Goal: Task Accomplishment & Management: Use online tool/utility

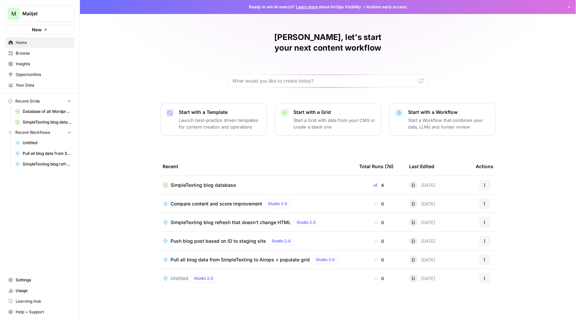
click at [210, 182] on span "SimpleTexting blog database" at bounding box center [203, 185] width 65 height 7
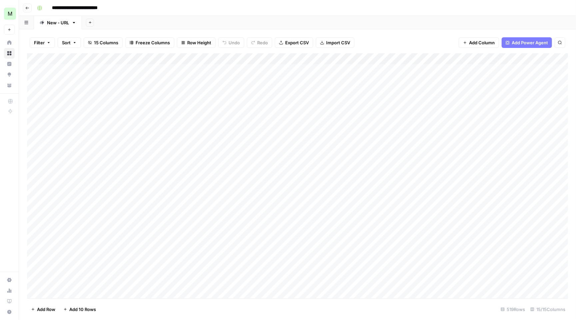
click at [39, 60] on div "Add Column" at bounding box center [297, 176] width 541 height 247
click at [42, 309] on span "Delete 519 Rows" at bounding box center [48, 309] width 34 height 7
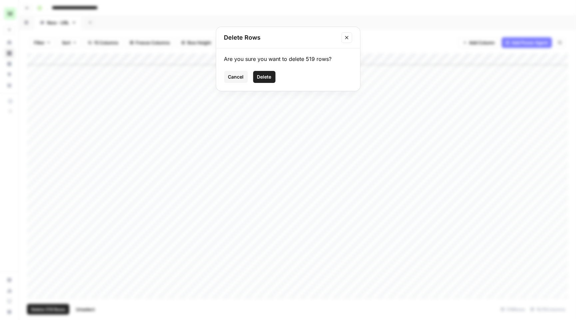
click at [266, 74] on span "Delete" at bounding box center [264, 77] width 14 height 7
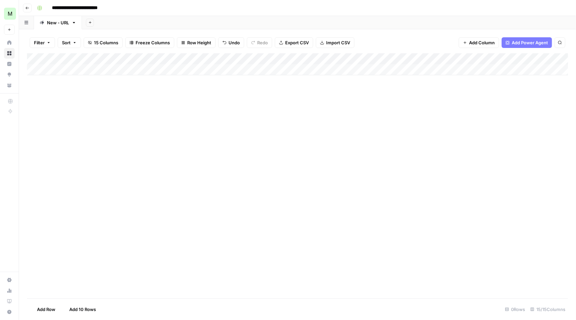
scroll to position [0, 0]
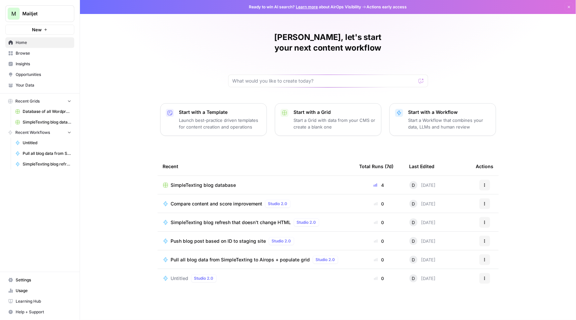
click at [253, 257] on span "Pull all blog data from SimpleTexting to Airops + populate grid" at bounding box center [240, 260] width 139 height 7
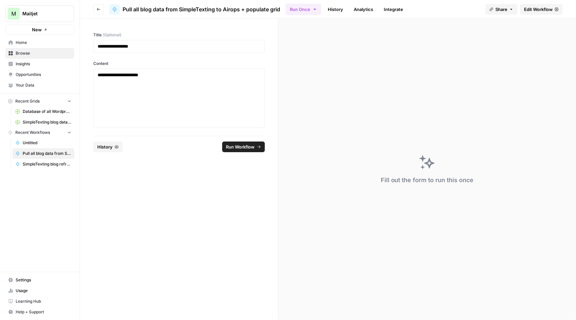
click at [534, 11] on span "Edit Workflow" at bounding box center [538, 9] width 29 height 7
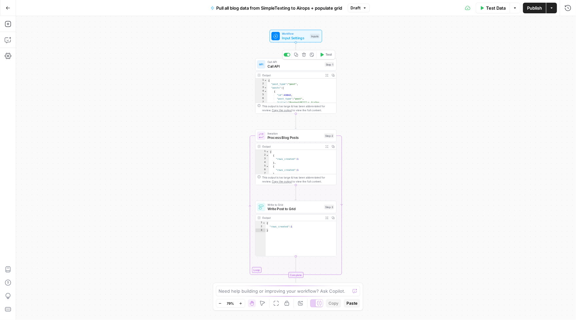
click at [292, 70] on div "Call API Call API Step 1 Copy step Delete step Add Note Test" at bounding box center [295, 64] width 81 height 13
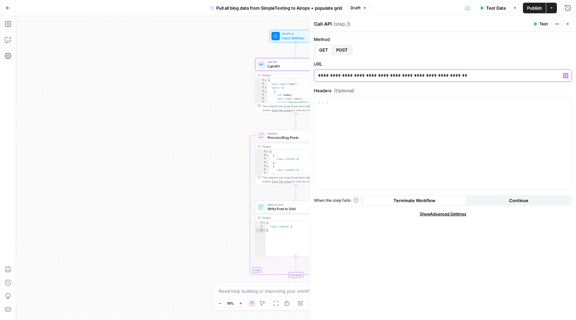
click at [351, 77] on p "**********" at bounding box center [443, 75] width 250 height 7
click at [543, 25] on span "Test" at bounding box center [544, 24] width 8 height 6
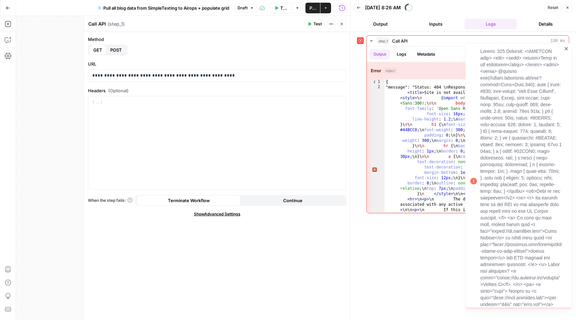
click at [566, 48] on icon "close" at bounding box center [567, 48] width 5 height 5
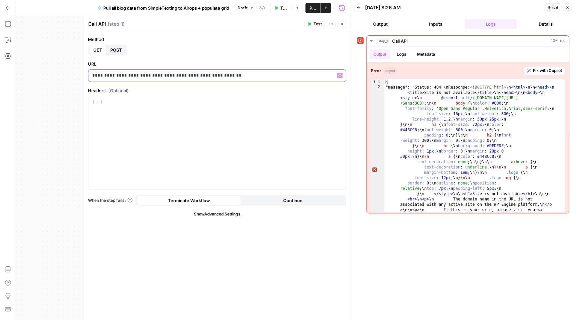
click at [197, 75] on p "**********" at bounding box center [217, 75] width 250 height 7
copy p "**********"
click at [317, 24] on span "Test" at bounding box center [318, 24] width 8 height 6
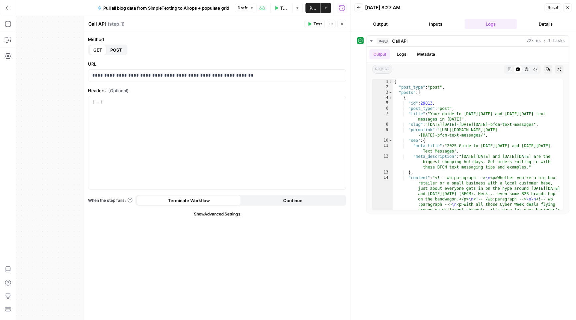
click at [570, 7] on button "Close" at bounding box center [568, 7] width 9 height 9
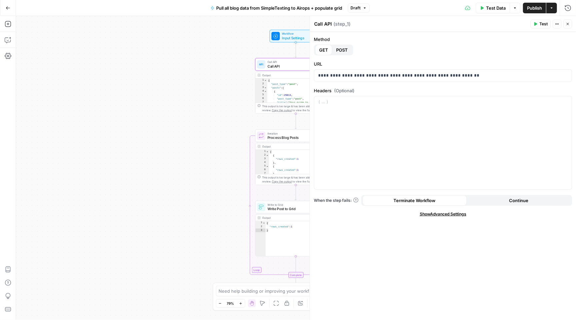
click at [568, 23] on icon "button" at bounding box center [568, 24] width 4 height 4
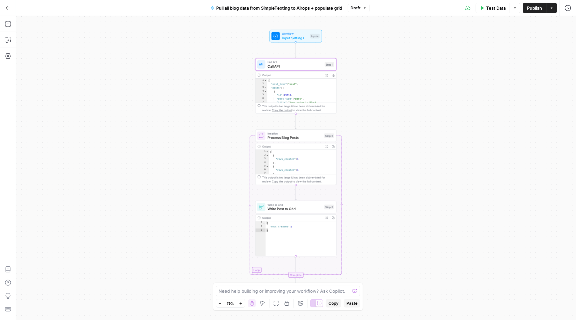
click at [497, 8] on span "Test Data" at bounding box center [496, 8] width 20 height 7
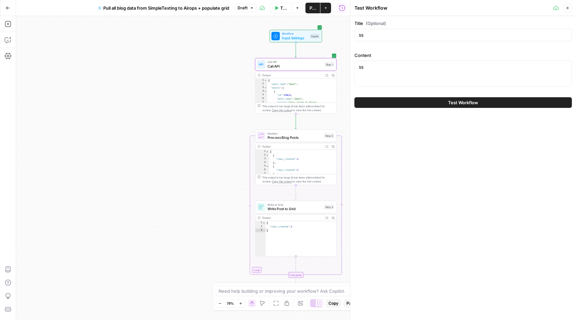
click at [463, 102] on span "Test Workflow" at bounding box center [464, 102] width 30 height 7
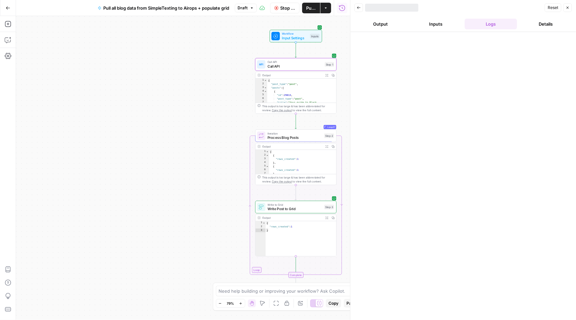
click at [571, 7] on button "Close" at bounding box center [568, 7] width 9 height 9
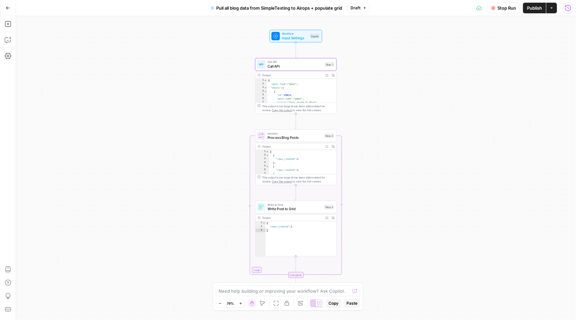
click at [310, 139] on span "Process Blog Posts" at bounding box center [295, 137] width 55 height 5
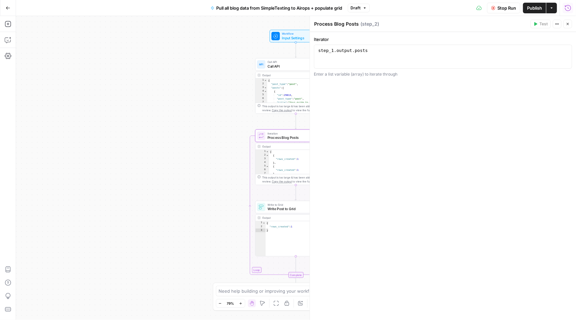
click at [568, 21] on button "Close" at bounding box center [568, 24] width 9 height 9
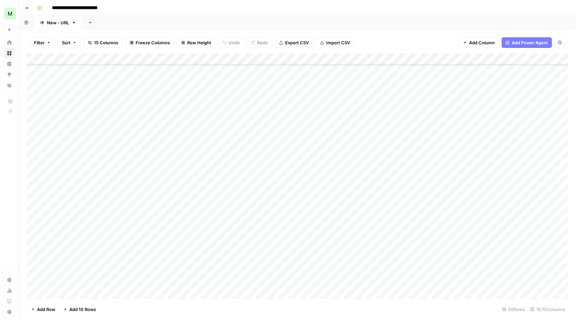
scroll to position [410, 0]
click at [202, 178] on div "Add Column" at bounding box center [297, 176] width 541 height 247
click at [456, 155] on div "Add Column" at bounding box center [297, 176] width 541 height 247
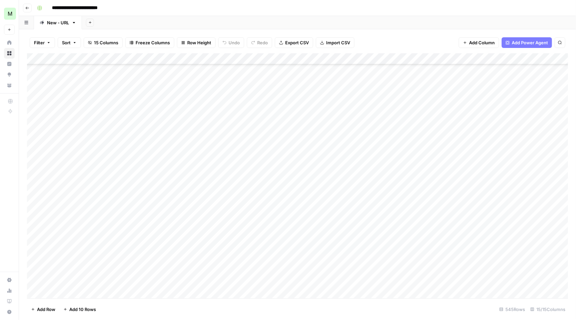
click at [456, 155] on div "Add Column" at bounding box center [297, 176] width 541 height 247
click at [468, 183] on div "Add Column" at bounding box center [297, 176] width 541 height 247
click at [471, 226] on div "Add Column" at bounding box center [297, 176] width 541 height 247
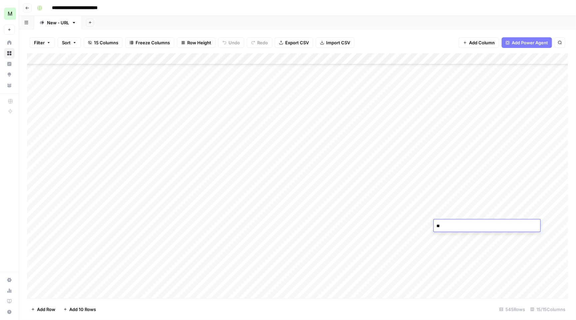
type textarea "*"
click at [479, 240] on div "Add Column" at bounding box center [297, 176] width 541 height 247
click at [486, 264] on div "Add Column" at bounding box center [297, 176] width 541 height 247
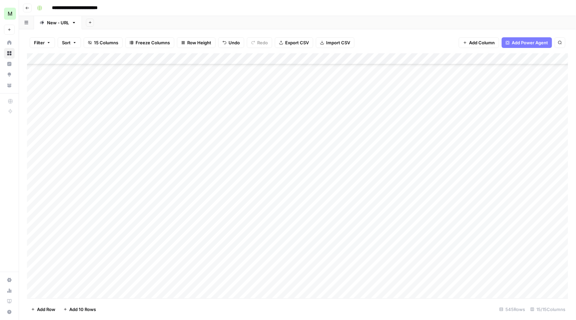
click at [494, 283] on div "Add Column" at bounding box center [297, 176] width 541 height 247
click at [491, 277] on div "Add Column" at bounding box center [297, 176] width 541 height 247
type textarea "**********"
click at [543, 277] on div "Add Column" at bounding box center [297, 176] width 541 height 247
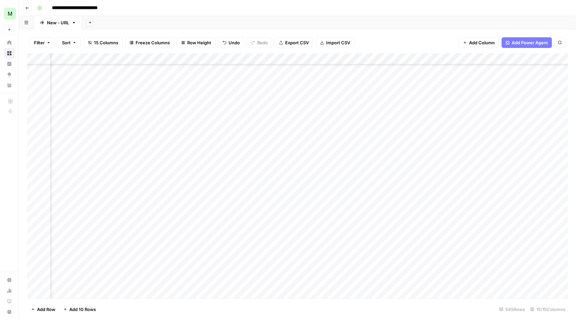
scroll to position [74, 244]
click at [398, 278] on div "Add Column" at bounding box center [297, 176] width 541 height 247
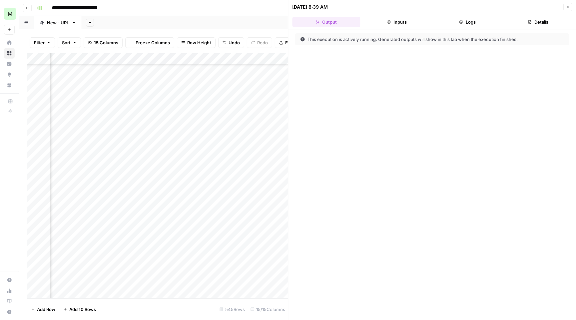
click at [468, 19] on button "Logs" at bounding box center [468, 22] width 68 height 11
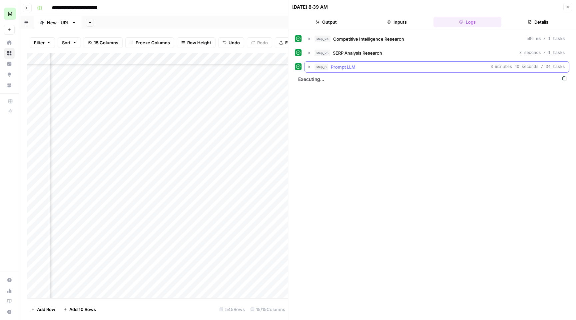
click at [309, 67] on icon "button" at bounding box center [309, 67] width 1 height 2
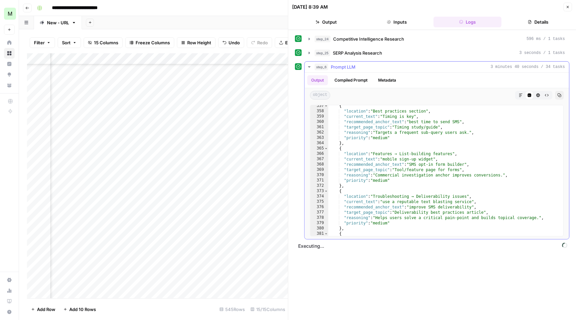
scroll to position [2337, 0]
click at [310, 65] on icon "button" at bounding box center [309, 66] width 5 height 5
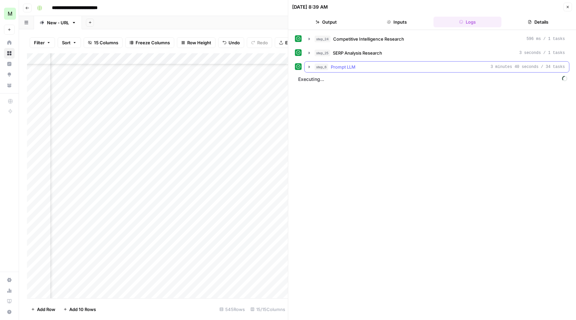
click at [307, 65] on icon "button" at bounding box center [309, 66] width 5 height 5
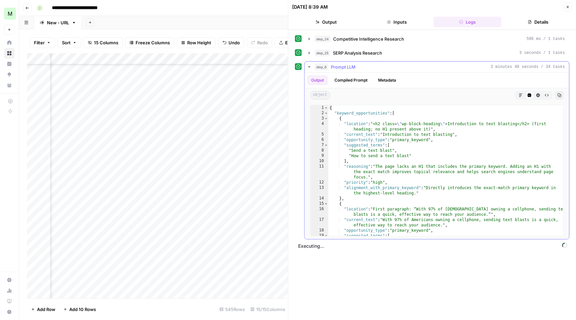
click at [308, 66] on icon "button" at bounding box center [309, 66] width 5 height 5
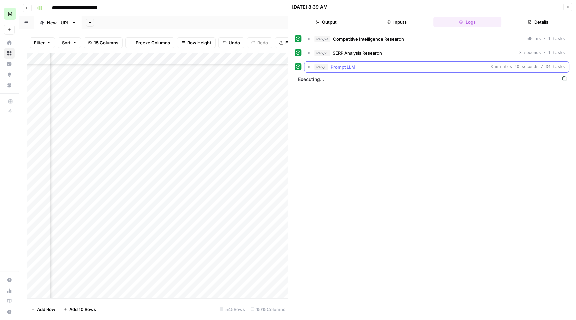
click at [313, 66] on button "step_6 Prompt LLM 3 minutes 40 seconds / 34 tasks" at bounding box center [437, 67] width 264 height 11
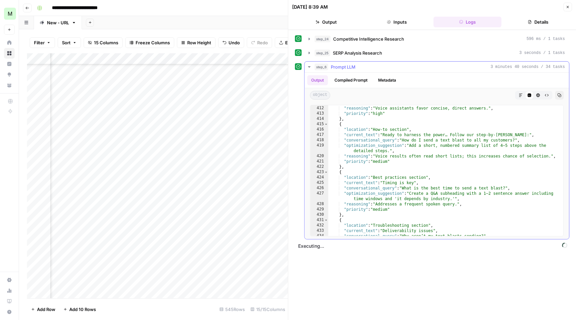
scroll to position [2783, 0]
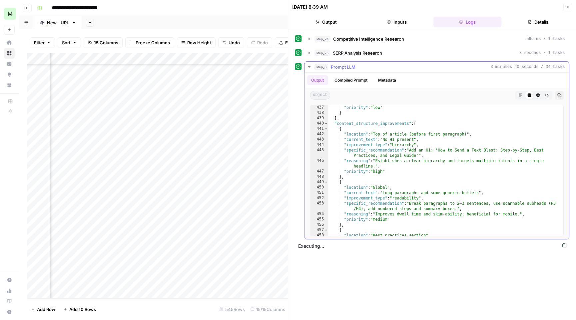
click at [308, 67] on icon "button" at bounding box center [309, 66] width 5 height 5
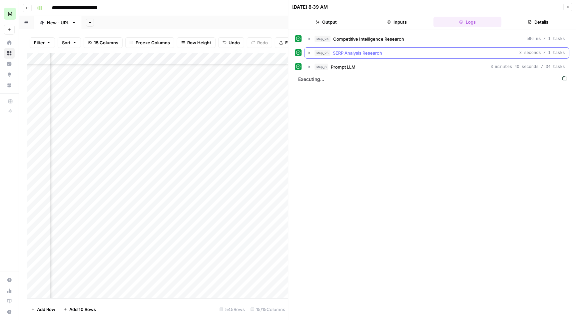
click at [310, 52] on icon "button" at bounding box center [309, 52] width 5 height 5
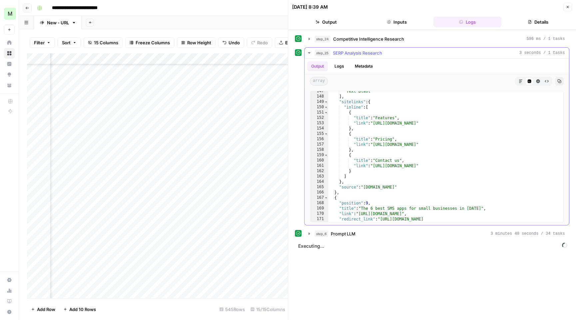
scroll to position [843, 0]
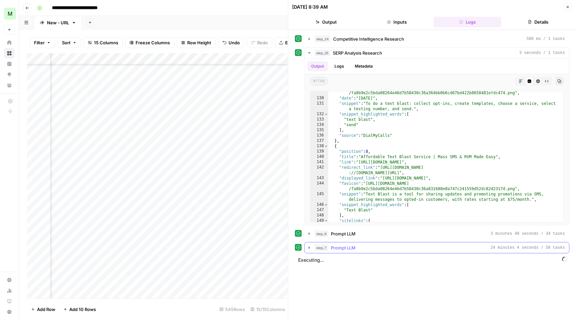
click at [311, 248] on icon "button" at bounding box center [309, 247] width 5 height 5
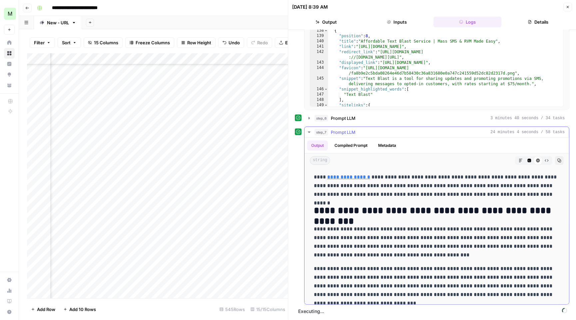
scroll to position [0, 0]
click at [311, 130] on icon "button" at bounding box center [309, 132] width 5 height 5
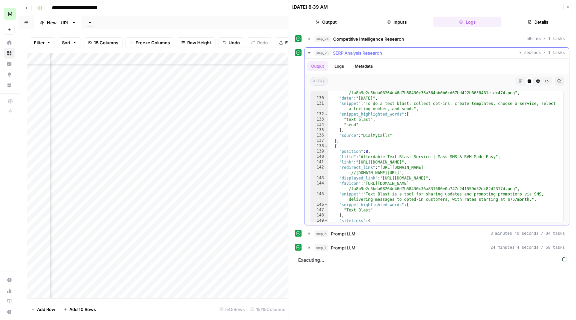
click at [308, 51] on icon "button" at bounding box center [309, 52] width 5 height 5
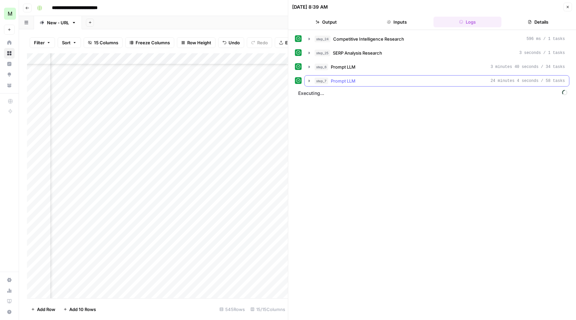
click at [306, 81] on button "step_7 Prompt LLM 24 minutes 4 seconds / 58 tasks" at bounding box center [437, 81] width 264 height 11
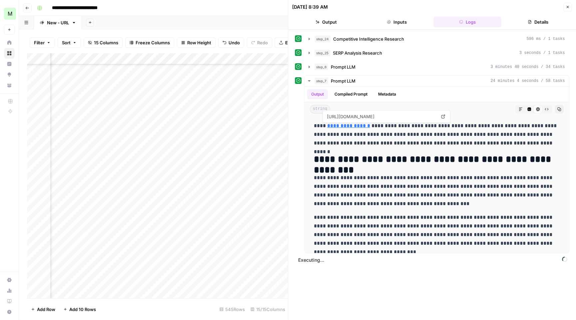
click at [322, 18] on button "Output" at bounding box center [327, 22] width 68 height 11
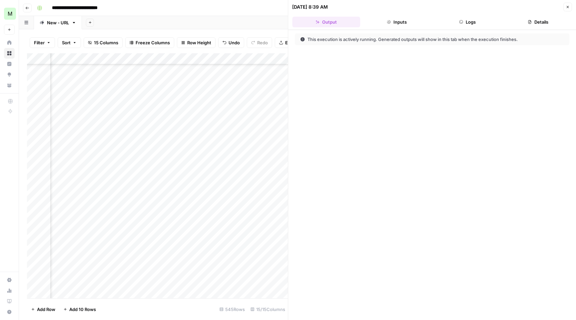
click at [566, 3] on button "Close" at bounding box center [568, 7] width 9 height 9
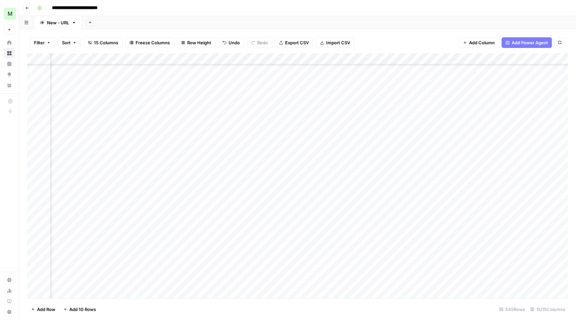
scroll to position [74, 326]
click at [302, 279] on div "Add Column" at bounding box center [297, 176] width 541 height 247
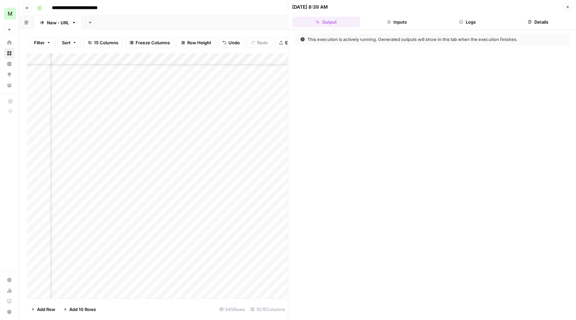
click at [463, 23] on icon "button" at bounding box center [461, 22] width 4 height 4
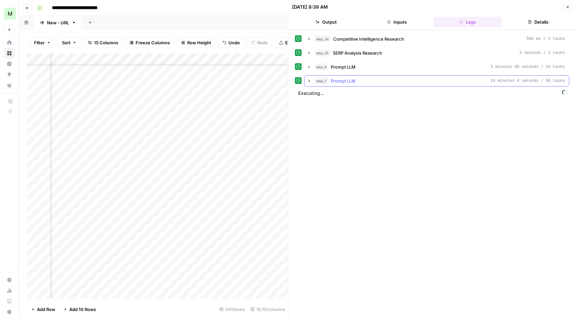
click at [310, 85] on button "step_7 Prompt LLM 24 minutes 4 seconds / 58 tasks" at bounding box center [437, 81] width 264 height 11
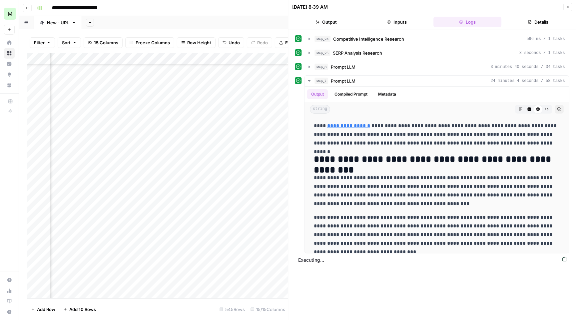
click at [27, 8] on icon "button" at bounding box center [27, 8] width 4 height 4
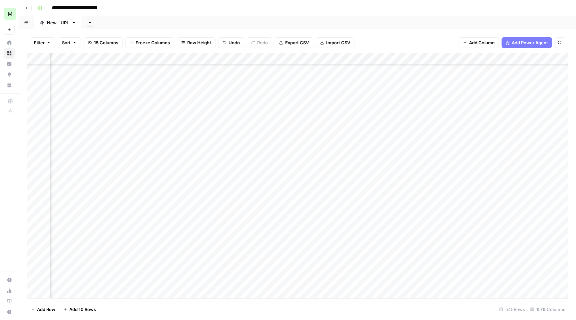
click at [28, 7] on icon "button" at bounding box center [27, 8] width 4 height 4
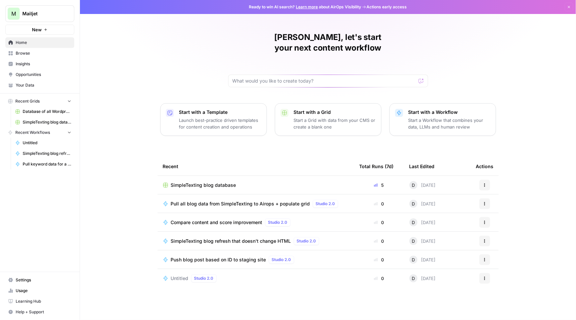
click at [198, 238] on span "SimpleTexting blog refresh that doesn't change HTML" at bounding box center [231, 241] width 120 height 7
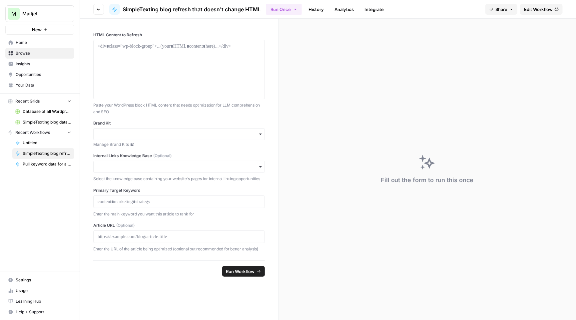
click at [530, 9] on span "Edit Workflow" at bounding box center [538, 9] width 29 height 7
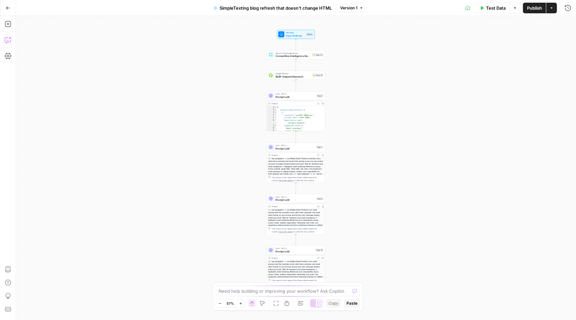
click at [7, 40] on icon "button" at bounding box center [8, 40] width 7 height 7
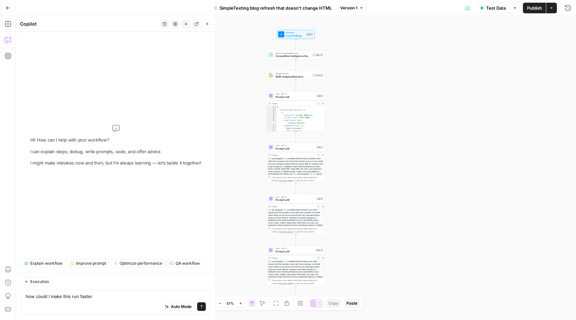
type textarea "how could I make this run faster?"
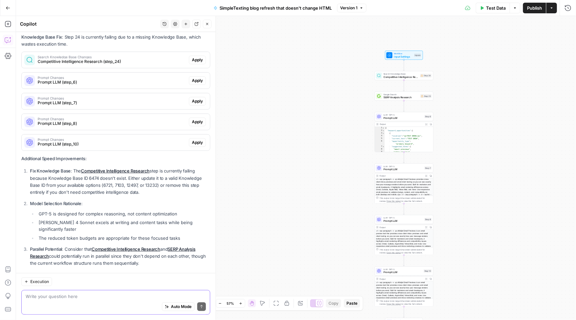
scroll to position [125, 0]
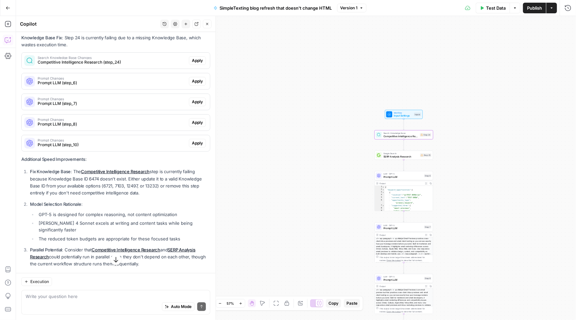
click at [150, 59] on span "Competitive Intelligence Research (step_24)" at bounding box center [112, 62] width 149 height 6
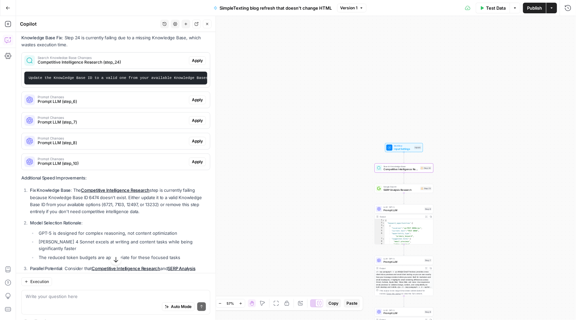
click at [195, 58] on span "Apply" at bounding box center [197, 61] width 11 height 6
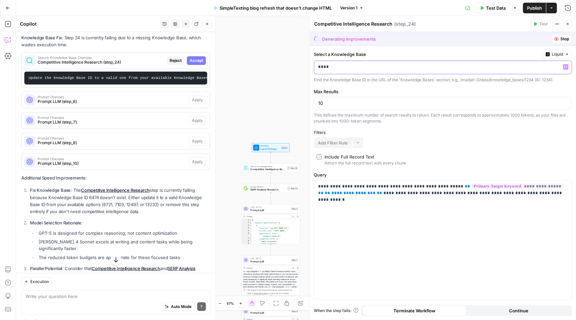
click at [351, 64] on p "****" at bounding box center [437, 67] width 239 height 7
click at [363, 67] on p "****" at bounding box center [437, 67] width 239 height 7
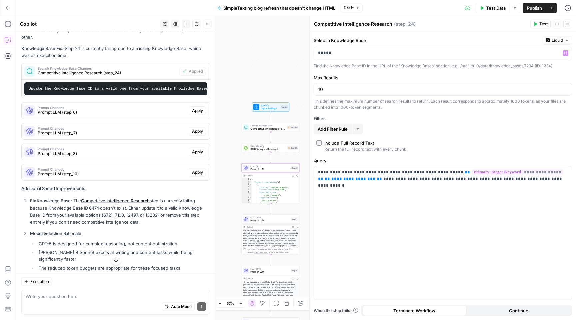
click at [157, 109] on span "Prompt LLM (step_6)" at bounding box center [112, 112] width 149 height 6
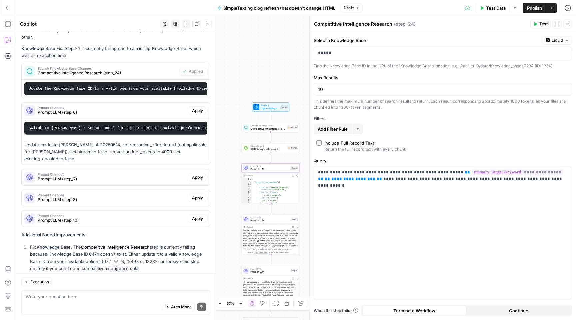
click at [201, 108] on span "Apply" at bounding box center [197, 111] width 11 height 6
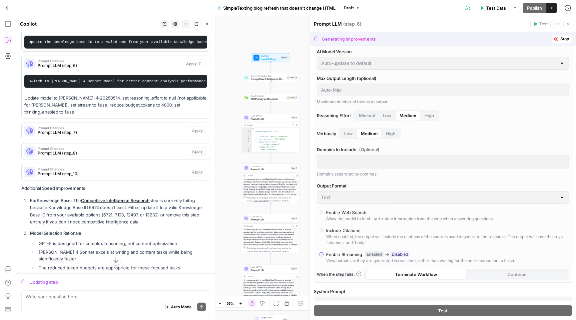
scroll to position [167, 0]
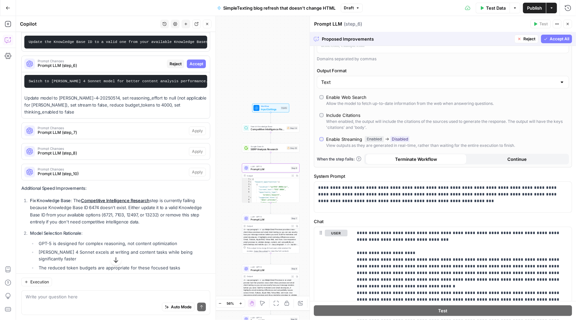
click at [198, 60] on button "Accept" at bounding box center [196, 64] width 19 height 9
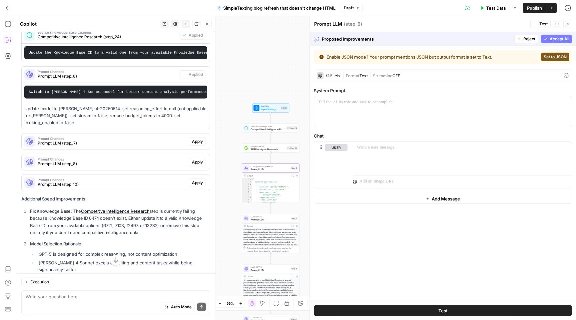
scroll to position [0, 0]
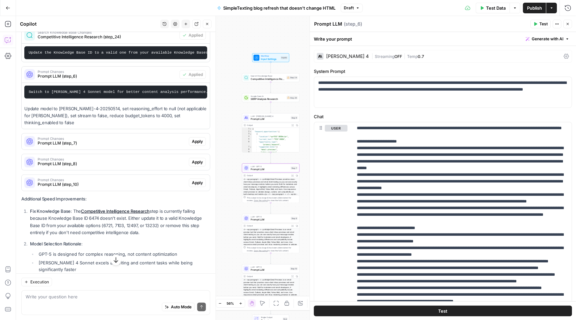
click at [196, 137] on button "Apply" at bounding box center [197, 141] width 17 height 9
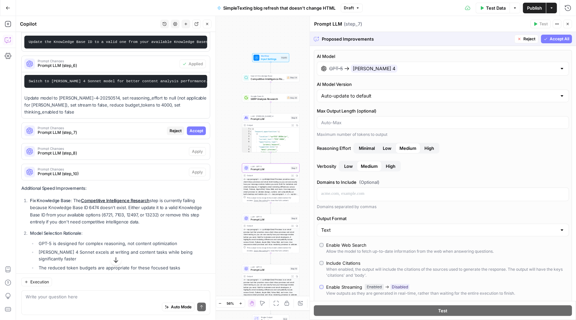
click at [121, 130] on span "Prompt LLM (step_7)" at bounding box center [101, 133] width 127 height 6
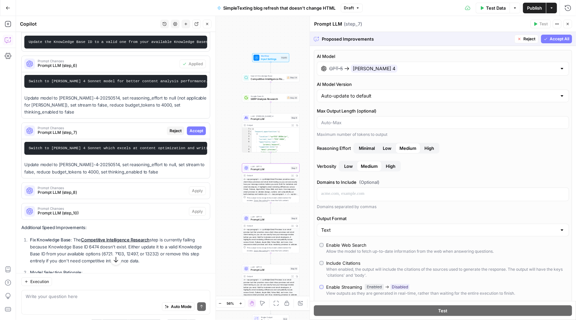
click at [197, 128] on span "Accept" at bounding box center [197, 131] width 14 height 6
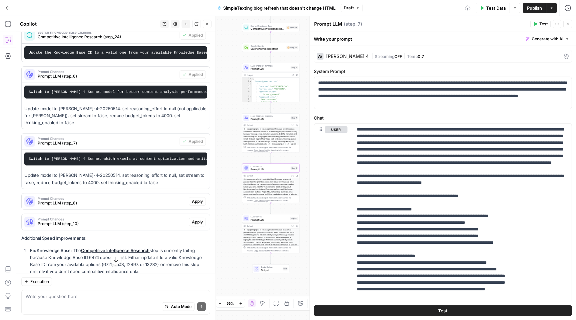
click at [190, 197] on button "Apply" at bounding box center [197, 201] width 17 height 9
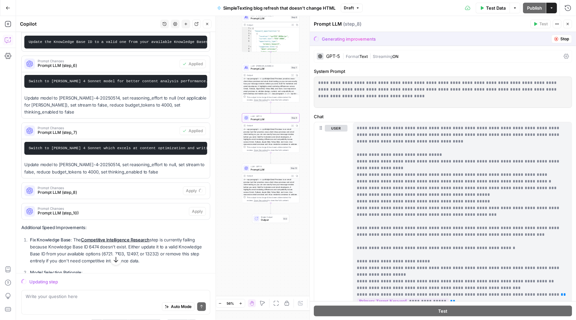
click at [168, 190] on span "Prompt LLM (step_8)" at bounding box center [109, 193] width 143 height 6
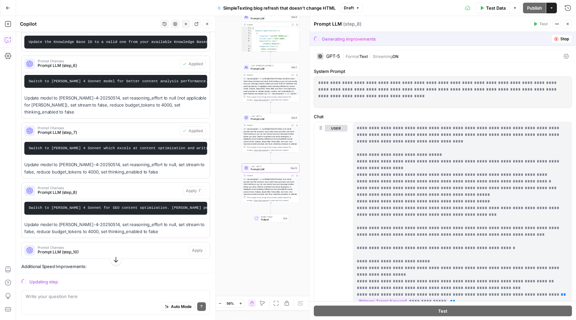
click at [141, 243] on div "Prompt Changes Prompt LLM (step_10)" at bounding box center [105, 251] width 167 height 16
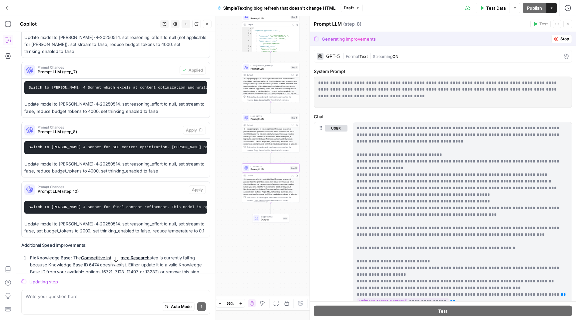
scroll to position [231, 0]
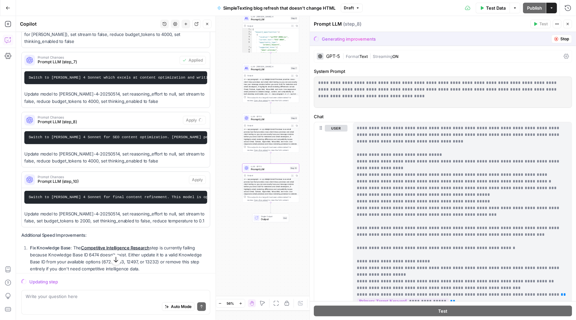
click at [150, 175] on span "Prompt Changes" at bounding box center [112, 176] width 149 height 3
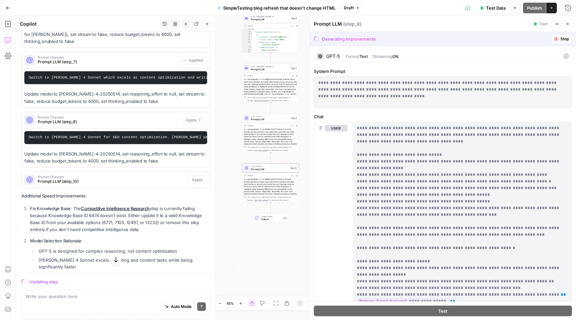
click at [150, 175] on span "Prompt Changes" at bounding box center [112, 176] width 149 height 3
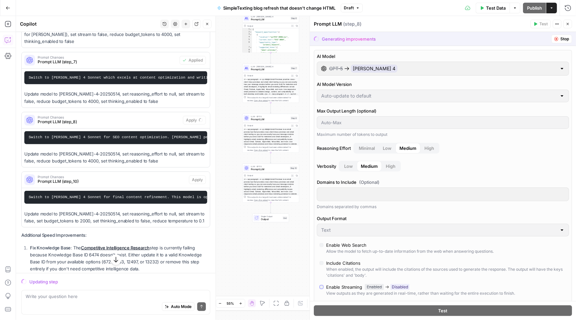
scroll to position [0, 0]
click at [128, 172] on div "Prompt Changes Prompt LLM (step_10)" at bounding box center [105, 180] width 167 height 16
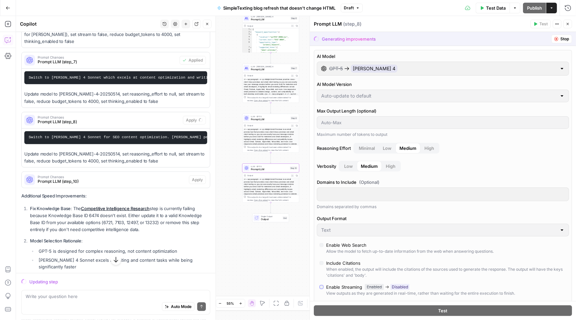
click at [130, 179] on span "Prompt LLM (step_10)" at bounding box center [112, 182] width 149 height 6
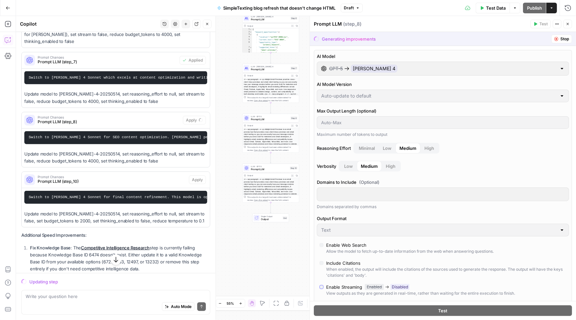
click at [275, 170] on span "Prompt LLM" at bounding box center [269, 170] width 37 height 4
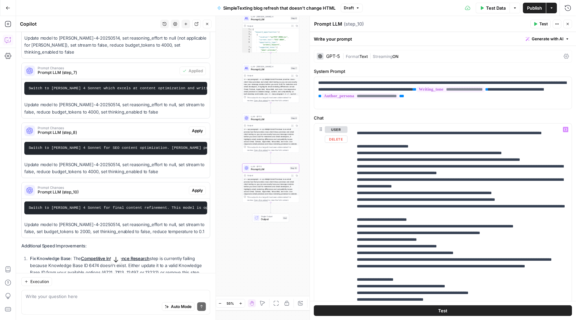
scroll to position [17, 0]
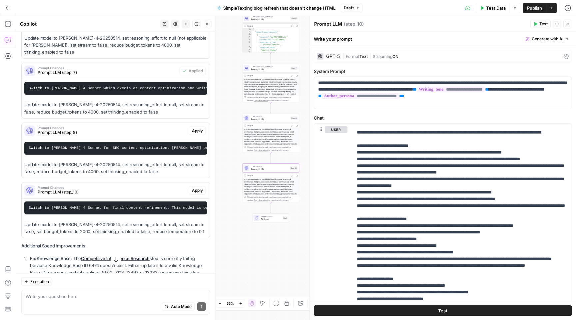
click at [566, 56] on icon at bounding box center [566, 56] width 5 height 5
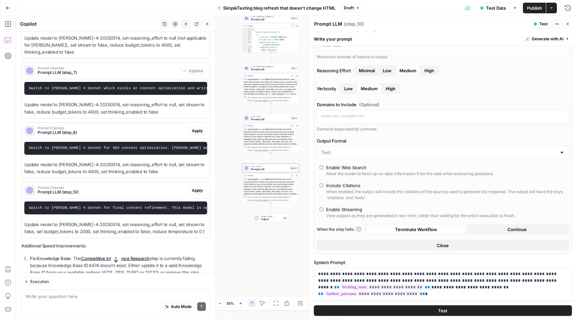
scroll to position [82, 0]
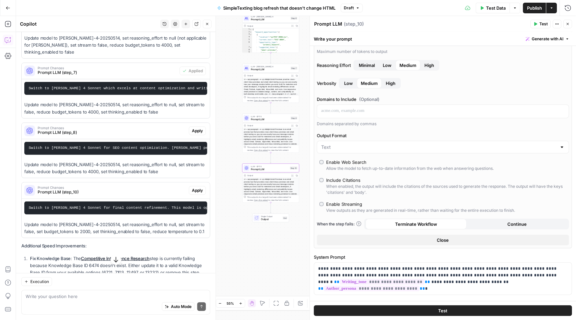
click at [343, 206] on div "Enable Streaming" at bounding box center [344, 204] width 36 height 7
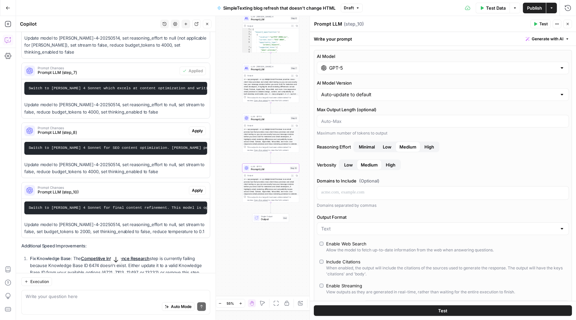
scroll to position [0, 0]
click at [535, 9] on span "Publish" at bounding box center [534, 8] width 15 height 7
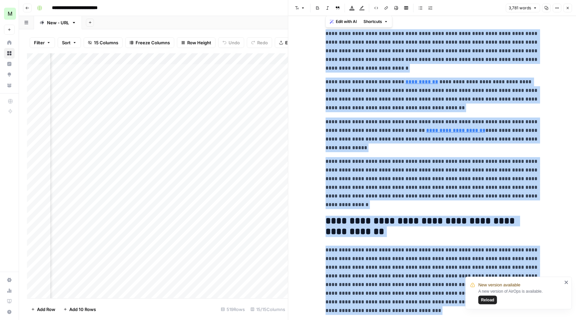
scroll to position [0, 213]
click at [259, 144] on div "Add Column" at bounding box center [157, 176] width 261 height 247
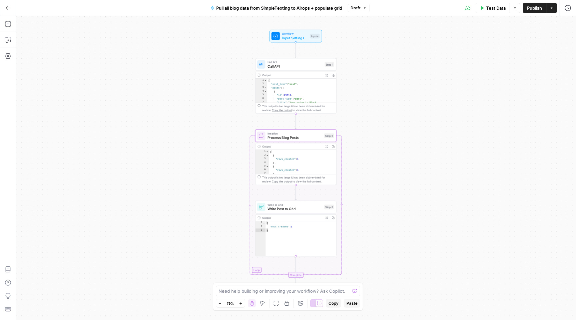
click at [8, 6] on icon "button" at bounding box center [8, 8] width 5 height 5
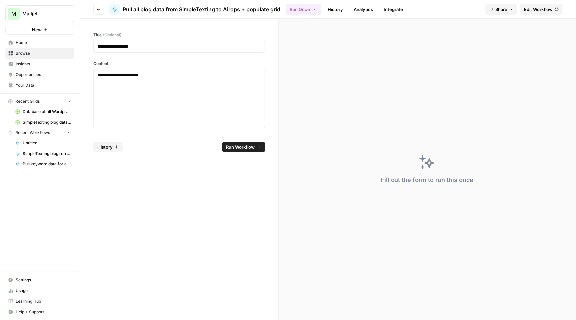
click at [37, 38] on link "Home" at bounding box center [39, 42] width 69 height 11
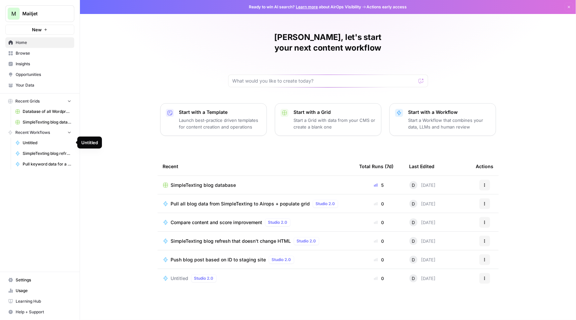
click at [30, 141] on span "Untitled" at bounding box center [47, 143] width 49 height 6
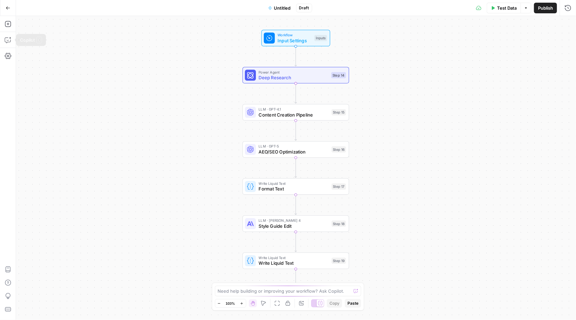
click at [5, 9] on button "Go Back" at bounding box center [8, 8] width 12 height 12
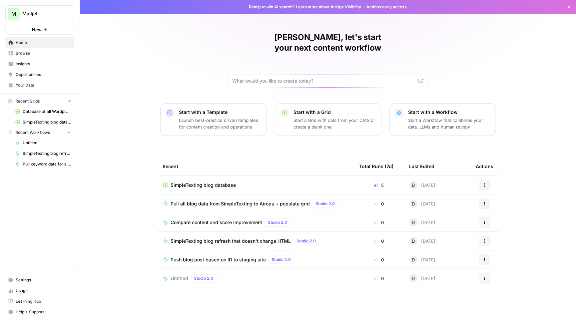
click at [42, 73] on span "Opportunities" at bounding box center [44, 75] width 56 height 6
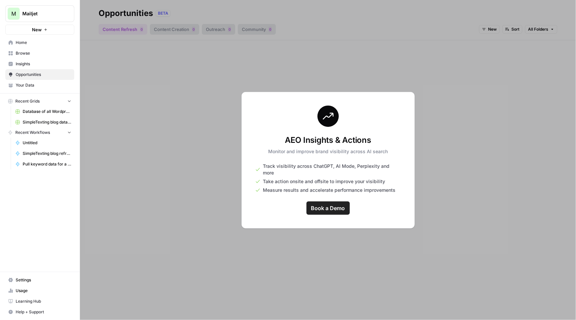
click at [39, 85] on span "Your Data" at bounding box center [44, 85] width 56 height 6
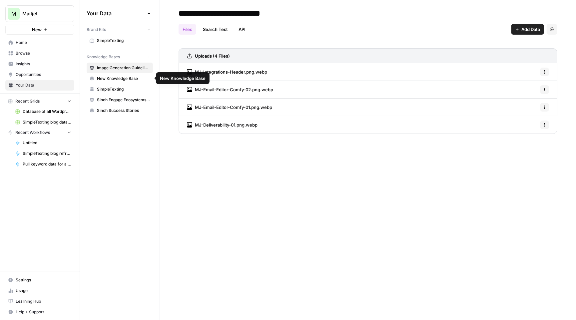
click at [115, 84] on link "SimpleTexting" at bounding box center [120, 89] width 66 height 11
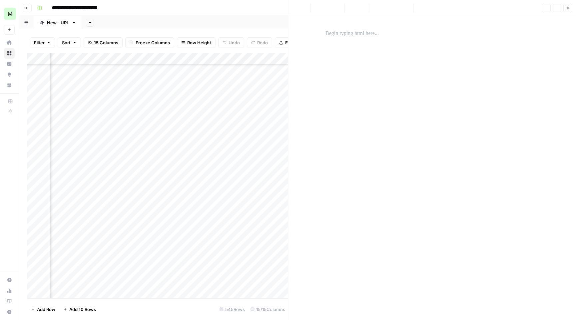
scroll to position [42, 114]
click at [567, 8] on icon "button" at bounding box center [568, 8] width 4 height 4
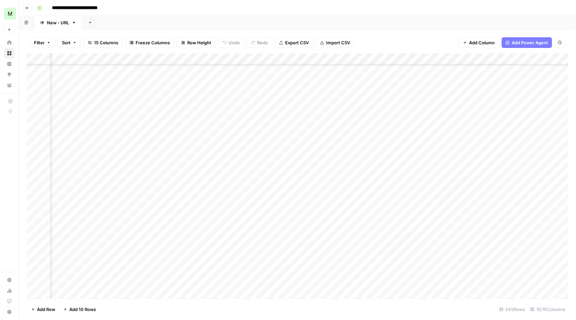
scroll to position [119, 114]
click at [497, 232] on div "Add Column" at bounding box center [297, 176] width 541 height 247
click at [528, 231] on div "Add Column" at bounding box center [297, 176] width 541 height 247
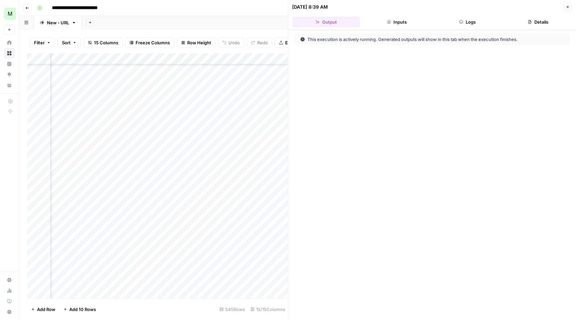
click at [400, 19] on button "Inputs" at bounding box center [397, 22] width 68 height 11
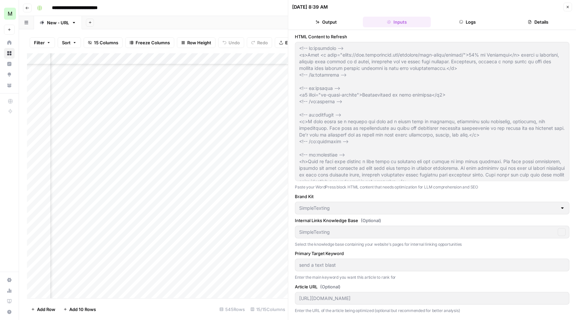
click at [465, 21] on button "Logs" at bounding box center [468, 22] width 68 height 11
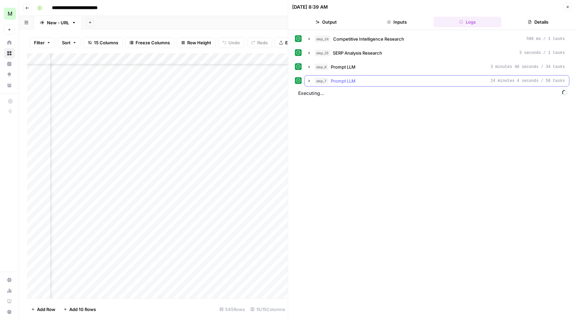
click at [308, 81] on icon "button" at bounding box center [309, 80] width 5 height 5
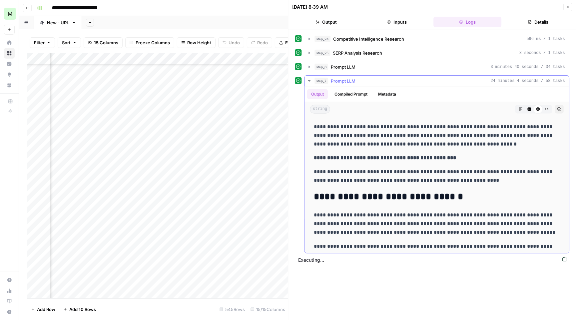
scroll to position [3085, 0]
click at [523, 111] on button "Markdown" at bounding box center [521, 109] width 9 height 9
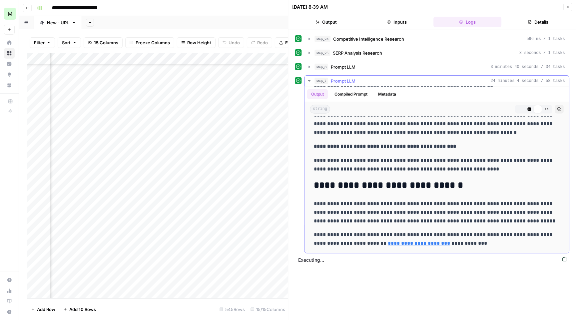
scroll to position [0, 0]
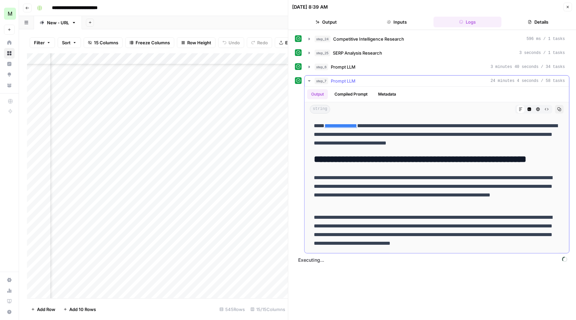
click at [548, 111] on icon "button" at bounding box center [547, 109] width 4 height 4
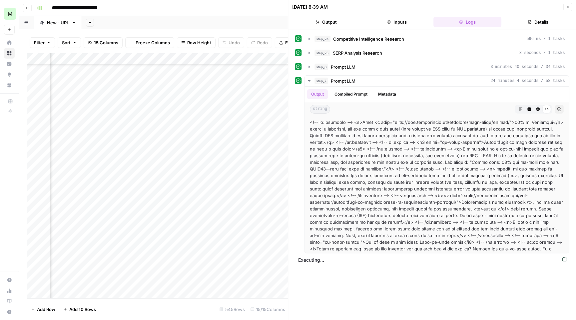
click at [568, 7] on icon "button" at bounding box center [568, 7] width 2 height 2
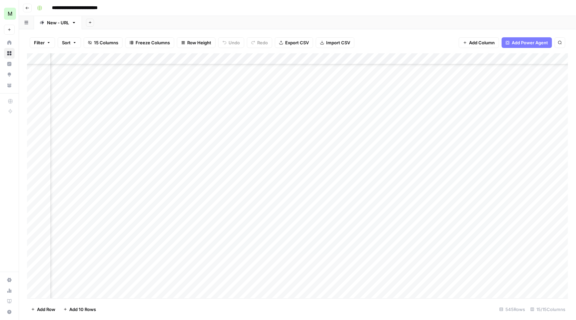
click at [539, 230] on div "Add Column" at bounding box center [297, 176] width 541 height 247
click at [539, 232] on div "Add Column" at bounding box center [297, 176] width 541 height 247
click at [528, 232] on div "Add Column" at bounding box center [297, 176] width 541 height 247
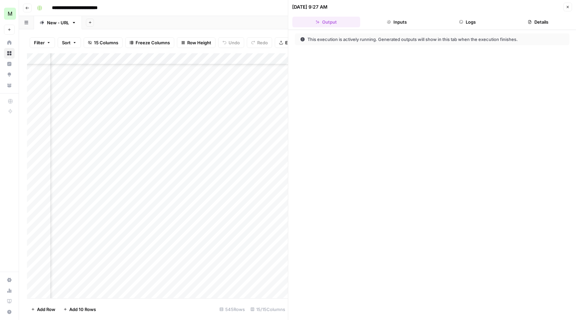
click at [471, 22] on button "Logs" at bounding box center [468, 22] width 68 height 11
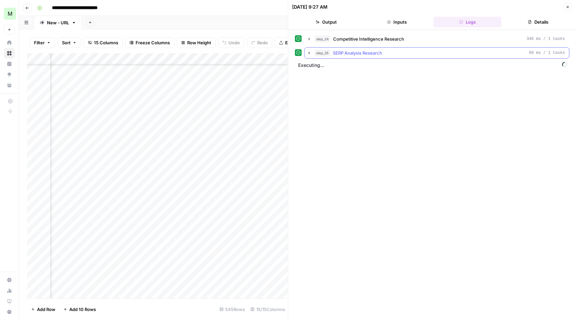
click at [310, 54] on icon "button" at bounding box center [309, 52] width 5 height 5
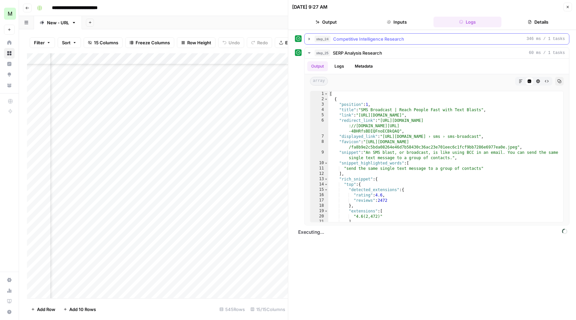
click at [306, 37] on button "step_24 Competitive Intelligence Research 346 ms / 1 tasks" at bounding box center [437, 39] width 264 height 11
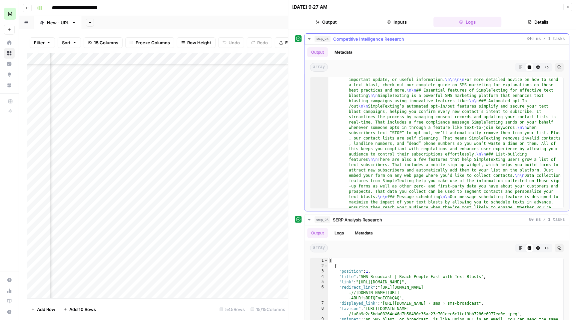
scroll to position [507, 0]
click at [314, 39] on button "step_24 Competitive Intelligence Research 346 ms / 1 tasks" at bounding box center [437, 39] width 264 height 11
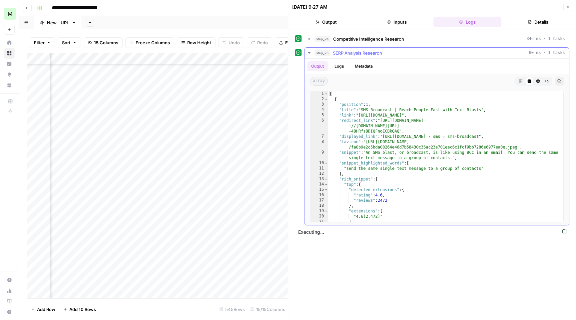
click at [313, 54] on button "step_25 SERP Analysis Research 60 ms / 1 tasks" at bounding box center [437, 53] width 264 height 11
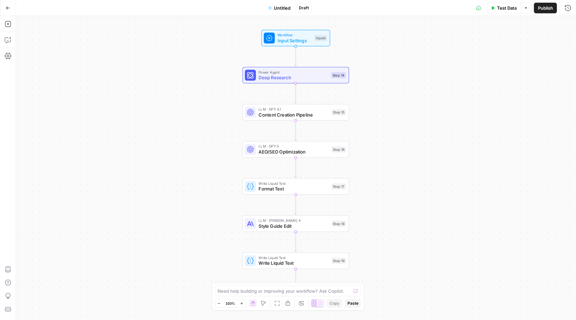
click at [7, 9] on icon "button" at bounding box center [8, 7] width 4 height 3
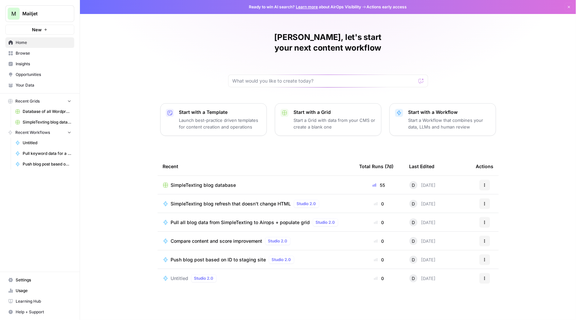
click at [241, 201] on span "SimpleTexting blog refresh that doesn't change HTML" at bounding box center [231, 204] width 120 height 7
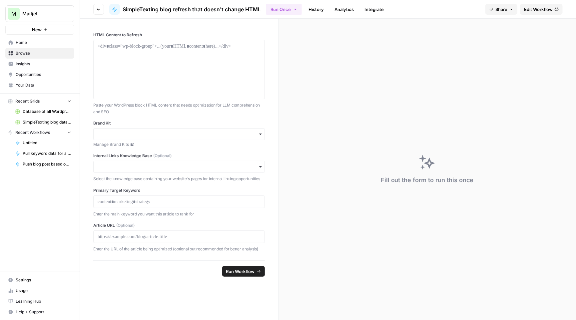
click at [539, 8] on span "Edit Workflow" at bounding box center [538, 9] width 29 height 7
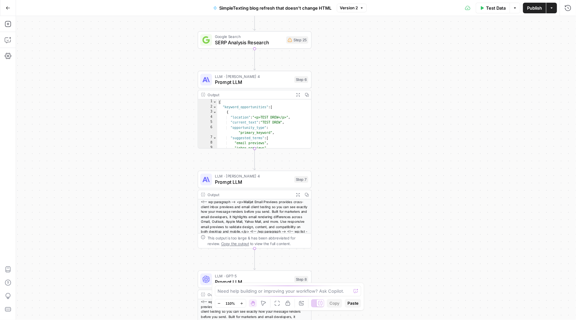
click at [574, 7] on div "Test Data Options Publish Actions Run History" at bounding box center [471, 8] width 209 height 16
click at [573, 7] on button "Run History" at bounding box center [568, 8] width 11 height 11
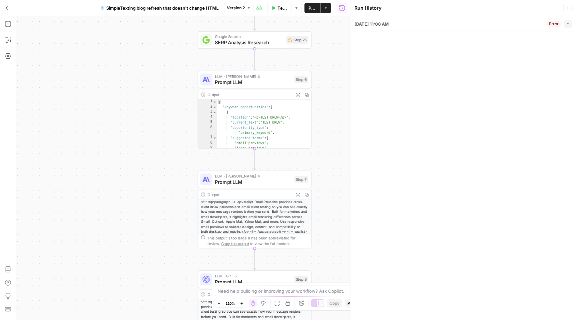
click at [566, 22] on button "Collapse" at bounding box center [568, 24] width 8 height 8
type textarea "<!-- wp:paragraph --> <p>TEST DREW</p> <!-- /wp:paragraph --> <!-- wp:list --> …"
type input "SimpleTexting"
type input "keyword"
type input "https://stcomstg.wpengine.com/blog/black-friday-cyber-monday-bfcm-text-messages/"
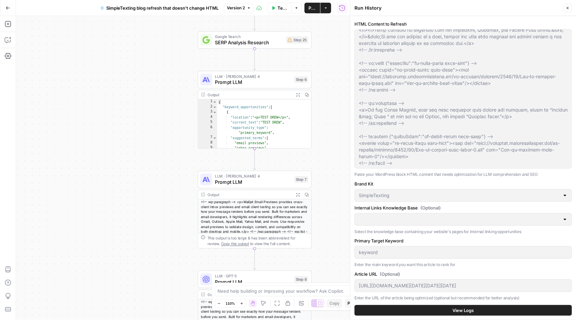
scroll to position [14, 0]
click at [482, 311] on button "View Logs" at bounding box center [464, 311] width 218 height 11
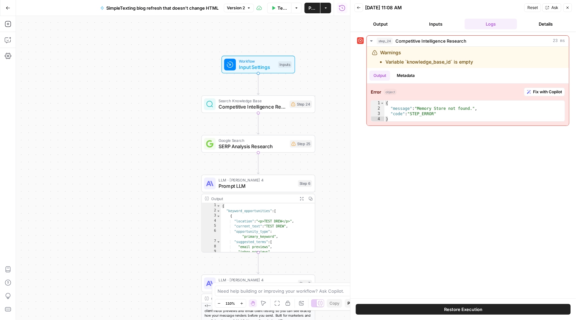
drag, startPoint x: 137, startPoint y: 90, endPoint x: 142, endPoint y: 202, distance: 112.1
click at [142, 202] on div "Workflow Input Settings Inputs Search Knowledge Base Competitive Intelligence R…" at bounding box center [183, 168] width 334 height 304
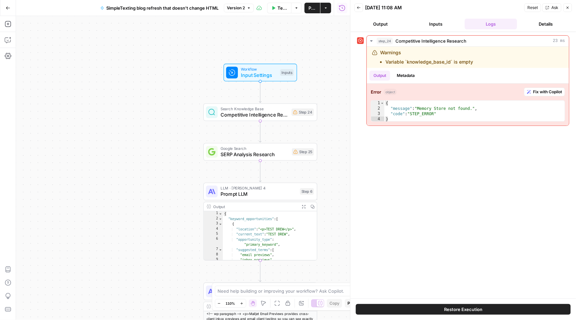
click at [255, 114] on span "Competitive Intelligence Research" at bounding box center [255, 114] width 68 height 7
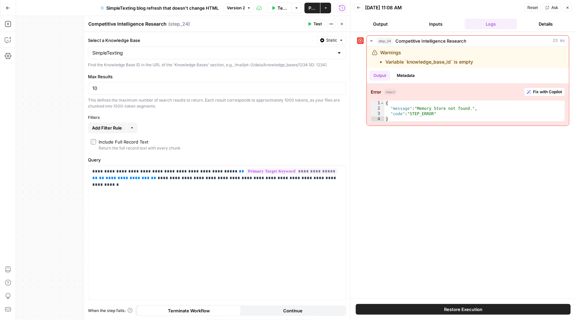
click at [27, 104] on div "Workflow Input Settings Inputs Search Knowledge Base Competitive Intelligence R…" at bounding box center [183, 168] width 334 height 304
click at [567, 8] on icon "button" at bounding box center [568, 8] width 4 height 4
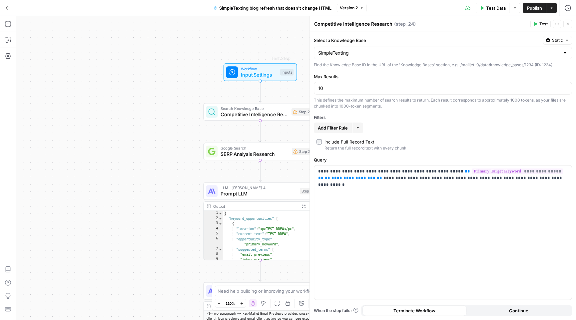
click at [270, 81] on div "Workflow Input Settings Inputs Test Step" at bounding box center [261, 72] width 74 height 18
click at [254, 72] on span "Input Settings" at bounding box center [259, 74] width 36 height 7
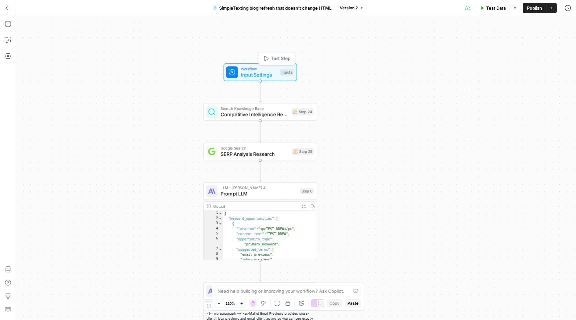
type textarea "Inputs"
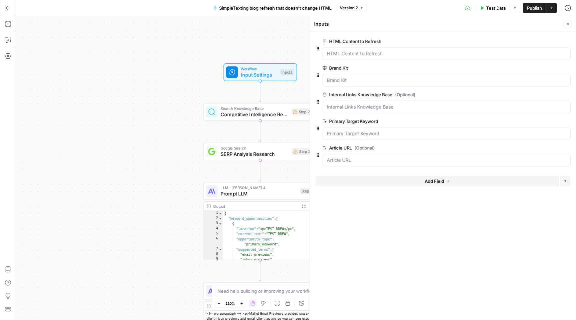
click at [426, 112] on div at bounding box center [447, 107] width 248 height 13
click at [558, 93] on icon "button" at bounding box center [557, 95] width 4 height 4
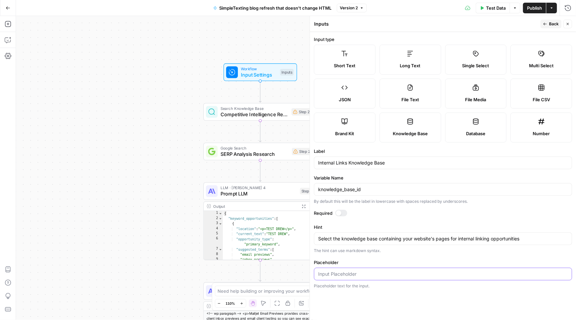
click at [369, 273] on input "Placeholder" at bounding box center [443, 274] width 250 height 7
click at [567, 22] on icon "button" at bounding box center [568, 24] width 4 height 4
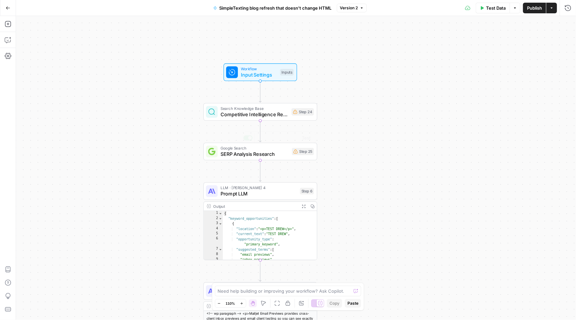
click at [268, 194] on span "Prompt LLM" at bounding box center [259, 193] width 76 height 7
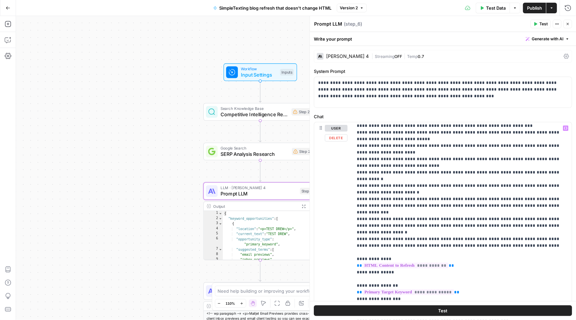
scroll to position [149, 0]
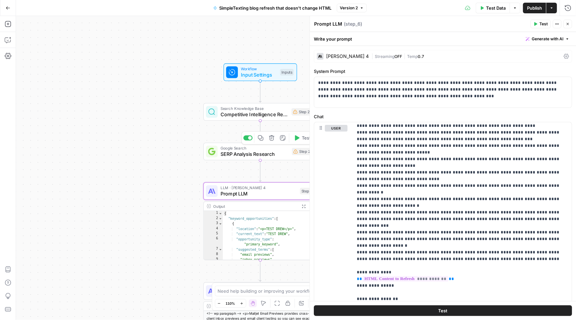
click at [246, 154] on span "SERP Analysis Research" at bounding box center [255, 154] width 68 height 7
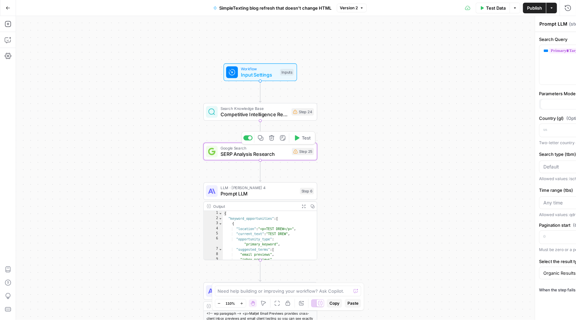
type textarea "SERP Analysis Research"
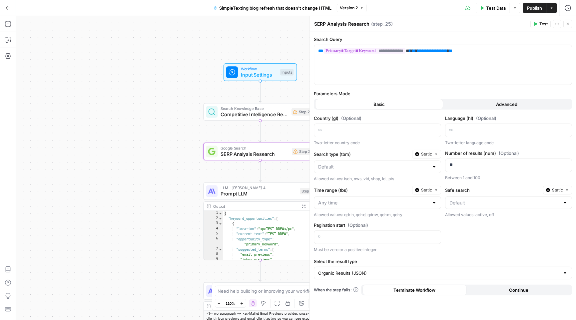
scroll to position [0, 0]
click at [240, 121] on div "Search Knowledge Base Competitive Intelligence Research Step 24 Copy step Delet…" at bounding box center [260, 112] width 114 height 18
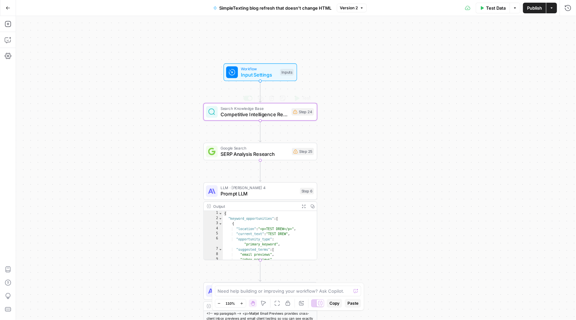
type textarea "Competitive Intelligence Research"
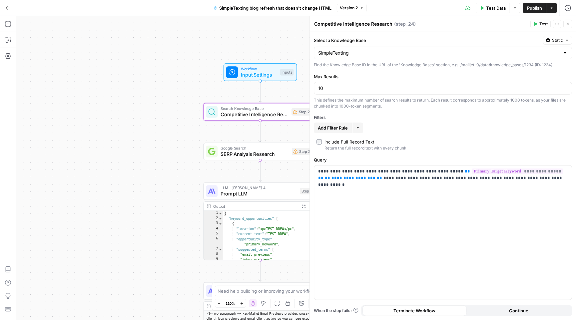
click at [404, 45] on div "Select a Knowledge Base Static SimpleTexting Find the Knowledge Base ID in the …" at bounding box center [443, 52] width 258 height 32
click at [404, 51] on input "Select a Knowledge Base" at bounding box center [439, 53] width 242 height 7
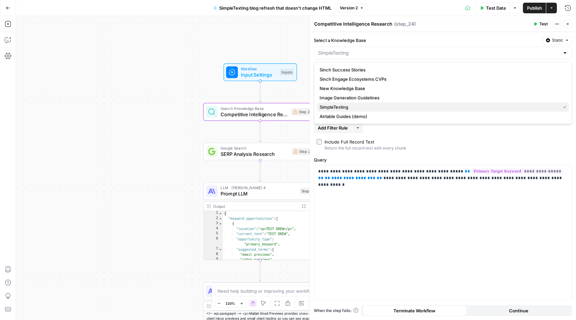
click at [373, 107] on span "SimpleTexting" at bounding box center [439, 107] width 238 height 7
type input "SimpleTexting"
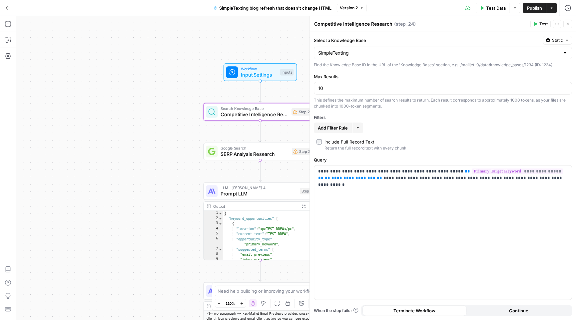
click at [541, 23] on span "Test" at bounding box center [544, 24] width 8 height 6
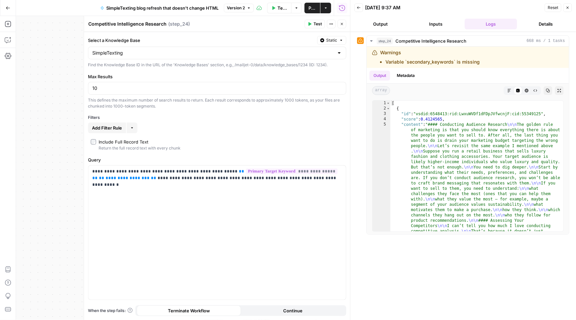
click at [566, 12] on div "Reset Close" at bounding box center [558, 8] width 27 height 10
click at [568, 10] on button "Close" at bounding box center [568, 7] width 9 height 9
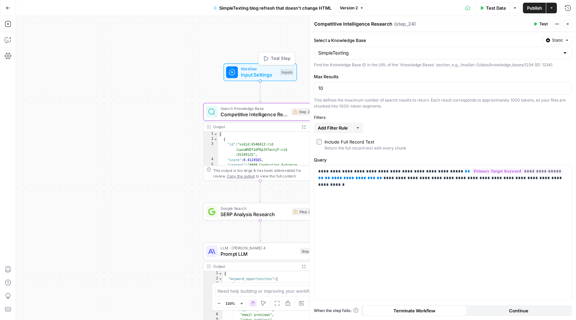
click at [254, 72] on span "Input Settings" at bounding box center [259, 74] width 36 height 7
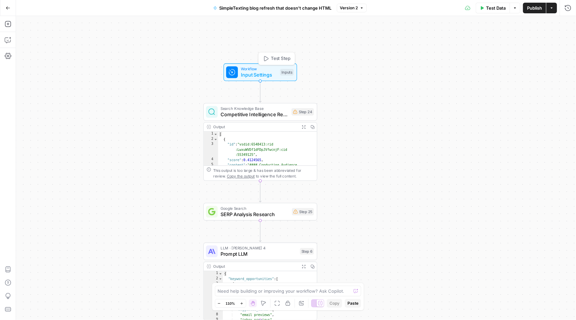
type textarea "Inputs"
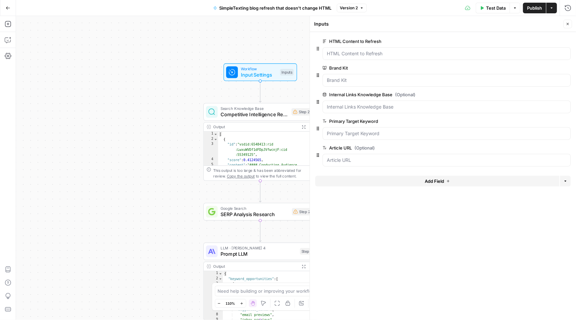
click at [248, 118] on div "Search Knowledge Base Competitive Intelligence Research Step 24 Copy step Delet…" at bounding box center [260, 112] width 114 height 18
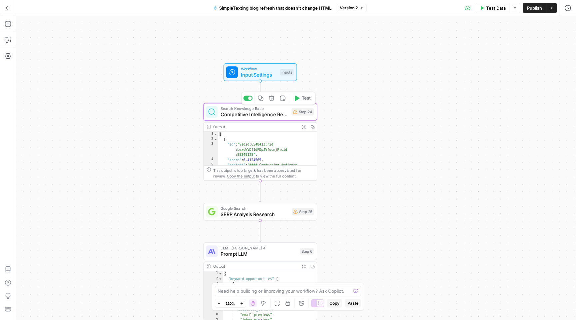
type textarea "Competitive Intelligence Research"
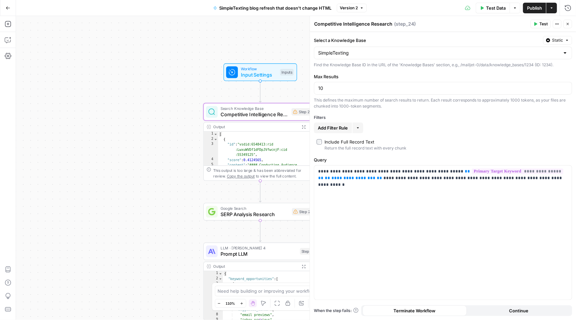
click at [545, 24] on span "Test" at bounding box center [544, 24] width 8 height 6
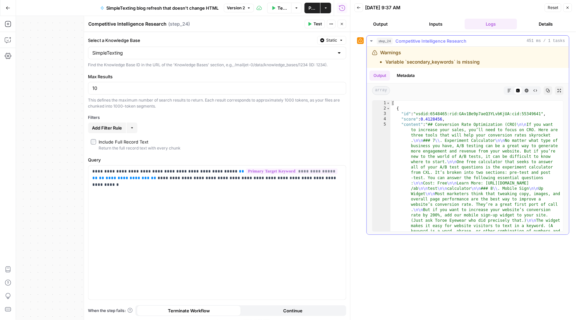
click at [416, 65] on li "Variable `secondary_keywords` is missing" at bounding box center [433, 62] width 94 height 7
copy div "Variable `secondary_keywords` is missing"
click at [439, 64] on li "Variable `secondary_keywords` is missing" at bounding box center [433, 62] width 94 height 7
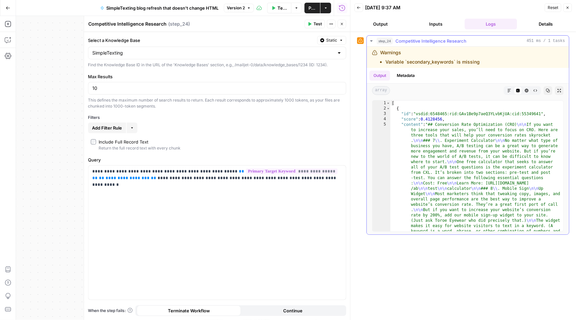
drag, startPoint x: 484, startPoint y: 62, endPoint x: 380, endPoint y: 62, distance: 104.3
click at [380, 62] on div "Warnings Variable `secondary_keywords` is missing" at bounding box center [447, 57] width 150 height 16
copy li "Variable `secondary_keywords` is missing"
click at [11, 39] on icon "button" at bounding box center [8, 40] width 7 height 7
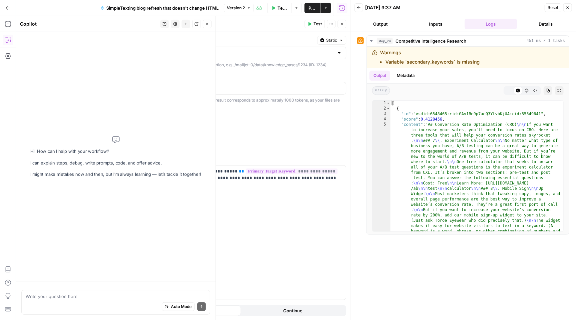
type textarea "Variable `secondary_keywords` is missing"
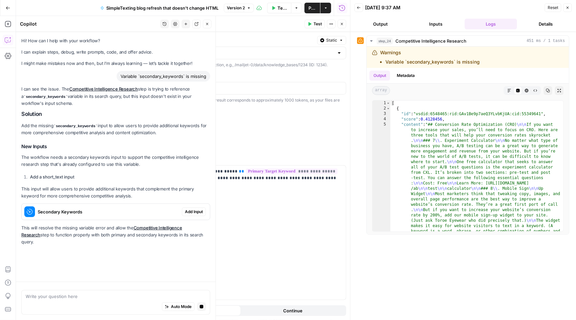
click at [52, 113] on h2 "Solution" at bounding box center [115, 114] width 189 height 6
click at [191, 209] on span "Add Input" at bounding box center [194, 212] width 18 height 6
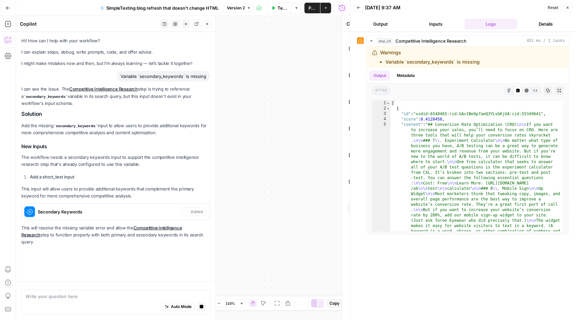
type textarea "Inputs"
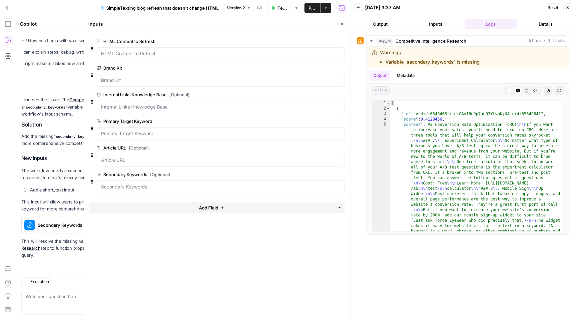
click at [310, 9] on span "Publish" at bounding box center [313, 8] width 8 height 7
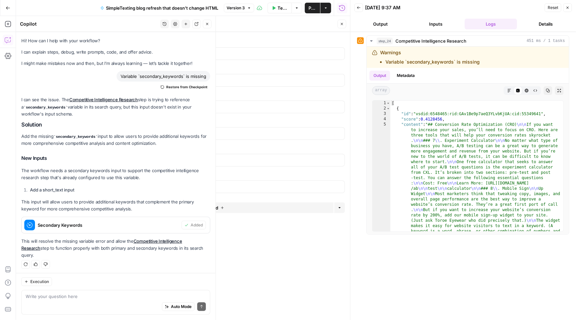
click at [74, 65] on p "I might make mistakes now and then, but I’m always learning — let’s tackle it t…" at bounding box center [115, 63] width 189 height 7
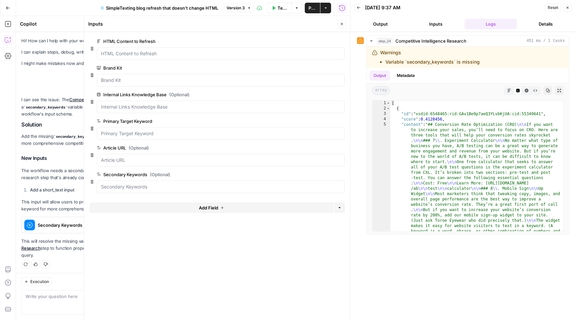
click at [312, 9] on span "Publish" at bounding box center [312, 8] width 7 height 7
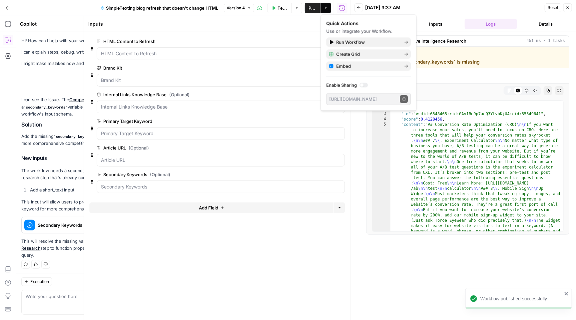
click at [571, 7] on button "Close" at bounding box center [568, 7] width 9 height 9
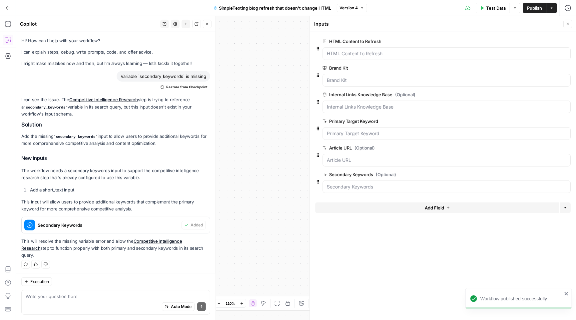
drag, startPoint x: 276, startPoint y: 64, endPoint x: 301, endPoint y: 52, distance: 28.0
click at [301, 52] on div "Workflow Input Settings Inputs Search Knowledge Base Competitive Intelligence R…" at bounding box center [296, 168] width 560 height 304
click at [566, 28] on button "Close" at bounding box center [568, 24] width 9 height 9
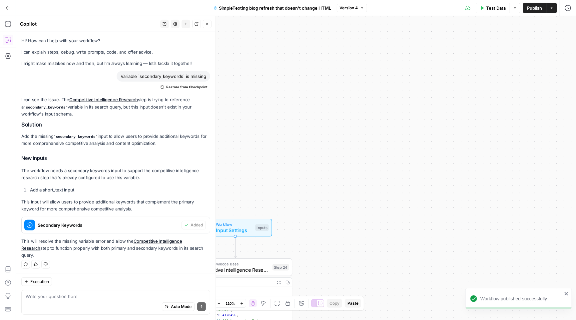
drag, startPoint x: 392, startPoint y: 70, endPoint x: 569, endPoint y: 105, distance: 180.7
click at [570, 105] on div "Workflow Input Settings Inputs Search Knowledge Base Competitive Intelligence R…" at bounding box center [296, 168] width 560 height 304
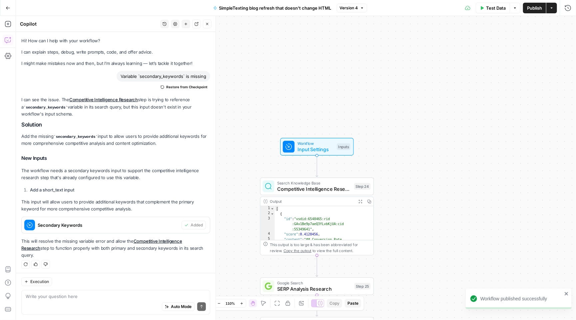
drag, startPoint x: 476, startPoint y: 98, endPoint x: 499, endPoint y: 80, distance: 29.4
click at [499, 80] on div "Workflow Input Settings Inputs Search Knowledge Base Competitive Intelligence R…" at bounding box center [296, 168] width 560 height 304
click at [322, 148] on span "Input Settings" at bounding box center [318, 148] width 36 height 7
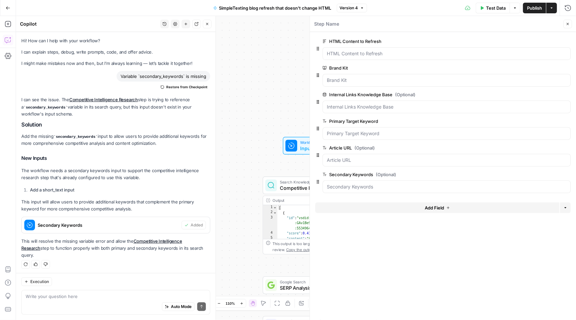
click at [566, 21] on button "Close" at bounding box center [568, 24] width 9 height 9
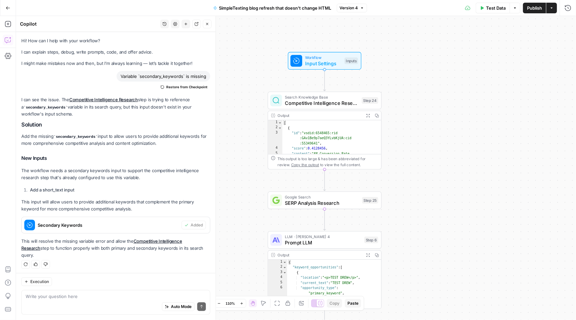
drag, startPoint x: 383, startPoint y: 150, endPoint x: 388, endPoint y: 52, distance: 98.1
click at [388, 52] on div "Workflow Input Settings Inputs Search Knowledge Base Competitive Intelligence R…" at bounding box center [296, 168] width 560 height 304
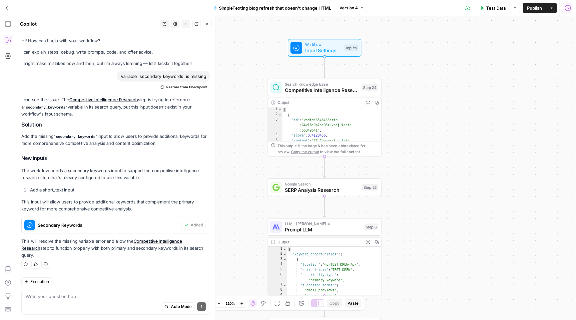
click at [572, 5] on icon "button" at bounding box center [568, 8] width 7 height 7
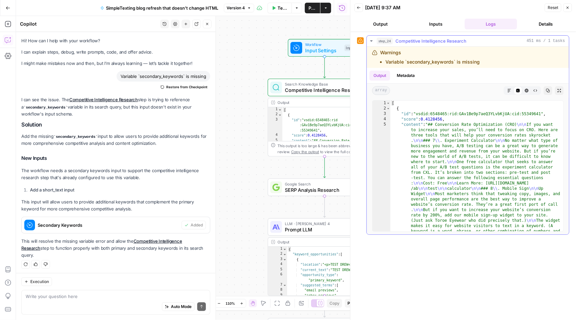
click at [374, 39] on icon "button" at bounding box center [371, 40] width 5 height 5
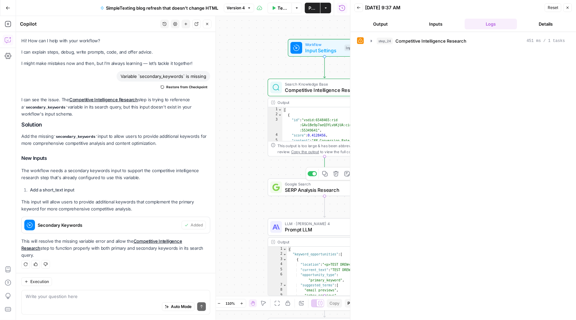
click at [310, 192] on span "SERP Analysis Research" at bounding box center [322, 189] width 74 height 7
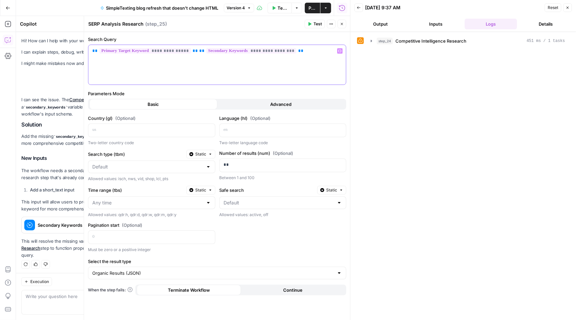
click at [316, 52] on p "**********" at bounding box center [217, 51] width 250 height 7
drag, startPoint x: 322, startPoint y: 52, endPoint x: 199, endPoint y: 50, distance: 123.0
click at [199, 50] on p "**********" at bounding box center [217, 51] width 250 height 7
click at [339, 52] on icon "button" at bounding box center [339, 51] width 3 height 3
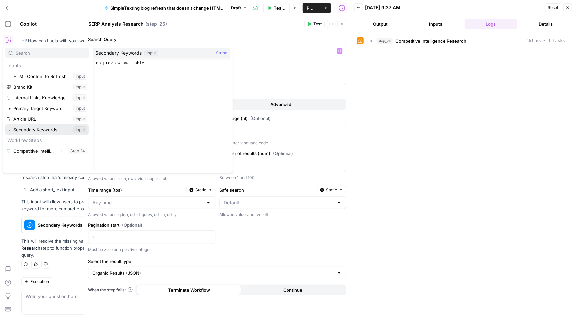
click at [34, 132] on button "Select variable Secondary Keywords" at bounding box center [46, 129] width 83 height 11
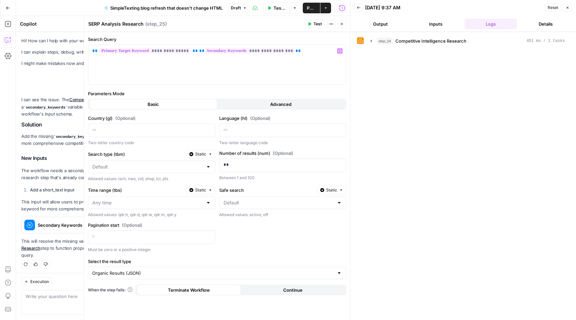
click at [318, 26] on span "Test" at bounding box center [318, 24] width 8 height 6
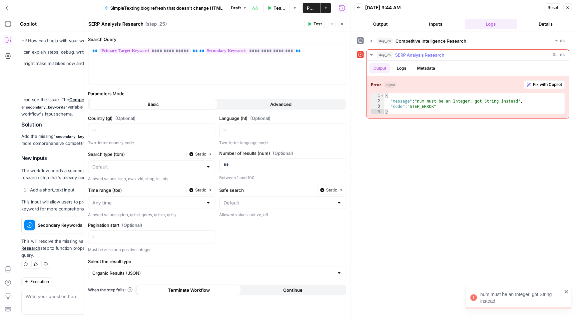
click at [541, 88] on button "Fix with Copilot" at bounding box center [544, 84] width 41 height 9
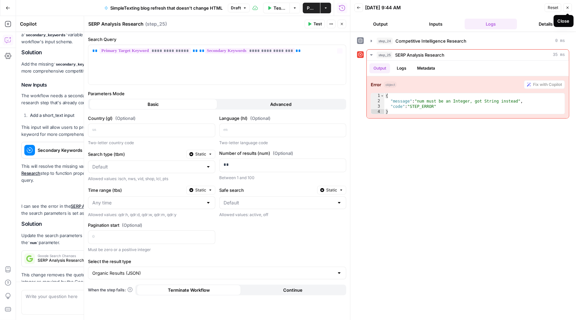
scroll to position [95, 0]
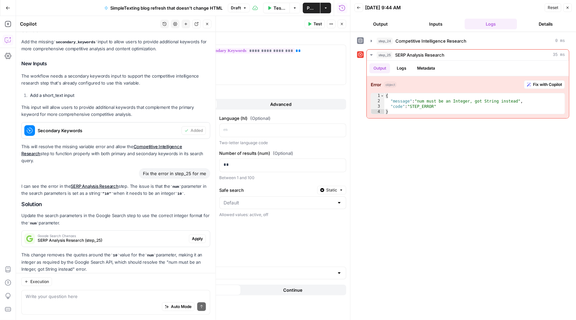
click at [49, 212] on p "Update the search parameters in the Google Search step to use the correct integ…" at bounding box center [115, 219] width 189 height 14
click at [201, 234] on div "Google Search Changes SERP Analysis Research (step_25) Apply" at bounding box center [116, 239] width 188 height 11
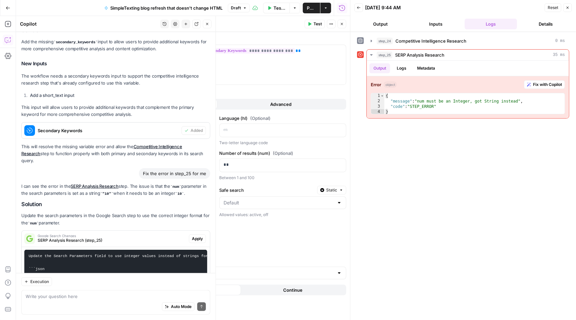
click at [199, 320] on pre at bounding box center [115, 325] width 183 height 7
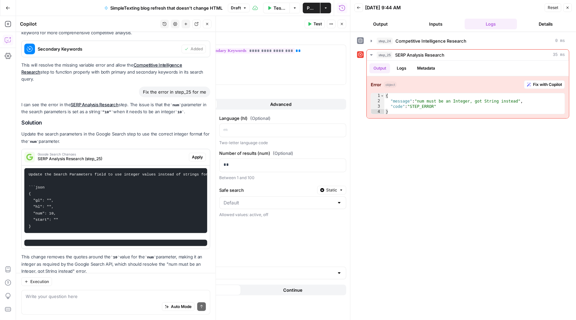
click at [196, 154] on span "Apply" at bounding box center [197, 157] width 11 height 6
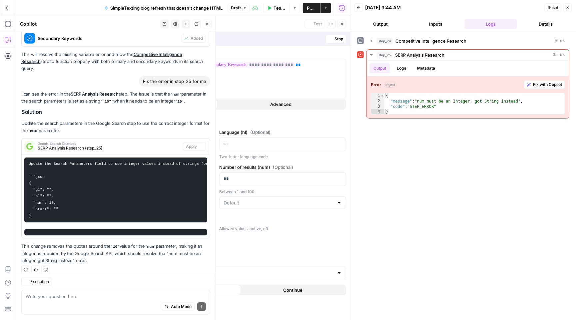
scroll to position [166, 0]
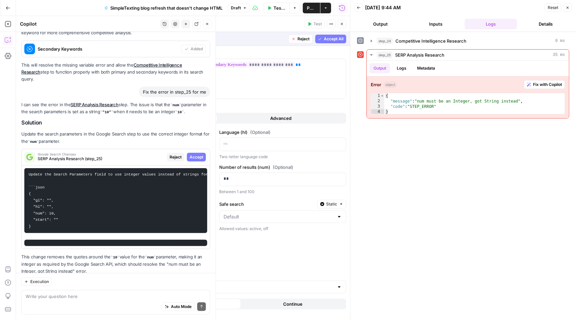
click at [194, 154] on span "Accept" at bounding box center [197, 157] width 14 height 6
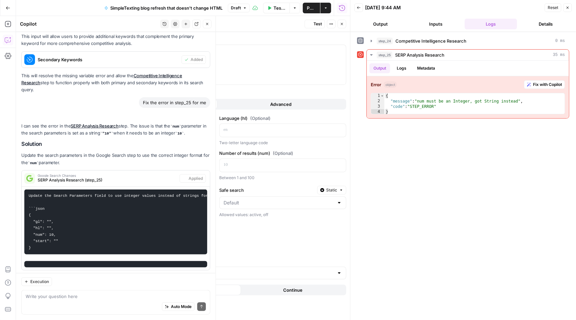
scroll to position [187, 0]
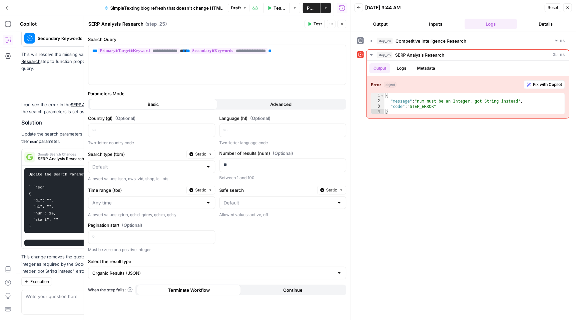
click at [319, 26] on span "Test" at bounding box center [318, 24] width 8 height 6
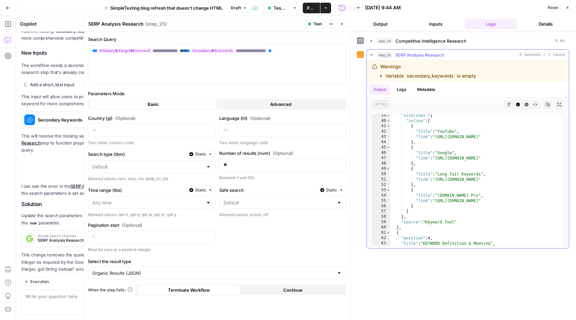
scroll to position [287, 0]
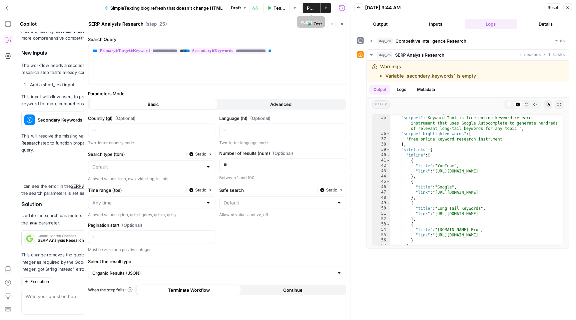
click at [310, 12] on button "Publish" at bounding box center [311, 8] width 17 height 11
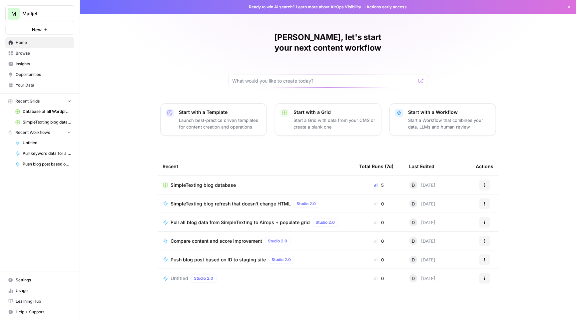
click at [193, 178] on td "SimpleTexting blog database" at bounding box center [256, 185] width 197 height 18
click at [196, 182] on span "SimpleTexting blog database" at bounding box center [203, 185] width 65 height 7
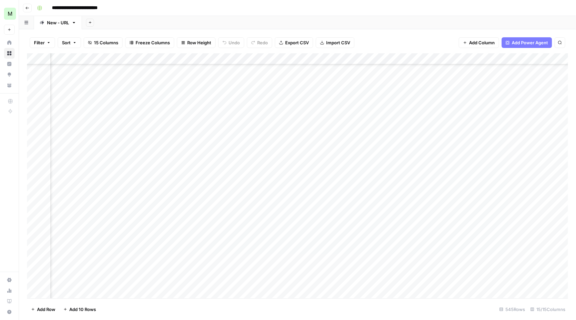
scroll to position [202, 126]
click at [527, 148] on div "Add Column" at bounding box center [297, 176] width 541 height 247
click at [463, 149] on div "Add Column" at bounding box center [297, 176] width 541 height 247
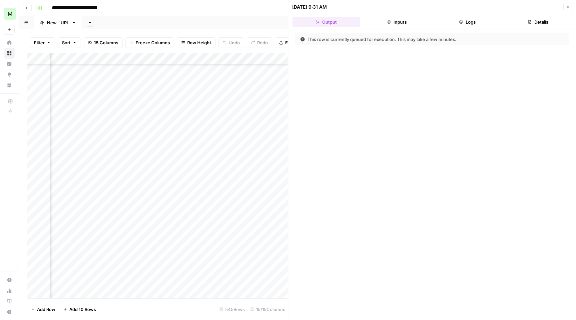
click at [565, 6] on button "Close" at bounding box center [568, 7] width 9 height 9
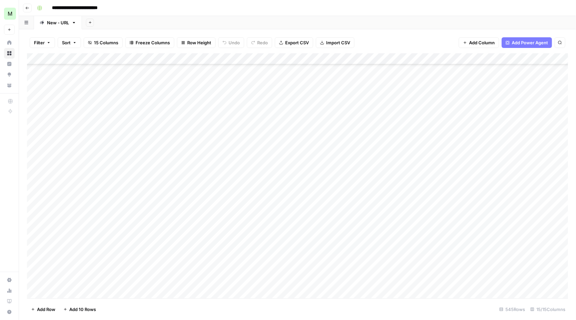
scroll to position [230, 0]
click at [35, 132] on div "Add Column" at bounding box center [297, 176] width 541 height 247
click at [35, 148] on div "Add Column" at bounding box center [297, 176] width 541 height 247
click at [36, 156] on div "Add Column" at bounding box center [297, 176] width 541 height 247
click at [35, 167] on div "Add Column" at bounding box center [297, 176] width 541 height 247
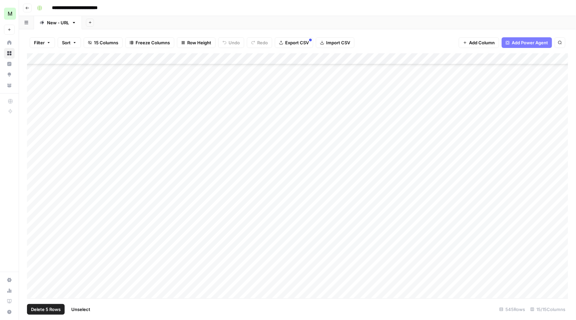
click at [35, 179] on div "Add Column" at bounding box center [297, 176] width 541 height 247
click at [36, 194] on div "Add Column" at bounding box center [297, 176] width 541 height 247
click at [35, 188] on div "Add Column" at bounding box center [297, 176] width 541 height 247
click at [35, 203] on div "Add Column" at bounding box center [297, 176] width 541 height 247
click at [35, 211] on div "Add Column" at bounding box center [297, 176] width 541 height 247
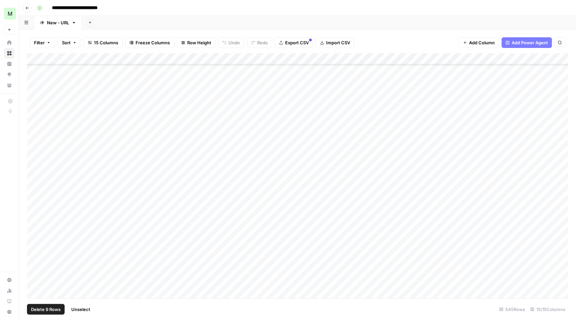
click at [35, 224] on div "Add Column" at bounding box center [297, 176] width 541 height 247
click at [35, 236] on div "Add Column" at bounding box center [297, 176] width 541 height 247
click at [34, 246] on div "Add Column" at bounding box center [297, 176] width 541 height 247
click at [34, 258] on div "Add Column" at bounding box center [297, 176] width 541 height 247
click at [36, 268] on div "Add Column" at bounding box center [297, 176] width 541 height 247
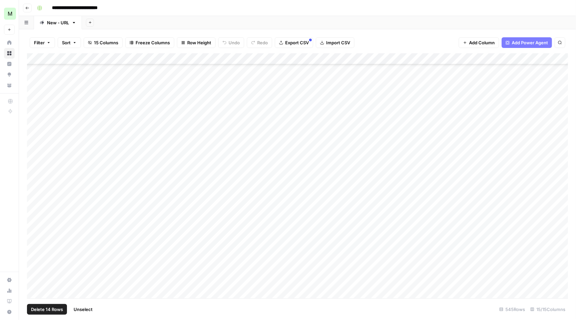
click at [36, 279] on div "Add Column" at bounding box center [297, 176] width 541 height 247
click at [36, 291] on div "Add Column" at bounding box center [297, 176] width 541 height 247
click at [36, 230] on div "Add Column" at bounding box center [297, 176] width 541 height 247
click at [36, 243] on div "Add Column" at bounding box center [297, 176] width 541 height 247
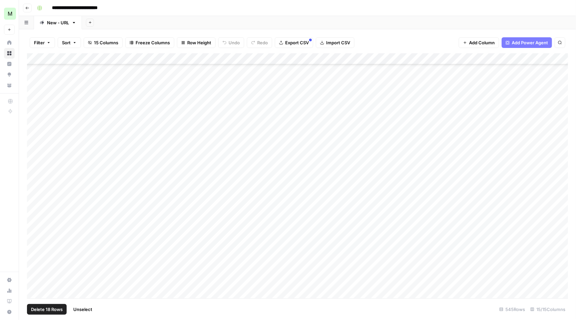
click at [34, 253] on div "Add Column" at bounding box center [297, 176] width 541 height 247
click at [34, 261] on div "Add Column" at bounding box center [297, 176] width 541 height 247
click at [34, 271] on div "Add Column" at bounding box center [297, 176] width 541 height 247
click at [34, 275] on div "Add Column" at bounding box center [297, 176] width 541 height 247
click at [36, 286] on div "Add Column" at bounding box center [297, 176] width 541 height 247
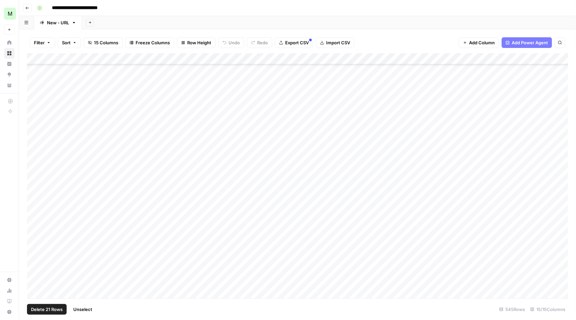
scroll to position [354, 0]
click at [34, 243] on div "Add Column" at bounding box center [297, 176] width 541 height 247
click at [34, 249] on div "Add Column" at bounding box center [297, 176] width 541 height 247
click at [34, 260] on div "Add Column" at bounding box center [297, 176] width 541 height 247
click at [34, 269] on div "Add Column" at bounding box center [297, 176] width 541 height 247
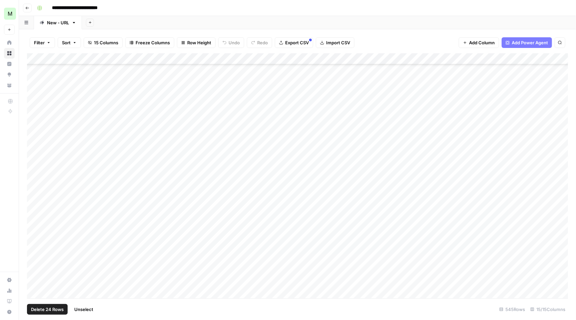
click at [35, 280] on div "Add Column" at bounding box center [297, 176] width 541 height 247
click at [36, 225] on div "Add Column" at bounding box center [297, 176] width 541 height 247
click at [36, 239] on div "Add Column" at bounding box center [297, 176] width 541 height 247
click at [36, 252] on div "Add Column" at bounding box center [297, 176] width 541 height 247
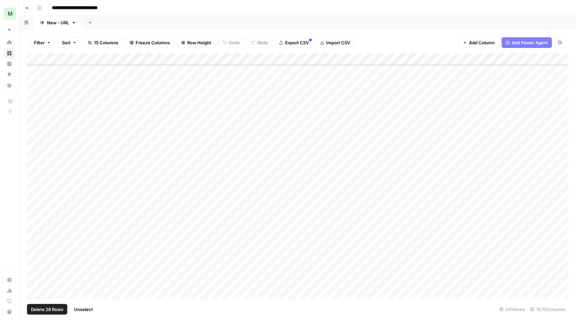
click at [36, 265] on div "Add Column" at bounding box center [297, 176] width 541 height 247
click at [35, 276] on div "Add Column" at bounding box center [297, 176] width 541 height 247
click at [35, 282] on div "Add Column" at bounding box center [297, 176] width 541 height 247
click at [32, 239] on div "Add Column" at bounding box center [297, 176] width 541 height 247
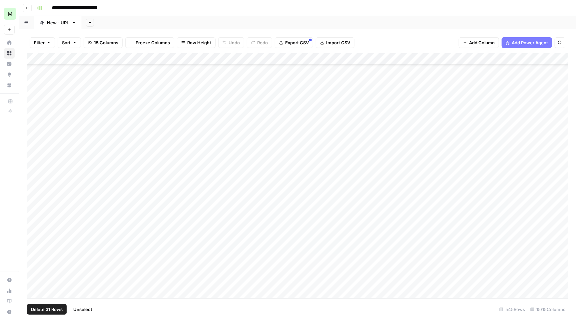
click at [34, 243] on div "Add Column" at bounding box center [297, 176] width 541 height 247
click at [34, 255] on div "Add Column" at bounding box center [297, 176] width 541 height 247
click at [35, 266] on div "Add Column" at bounding box center [297, 176] width 541 height 247
click at [36, 280] on div "Add Column" at bounding box center [297, 176] width 541 height 247
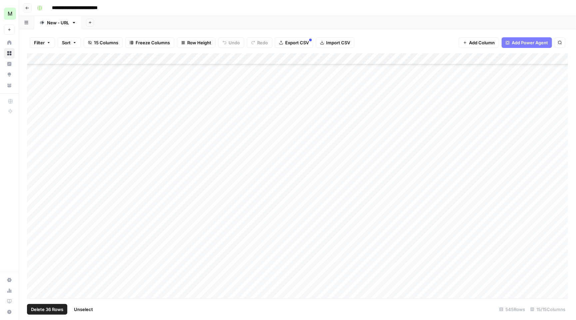
click at [34, 258] on div "Add Column" at bounding box center [297, 176] width 541 height 247
click at [34, 272] on div "Add Column" at bounding box center [297, 176] width 541 height 247
click at [34, 282] on div "Add Column" at bounding box center [297, 176] width 541 height 247
click at [35, 120] on div "Add Column" at bounding box center [297, 176] width 541 height 247
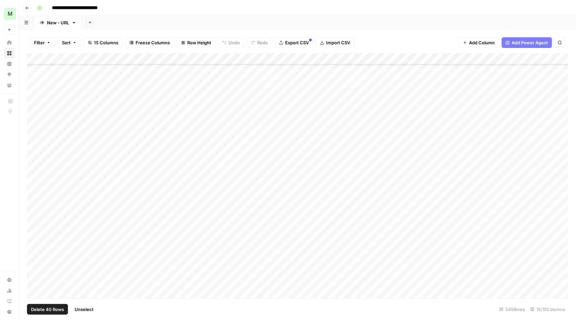
click at [36, 131] on div "Add Column" at bounding box center [297, 176] width 541 height 247
click at [35, 141] on div "Add Column" at bounding box center [297, 176] width 541 height 247
click at [35, 154] on div "Add Column" at bounding box center [297, 176] width 541 height 247
click at [35, 163] on div "Add Column" at bounding box center [297, 176] width 541 height 247
click at [35, 174] on div "Add Column" at bounding box center [297, 176] width 541 height 247
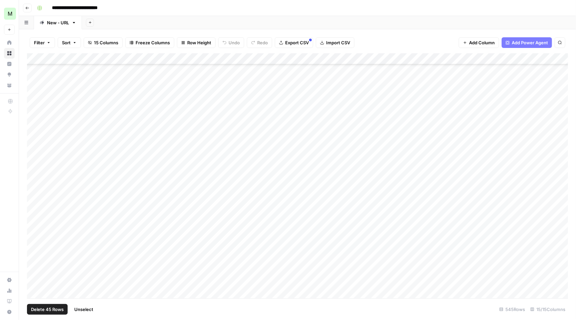
click at [34, 184] on div "Add Column" at bounding box center [297, 176] width 541 height 247
click at [32, 196] on div "Add Column" at bounding box center [297, 176] width 541 height 247
click at [36, 210] on div "Add Column" at bounding box center [297, 176] width 541 height 247
click at [37, 221] on div "Add Column" at bounding box center [297, 176] width 541 height 247
click at [34, 230] on div "Add Column" at bounding box center [297, 176] width 541 height 247
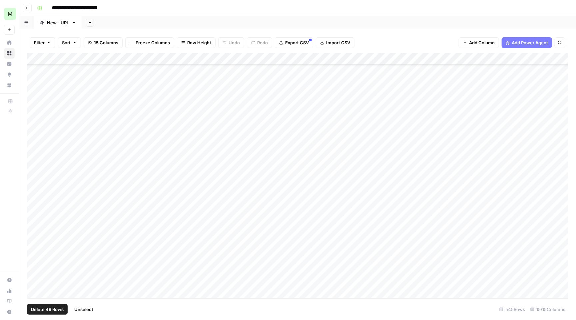
click at [35, 241] on div "Add Column" at bounding box center [297, 176] width 541 height 247
click at [506, 57] on div "Add Column" at bounding box center [297, 176] width 541 height 247
click at [536, 96] on span "Selected Rows (50)" at bounding box center [530, 96] width 42 height 7
click at [495, 116] on div "Add Column" at bounding box center [297, 176] width 541 height 247
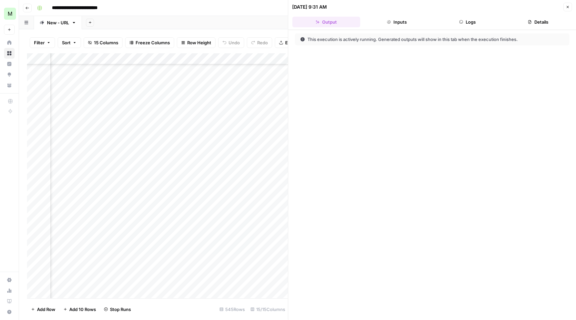
click at [461, 17] on button "Logs" at bounding box center [468, 22] width 68 height 11
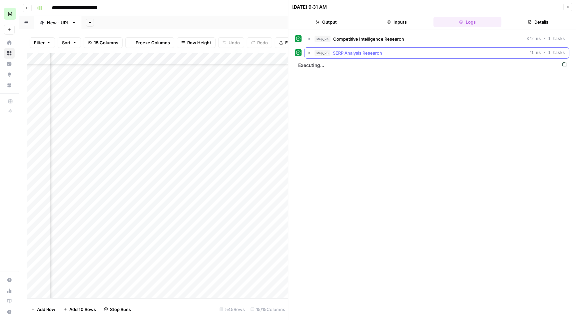
click at [312, 51] on icon "button" at bounding box center [309, 52] width 5 height 5
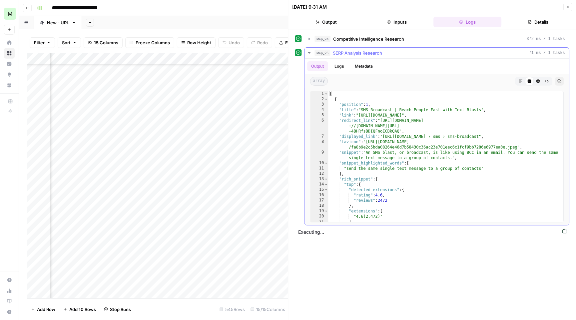
click at [314, 50] on button "step_25 SERP Analysis Research 71 ms / 1 tasks" at bounding box center [437, 53] width 264 height 11
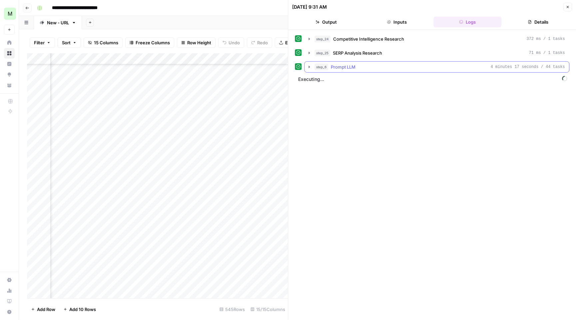
click at [308, 66] on icon "button" at bounding box center [309, 66] width 5 height 5
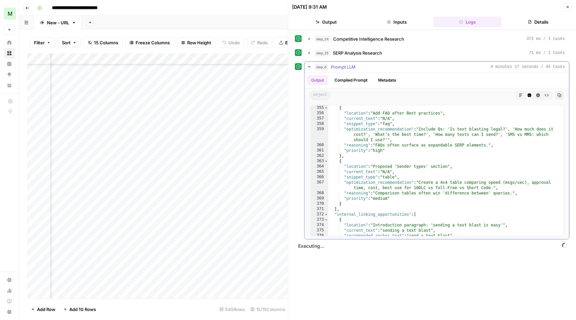
scroll to position [2270, 0]
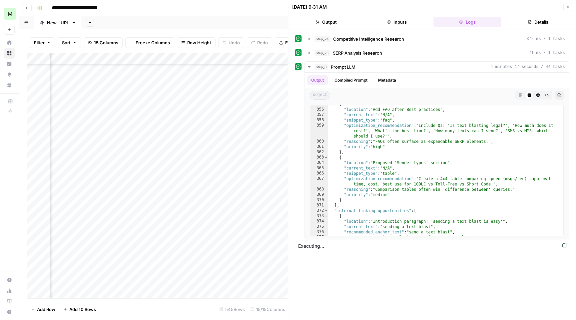
click at [212, 26] on div "Add Sheet" at bounding box center [329, 22] width 494 height 13
click at [566, 3] on button "Close" at bounding box center [568, 7] width 9 height 9
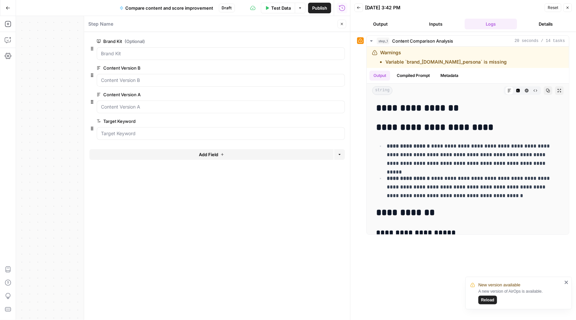
scroll to position [391, 0]
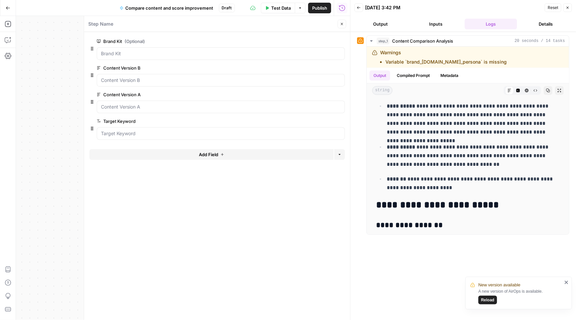
click at [568, 6] on icon "button" at bounding box center [568, 8] width 4 height 4
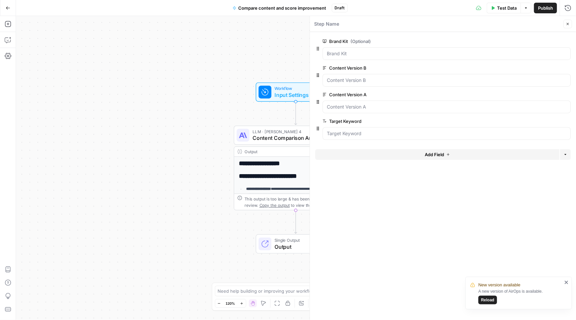
click at [490, 300] on span "Reload" at bounding box center [487, 300] width 13 height 6
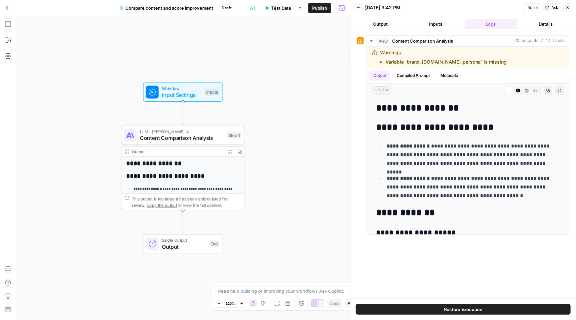
click at [9, 10] on button "Go Back" at bounding box center [8, 8] width 12 height 12
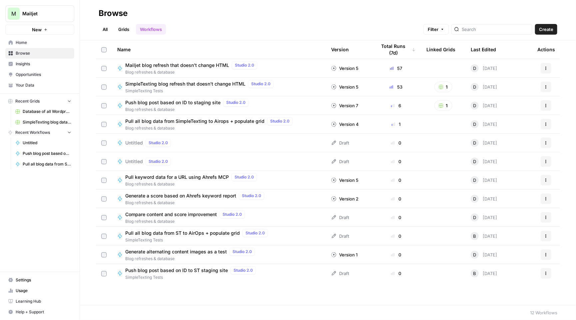
click at [206, 271] on span "Push blog post based on ID to ST staging site" at bounding box center [176, 270] width 103 height 7
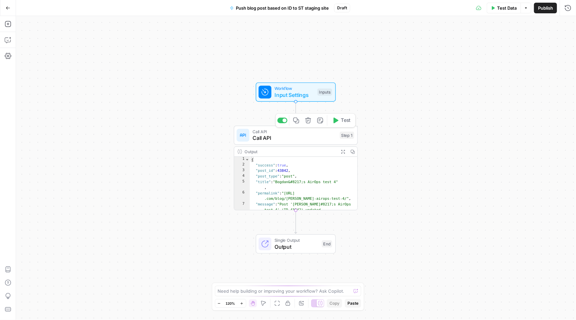
click at [312, 139] on span "Call API" at bounding box center [295, 138] width 84 height 8
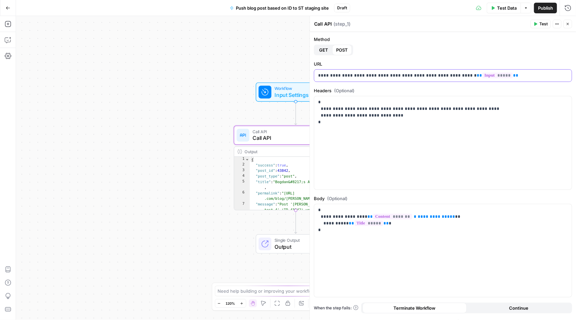
click at [341, 76] on p "**********" at bounding box center [443, 75] width 250 height 7
click at [351, 77] on p "**********" at bounding box center [443, 75] width 250 height 7
click at [544, 5] on span "Publish" at bounding box center [545, 8] width 15 height 7
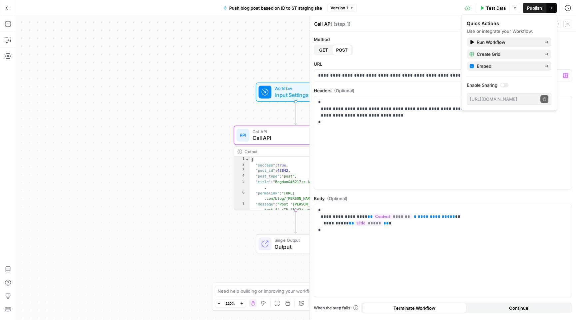
click at [381, 85] on div "**********" at bounding box center [443, 180] width 266 height 297
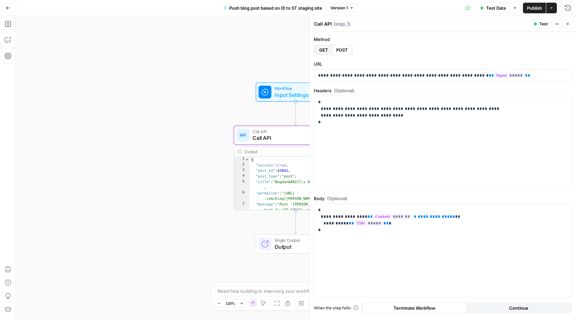
click at [7, 7] on icon "button" at bounding box center [8, 8] width 5 height 5
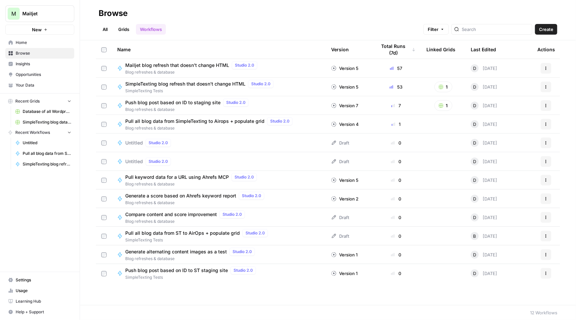
click at [205, 124] on span "Pull all blog data from SimpleTexting to Airops + populate grid" at bounding box center [194, 121] width 139 height 7
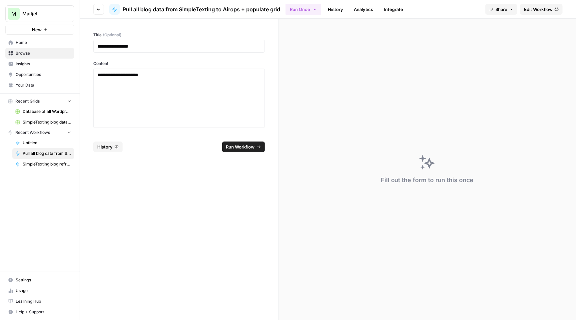
click at [531, 1] on header "Go back Pull all blog data from SimpleTexting to Airops + populate grid Run Onc…" at bounding box center [328, 9] width 496 height 19
click at [531, 11] on span "Edit Workflow" at bounding box center [538, 9] width 29 height 7
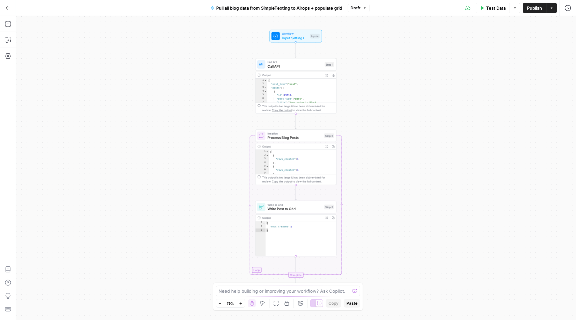
click at [299, 66] on span "Call API" at bounding box center [295, 66] width 55 height 5
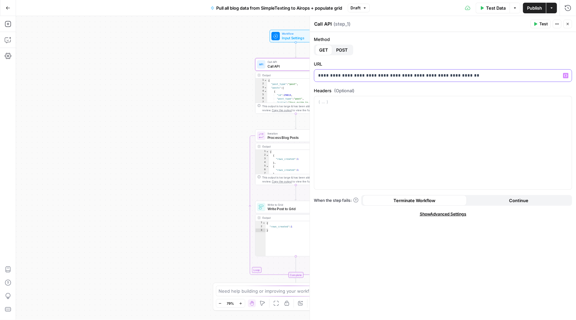
drag, startPoint x: 456, startPoint y: 77, endPoint x: 298, endPoint y: 77, distance: 157.6
click at [298, 77] on body "M Mailjet New Home Browse Insights Opportunities Your Data Recent Grids Databas…" at bounding box center [288, 160] width 576 height 320
click at [347, 75] on p "**********" at bounding box center [443, 75] width 250 height 7
drag, startPoint x: 479, startPoint y: 74, endPoint x: 284, endPoint y: 85, distance: 195.3
click at [284, 85] on body "M Mailjet New Home Browse Insights Opportunities Your Data Recent Grids Databas…" at bounding box center [288, 160] width 576 height 320
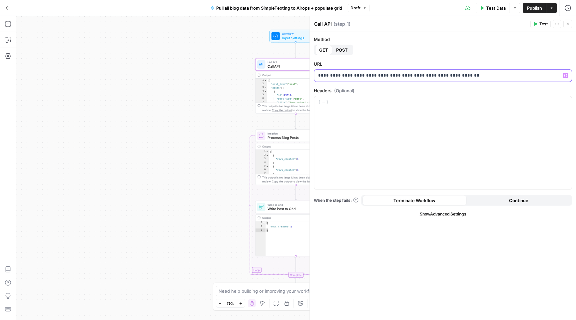
copy p "**********"
click at [6, 8] on icon "button" at bounding box center [8, 8] width 5 height 5
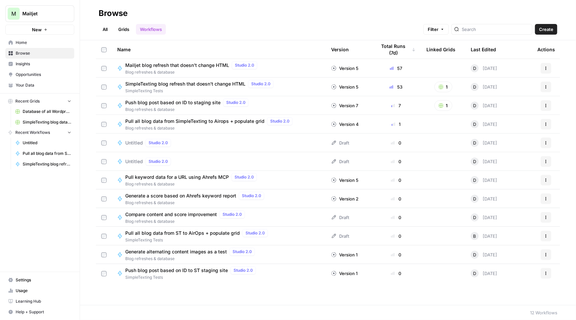
click at [164, 100] on span "Push blog post based on ID to staging site" at bounding box center [172, 102] width 95 height 7
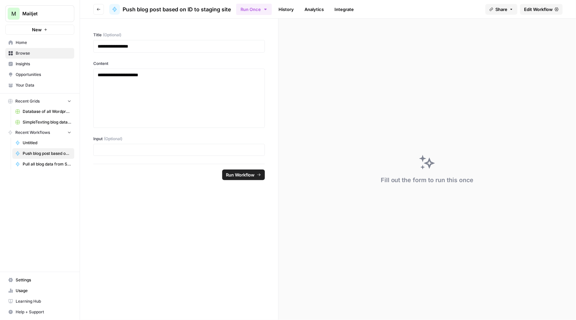
click at [546, 6] on span "Edit Workflow" at bounding box center [538, 9] width 29 height 7
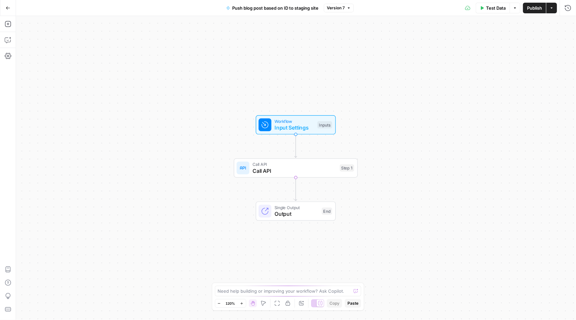
click at [289, 121] on span "Workflow" at bounding box center [295, 121] width 40 height 6
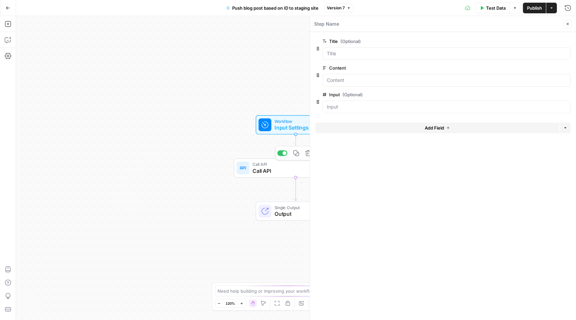
click at [277, 170] on span "Call API" at bounding box center [295, 171] width 84 height 8
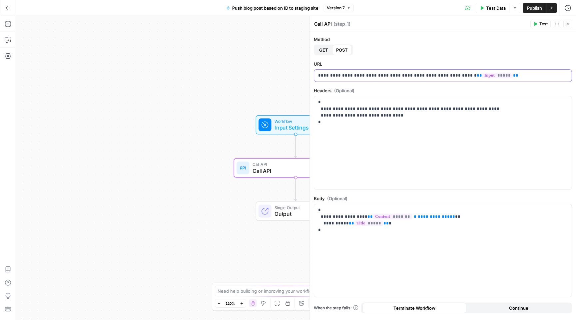
click at [342, 75] on p "**********" at bounding box center [443, 75] width 250 height 7
click at [537, 10] on span "Publish" at bounding box center [534, 8] width 15 height 7
click at [374, 73] on p "**********" at bounding box center [443, 75] width 250 height 7
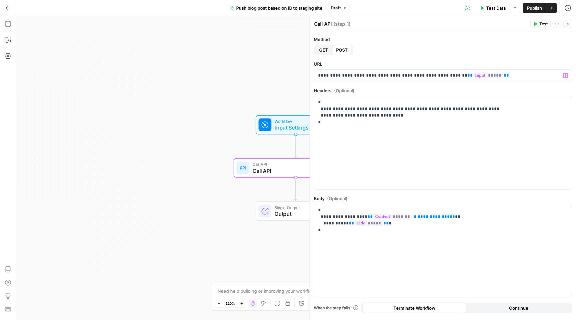
click at [529, 10] on span "Publish" at bounding box center [534, 8] width 15 height 7
click at [414, 149] on div "**********" at bounding box center [443, 142] width 258 height 93
drag, startPoint x: 394, startPoint y: 136, endPoint x: 317, endPoint y: 136, distance: 77.3
click at [317, 136] on div "**********" at bounding box center [443, 142] width 258 height 93
click at [340, 123] on p "**********" at bounding box center [443, 119] width 250 height 40
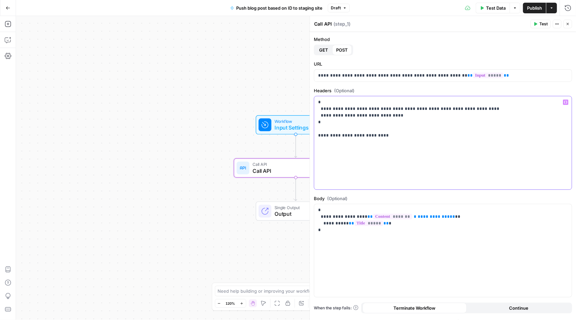
drag, startPoint x: 340, startPoint y: 126, endPoint x: 314, endPoint y: 99, distance: 37.7
click at [314, 99] on div "**********" at bounding box center [443, 142] width 258 height 93
copy p "**********"
click at [338, 156] on div "**********" at bounding box center [443, 142] width 258 height 93
drag, startPoint x: 382, startPoint y: 134, endPoint x: 312, endPoint y: 134, distance: 70.0
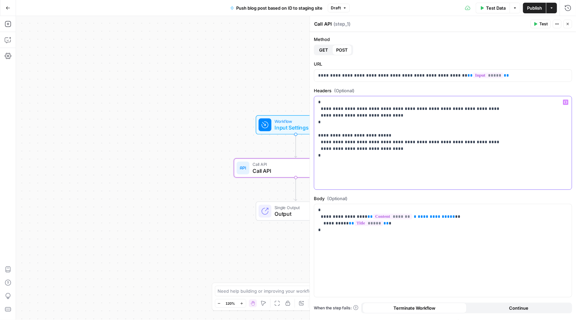
click at [312, 134] on div "**********" at bounding box center [443, 168] width 267 height 304
copy p "**********"
drag, startPoint x: 369, startPoint y: 142, endPoint x: 500, endPoint y: 142, distance: 131.3
click at [500, 142] on p "**********" at bounding box center [443, 132] width 250 height 67
drag, startPoint x: 344, startPoint y: 161, endPoint x: 315, endPoint y: 134, distance: 39.4
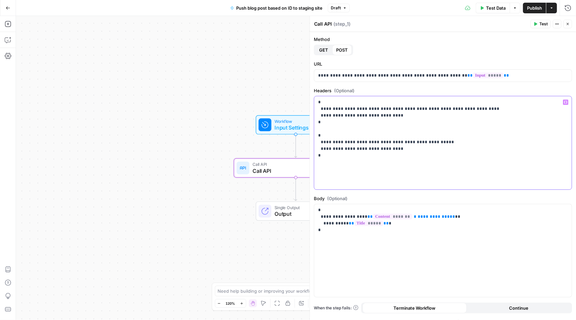
click at [315, 134] on div "**********" at bounding box center [443, 142] width 258 height 93
copy p "**********"
click at [351, 156] on p "**********" at bounding box center [443, 132] width 250 height 67
drag, startPoint x: 345, startPoint y: 161, endPoint x: 307, endPoint y: 101, distance: 70.9
click at [310, 101] on div "**********" at bounding box center [443, 168] width 267 height 304
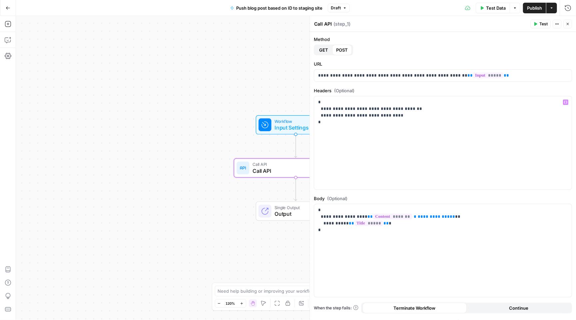
click at [536, 10] on span "Publish" at bounding box center [534, 8] width 15 height 7
click at [536, 7] on span "Publish" at bounding box center [534, 8] width 15 height 7
drag, startPoint x: 322, startPoint y: 109, endPoint x: 403, endPoint y: 115, distance: 81.2
click at [403, 115] on p "**********" at bounding box center [443, 115] width 250 height 33
click at [368, 110] on p "**********" at bounding box center [443, 115] width 250 height 33
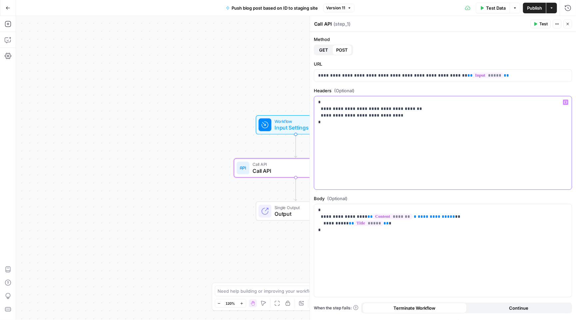
click at [384, 150] on div "**********" at bounding box center [443, 142] width 258 height 93
drag, startPoint x: 401, startPoint y: 130, endPoint x: 316, endPoint y: 130, distance: 84.7
click at [316, 130] on div "**********" at bounding box center [443, 142] width 258 height 93
copy p "**********"
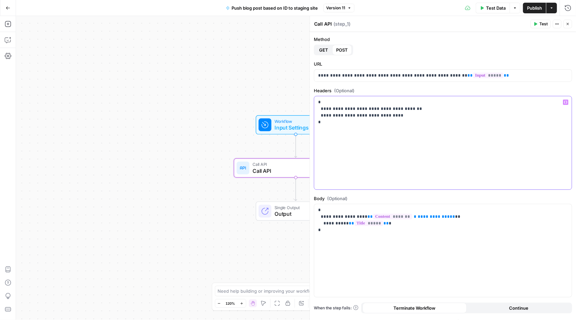
drag, startPoint x: 368, startPoint y: 108, endPoint x: 413, endPoint y: 107, distance: 44.3
click at [413, 107] on p "**********" at bounding box center [443, 115] width 250 height 33
click at [534, 8] on span "Publish" at bounding box center [534, 8] width 15 height 7
click at [571, 21] on button "Close" at bounding box center [568, 24] width 9 height 9
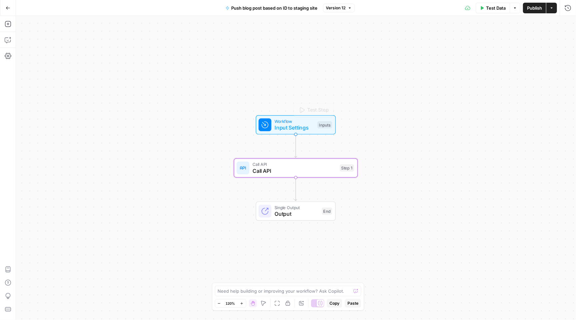
click at [291, 127] on span "Input Settings" at bounding box center [295, 128] width 40 height 8
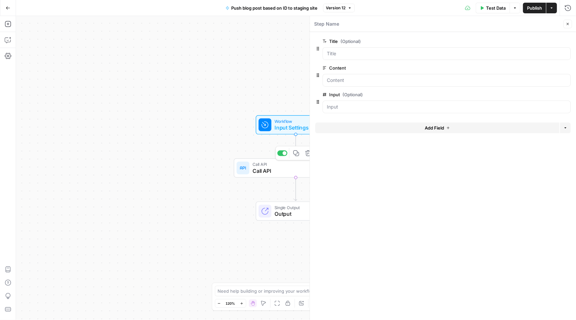
click at [277, 169] on span "Call API" at bounding box center [295, 171] width 84 height 8
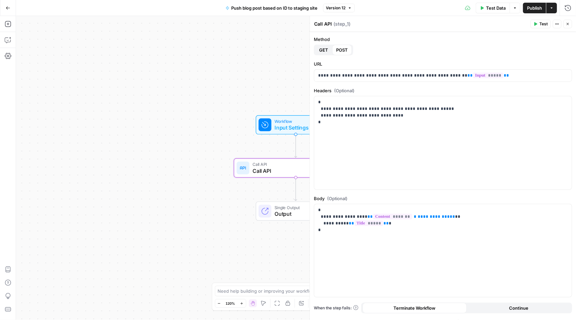
click at [570, 23] on button "Close" at bounding box center [568, 24] width 9 height 9
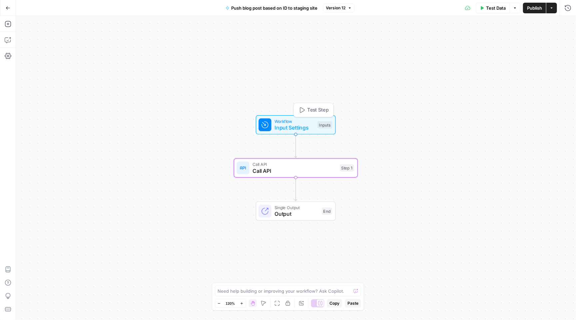
click at [302, 124] on span "Input Settings" at bounding box center [295, 128] width 40 height 8
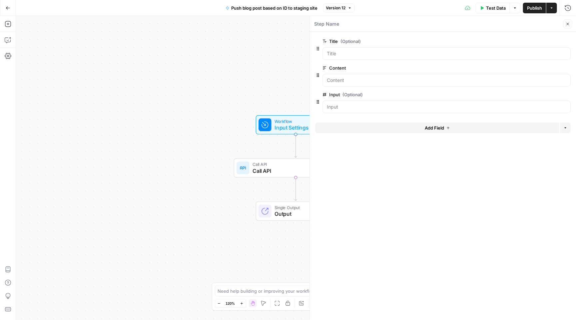
click at [492, 7] on span "Test Data" at bounding box center [496, 8] width 20 height 7
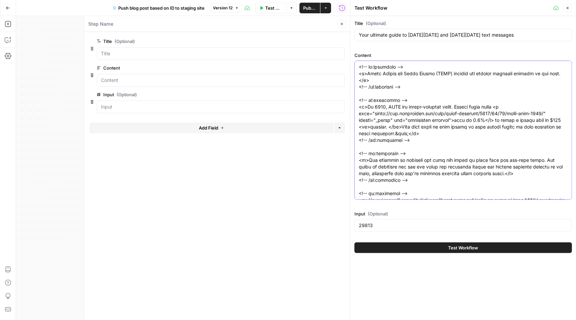
drag, startPoint x: 416, startPoint y: 194, endPoint x: 319, endPoint y: -52, distance: 263.8
click at [319, 0] on html "M Mailjet New Home Browse Insights Opportunities Your Data Recent Grids Databas…" at bounding box center [288, 160] width 576 height 320
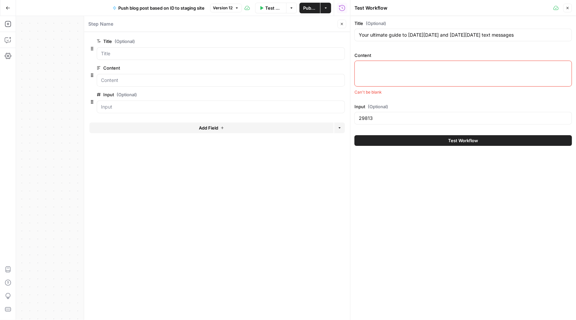
paste textarea "<!-- wp:paragraph --> <p>With <a href="https://www.pewresearch.org/internet/fac…"
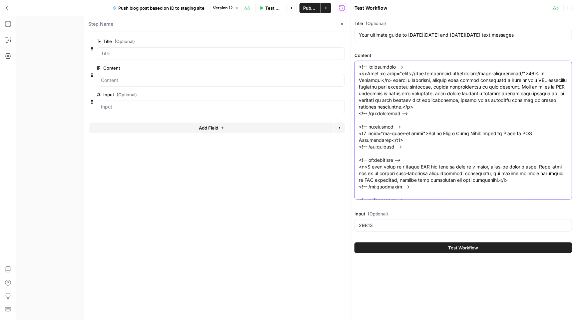
scroll to position [4880, 0]
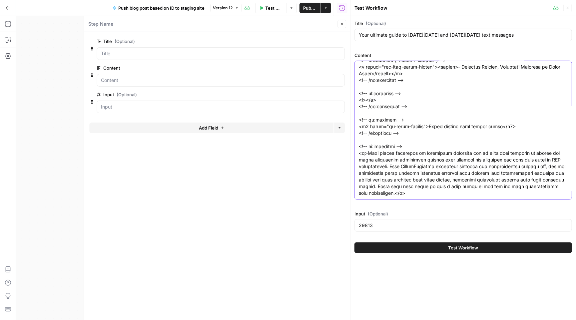
type textarea "<!-- wp:paragraph --> <p>With <a href="https://www.pewresearch.org/internet/fac…"
click at [394, 224] on input "29813" at bounding box center [463, 225] width 209 height 7
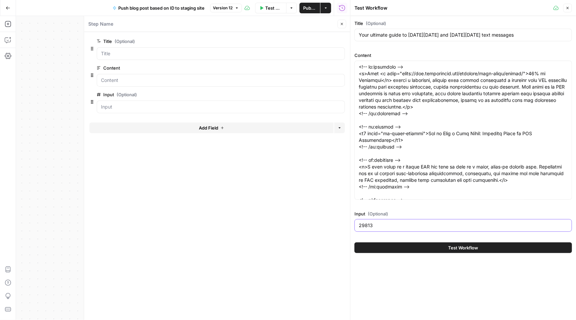
click at [394, 224] on input "29813" at bounding box center [463, 225] width 209 height 7
paste input "47589"
type input "47589"
click at [404, 32] on input "Your ultimate guide to Black Friday and Cyber Monday text messages" at bounding box center [463, 35] width 209 height 7
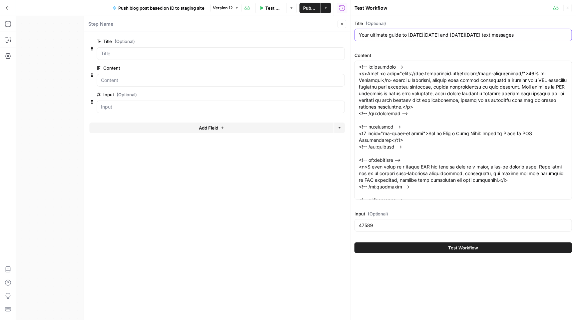
click at [404, 32] on input "Your ultimate guide to Black Friday and Cyber Monday text messages" at bounding box center [463, 35] width 209 height 7
paste input "How to send a text blast"
type input "How to send a text blast"
click at [449, 247] on span "Test Workflow" at bounding box center [464, 248] width 30 height 7
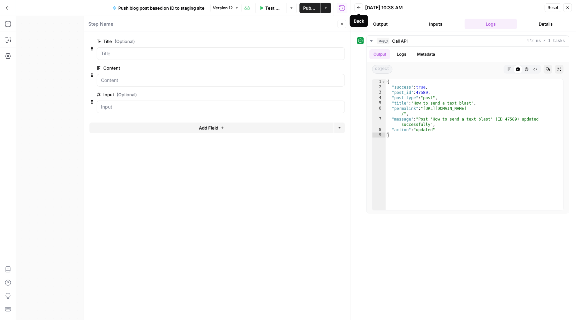
click at [360, 9] on icon "button" at bounding box center [359, 8] width 4 height 4
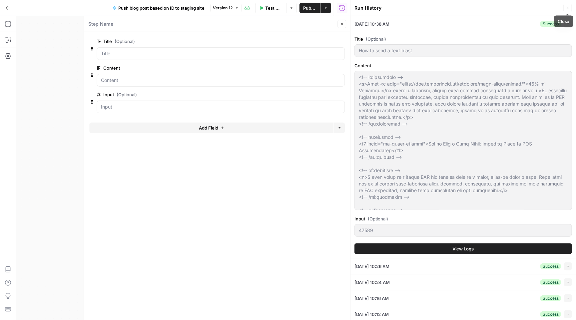
click at [568, 8] on icon "button" at bounding box center [568, 8] width 2 height 2
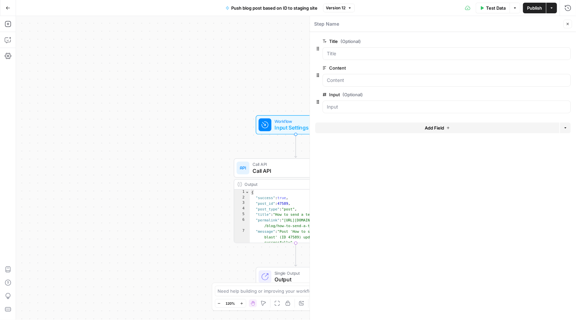
click at [429, 1] on div "Test Data Options Publish Actions Run History" at bounding box center [466, 8] width 222 height 16
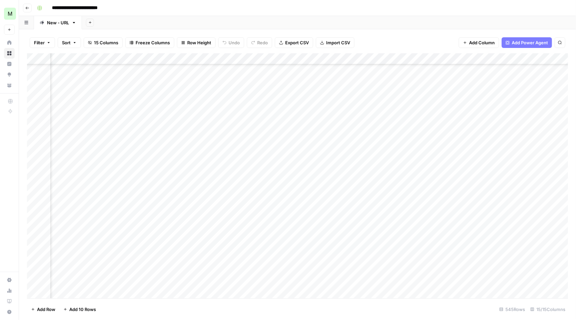
scroll to position [198, 136]
click at [508, 164] on div "Add Column" at bounding box center [297, 176] width 541 height 247
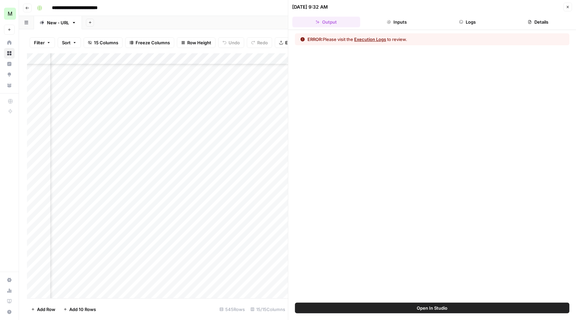
click at [531, 18] on button "Details" at bounding box center [538, 22] width 68 height 11
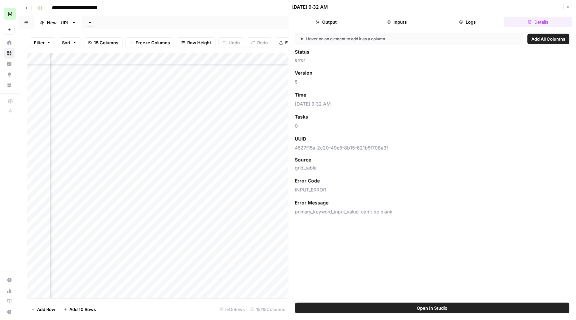
click at [481, 23] on button "Logs" at bounding box center [468, 22] width 68 height 11
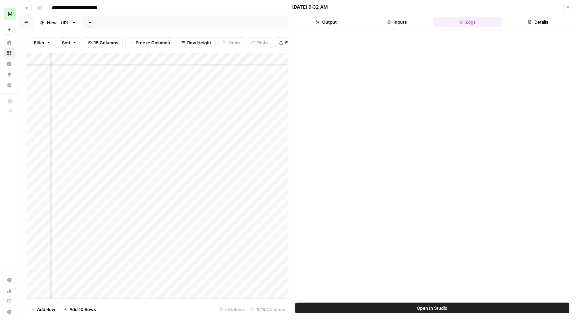
click at [335, 22] on button "Output" at bounding box center [327, 22] width 68 height 11
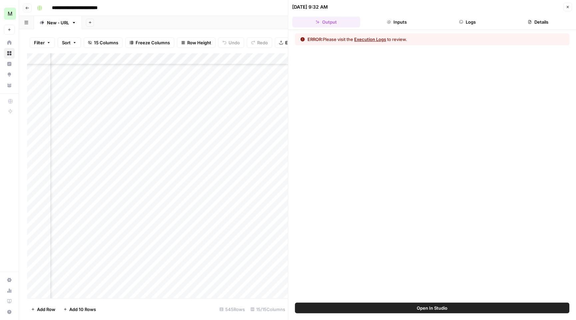
click at [401, 23] on button "Inputs" at bounding box center [397, 22] width 68 height 11
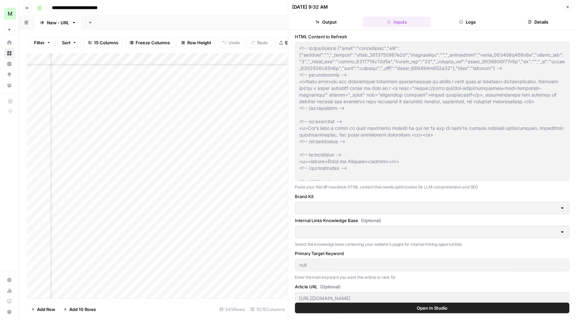
type input "SimpleTexting"
click at [329, 21] on button "Output" at bounding box center [327, 22] width 68 height 11
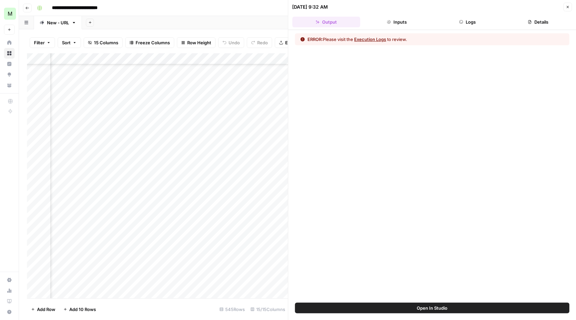
click at [373, 39] on button "Execution Logs" at bounding box center [371, 39] width 32 height 7
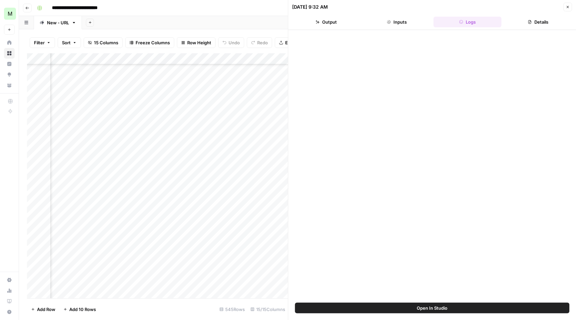
click at [571, 4] on button "Close" at bounding box center [568, 7] width 9 height 9
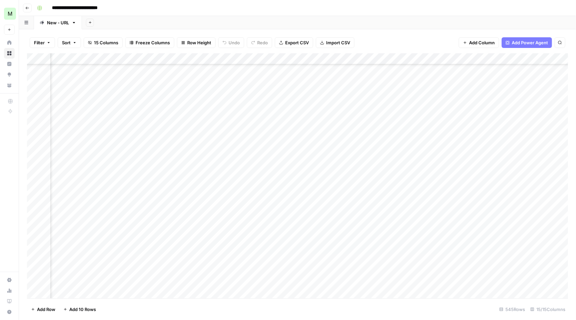
click at [486, 42] on span "Add Column" at bounding box center [482, 42] width 26 height 7
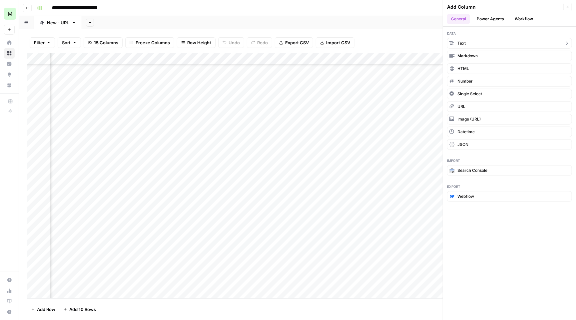
click at [476, 43] on button "Text" at bounding box center [509, 43] width 125 height 11
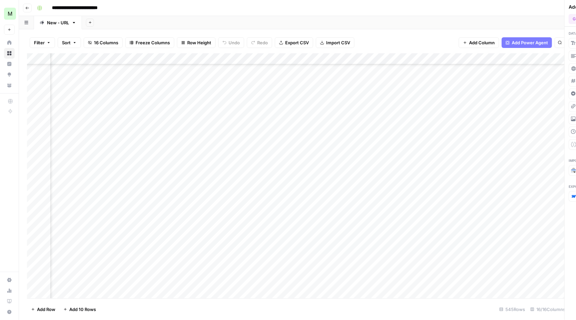
scroll to position [198, 821]
drag, startPoint x: 464, startPoint y: 55, endPoint x: 23, endPoint y: 59, distance: 441.0
click at [23, 59] on div "Filter Sort 16 Columns Freeze Columns Row Height Undo Redo Export CSV Import CS…" at bounding box center [297, 174] width 557 height 291
drag, startPoint x: 289, startPoint y: 55, endPoint x: 56, endPoint y: 55, distance: 232.6
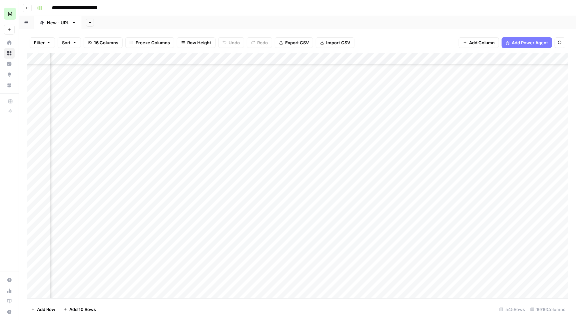
click at [56, 55] on div "Add Column" at bounding box center [297, 176] width 541 height 247
drag, startPoint x: 349, startPoint y: 53, endPoint x: 172, endPoint y: 57, distance: 177.0
click at [172, 57] on div "Add Column" at bounding box center [297, 176] width 541 height 247
click at [208, 54] on div "Add Column" at bounding box center [297, 176] width 541 height 247
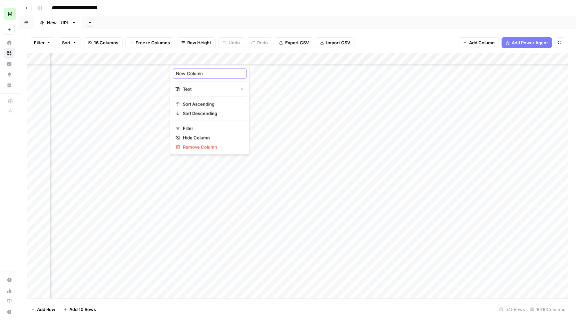
click at [190, 75] on input "New Column" at bounding box center [210, 73] width 68 height 7
type input "Secondary keyword"
click at [200, 157] on div "Add Column" at bounding box center [297, 176] width 541 height 247
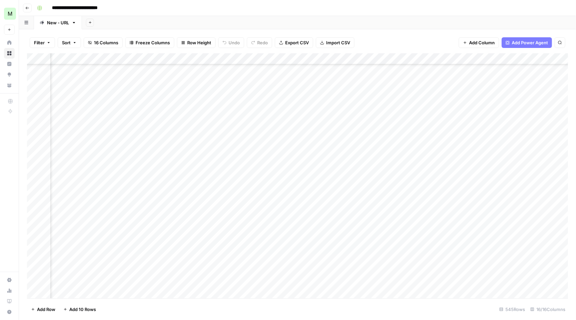
click at [200, 157] on div "Add Column" at bounding box center [297, 176] width 541 height 247
type textarea "**********"
click at [388, 153] on div "Add Column" at bounding box center [297, 176] width 541 height 247
click at [386, 154] on div "Add Column" at bounding box center [297, 176] width 541 height 247
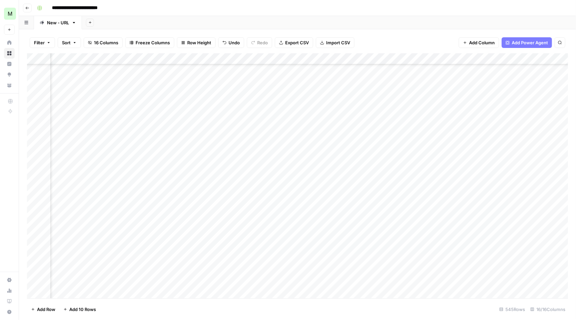
click at [381, 58] on div "Add Column" at bounding box center [297, 176] width 541 height 247
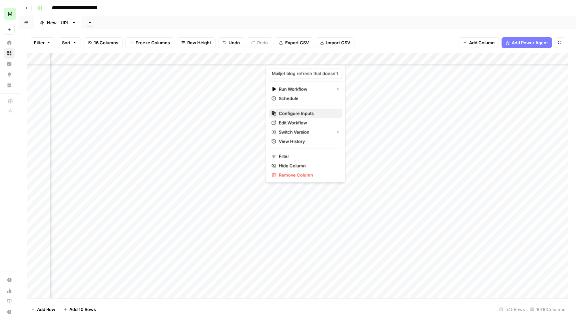
click at [322, 115] on span "Configure Inputs" at bounding box center [308, 113] width 58 height 7
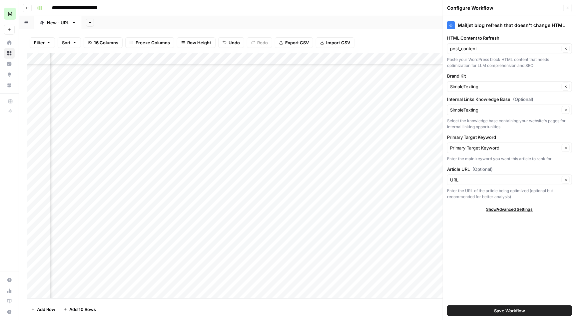
click at [566, 6] on icon "button" at bounding box center [568, 8] width 4 height 4
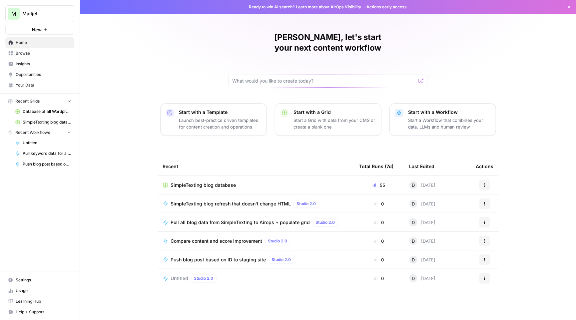
click at [219, 182] on span "SimpleTexting blog database" at bounding box center [203, 185] width 65 height 7
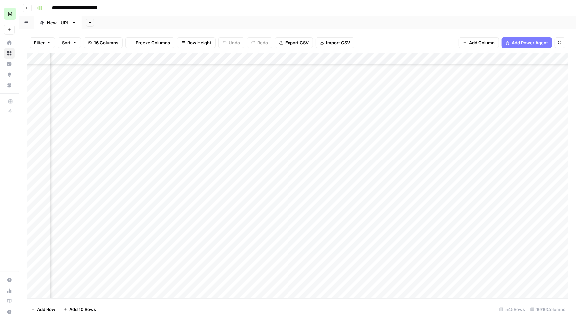
scroll to position [184, 231]
click at [510, 58] on div "Add Column" at bounding box center [297, 176] width 541 height 247
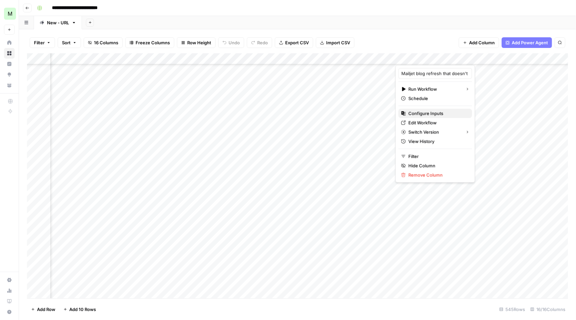
click at [453, 110] on span "Configure Inputs" at bounding box center [438, 113] width 58 height 7
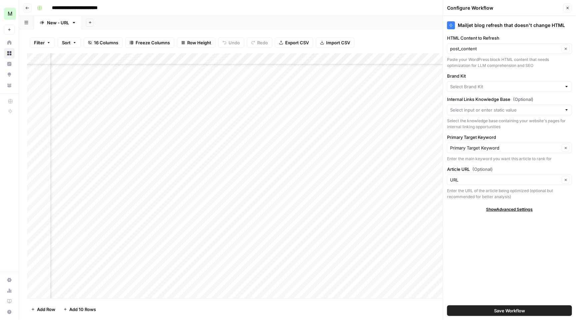
type input "SimpleTexting"
click at [507, 207] on span "Show Advanced Settings" at bounding box center [510, 210] width 47 height 6
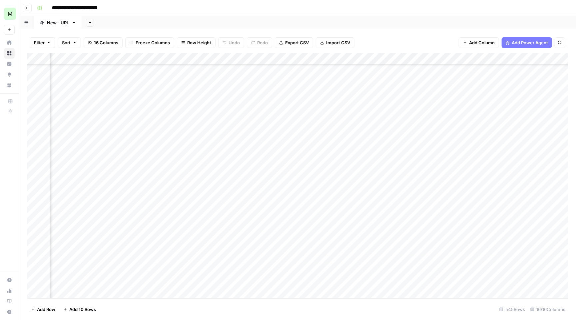
scroll to position [141, 249]
click at [490, 210] on div "Add Column" at bounding box center [297, 176] width 541 height 247
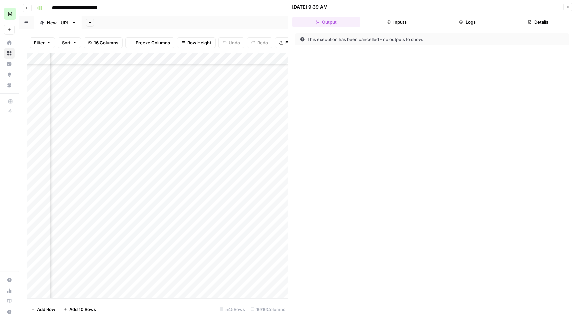
click at [405, 16] on header "[DATE] 9:39 AM Close Output Inputs Logs Details" at bounding box center [433, 15] width 288 height 30
click at [467, 21] on button "Logs" at bounding box center [468, 22] width 68 height 11
click at [549, 19] on button "Details" at bounding box center [538, 22] width 68 height 11
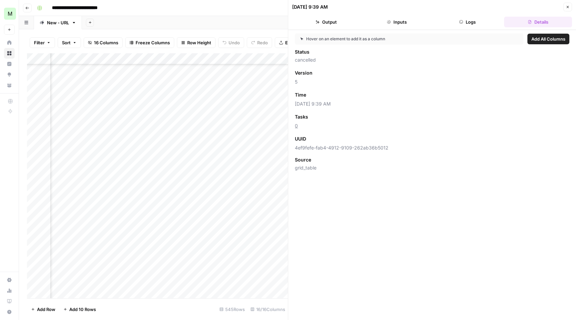
click at [417, 23] on button "Inputs" at bounding box center [397, 22] width 68 height 11
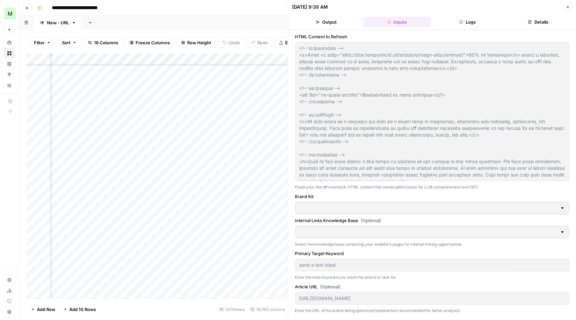
type input "SimpleTexting"
click at [475, 23] on button "Logs" at bounding box center [468, 22] width 68 height 11
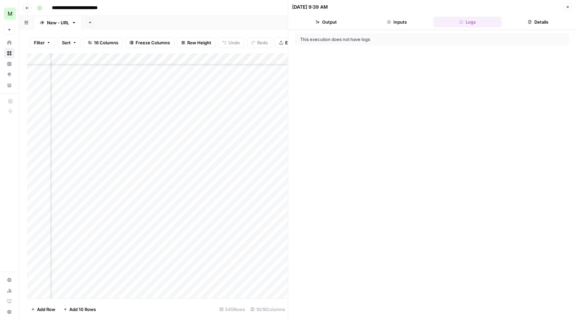
click at [564, 6] on button "Close" at bounding box center [568, 7] width 9 height 9
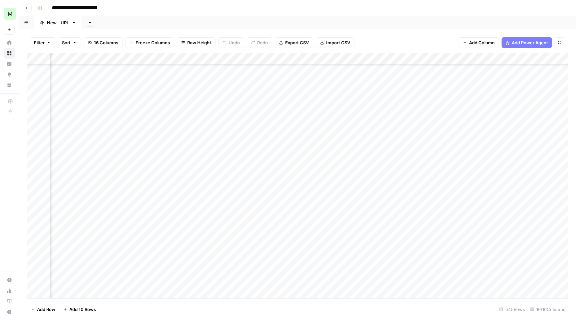
click at [492, 57] on div "Add Column" at bounding box center [297, 176] width 541 height 247
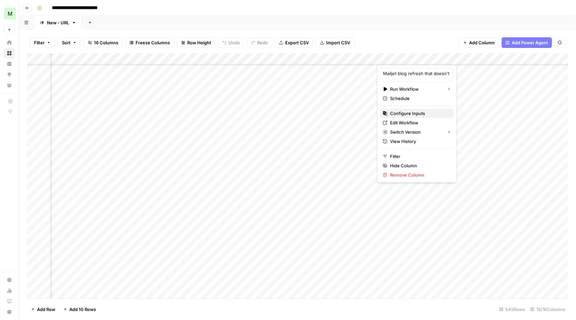
click at [438, 114] on span "Configure Inputs" at bounding box center [419, 113] width 58 height 7
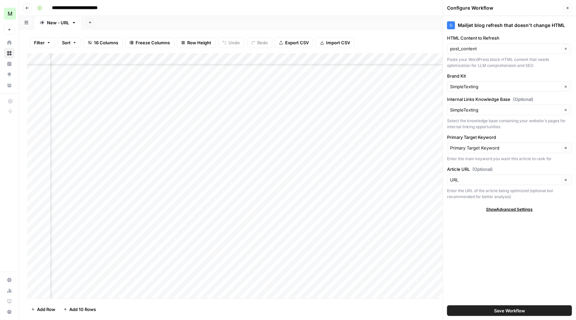
click at [516, 209] on span "Show Advanced Settings" at bounding box center [510, 210] width 47 height 6
click at [510, 228] on input "Version" at bounding box center [506, 229] width 112 height 7
click at [505, 250] on button "Version 5" at bounding box center [510, 254] width 119 height 9
type input "Version 5"
click at [494, 232] on input "Version" at bounding box center [506, 229] width 112 height 7
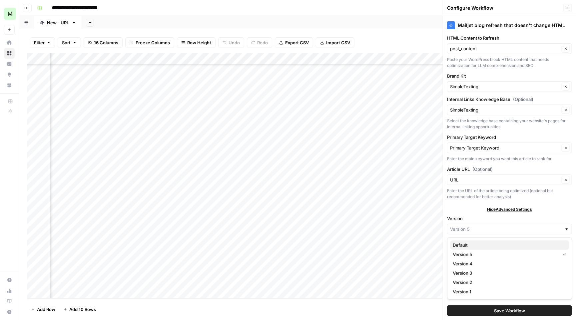
click at [489, 247] on span "Default" at bounding box center [508, 245] width 111 height 7
type input "Default"
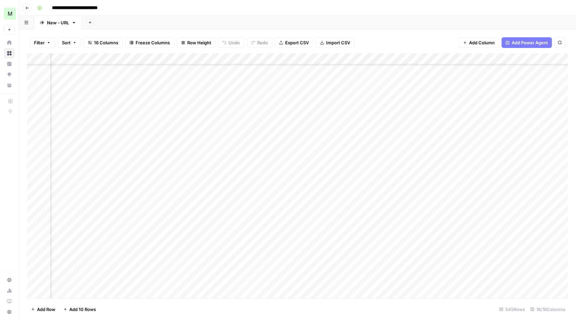
scroll to position [117, 241]
click at [497, 232] on div "Add Column" at bounding box center [297, 176] width 541 height 247
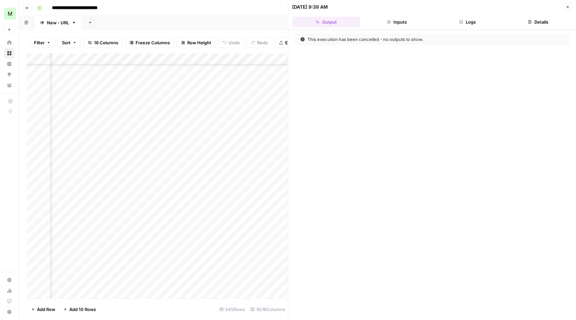
click at [465, 21] on button "Logs" at bounding box center [468, 22] width 68 height 11
click at [565, 5] on button "Close" at bounding box center [568, 7] width 9 height 9
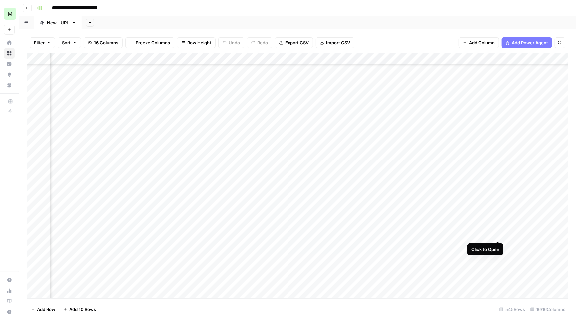
click at [498, 234] on div "Add Column" at bounding box center [297, 176] width 541 height 247
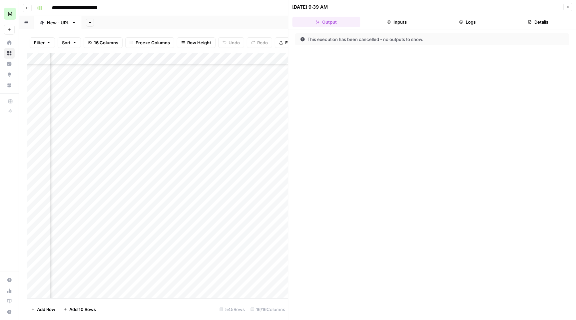
click at [477, 13] on header "10/10/25 at 9:39 AM Close Output Inputs Logs Details" at bounding box center [433, 15] width 288 height 30
click at [477, 25] on button "Logs" at bounding box center [468, 22] width 68 height 11
click at [565, 7] on button "Close" at bounding box center [568, 7] width 9 height 9
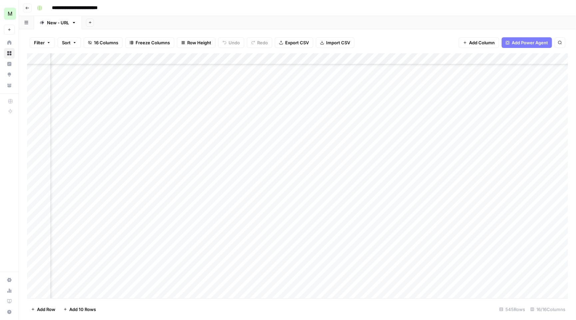
click at [499, 56] on div "Add Column" at bounding box center [297, 176] width 541 height 247
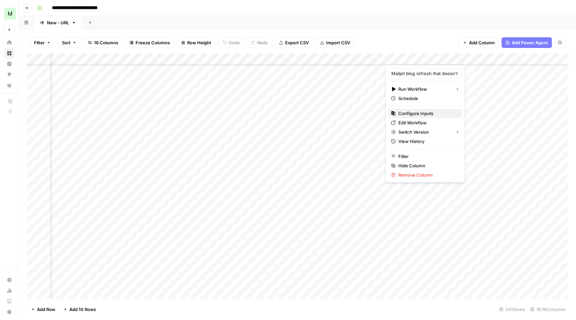
click at [437, 115] on span "Configure Inputs" at bounding box center [428, 113] width 58 height 7
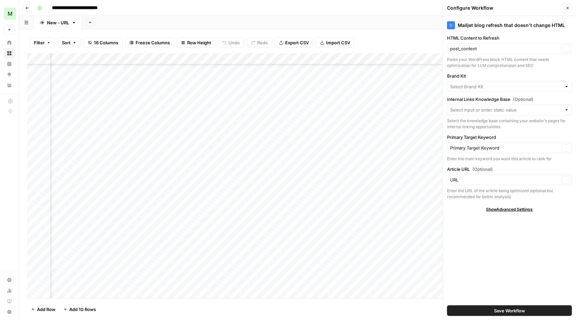
type input "SimpleTexting"
click at [505, 210] on span "Show Advanced Settings" at bounding box center [510, 210] width 47 height 6
click at [569, 9] on icon "button" at bounding box center [568, 8] width 4 height 4
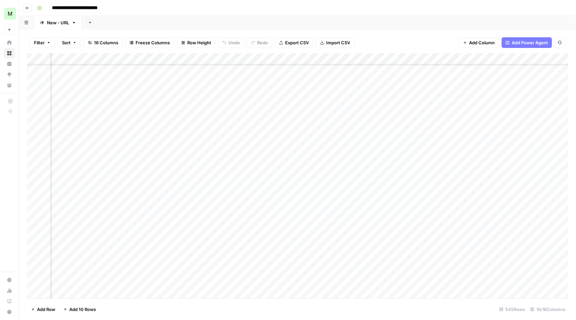
click at [499, 57] on div "Add Column" at bounding box center [297, 176] width 541 height 247
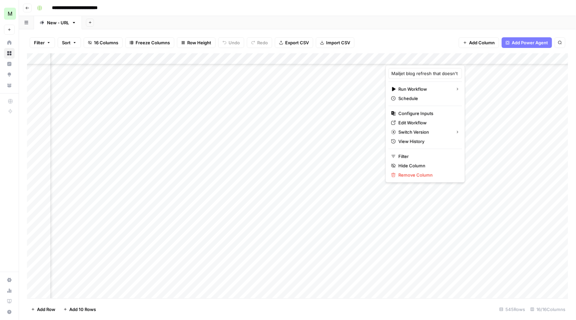
click at [502, 55] on div at bounding box center [450, 58] width 128 height 13
click at [430, 125] on span "Edit Workflow" at bounding box center [428, 123] width 58 height 7
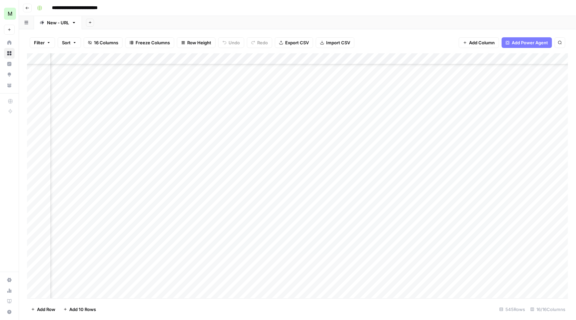
click at [497, 56] on div "Add Column" at bounding box center [297, 176] width 541 height 247
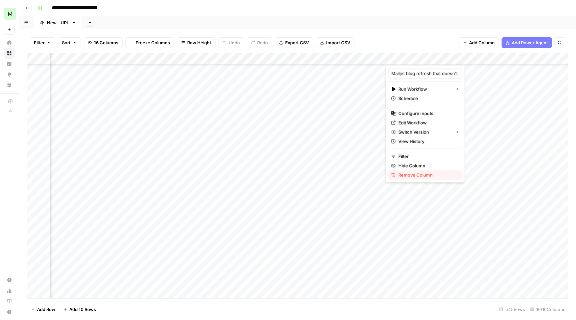
click at [415, 179] on button "Remove Column" at bounding box center [426, 175] width 74 height 9
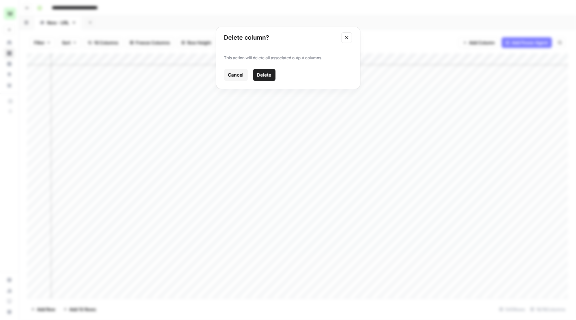
click at [267, 74] on span "Delete" at bounding box center [264, 75] width 14 height 7
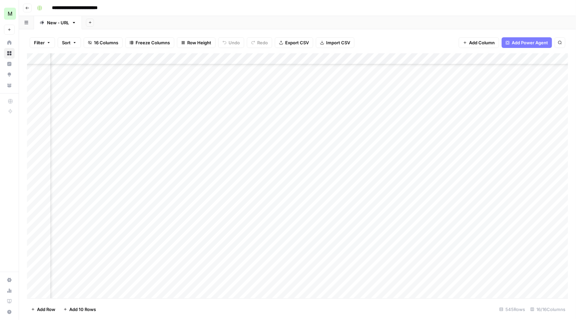
scroll to position [117, 362]
click at [378, 56] on div "Add Column" at bounding box center [297, 176] width 541 height 247
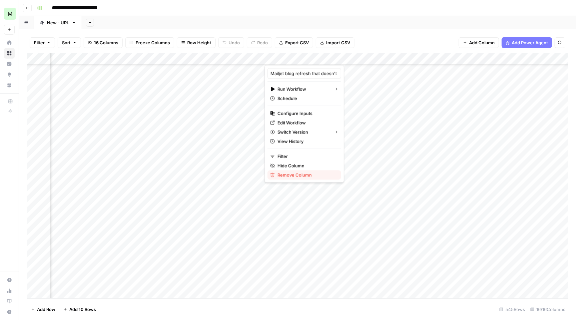
click at [306, 175] on span "Remove Column" at bounding box center [307, 175] width 58 height 7
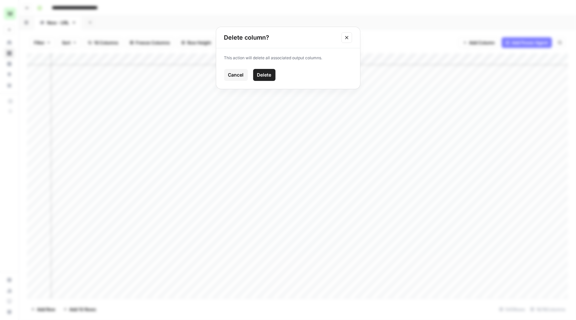
click at [261, 70] on button "Delete" at bounding box center [264, 75] width 22 height 12
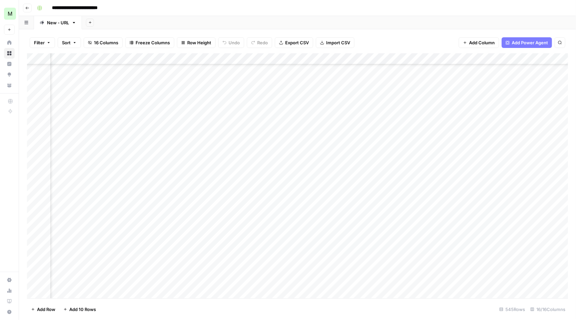
click at [519, 41] on span "Add Power Agent" at bounding box center [530, 42] width 36 height 7
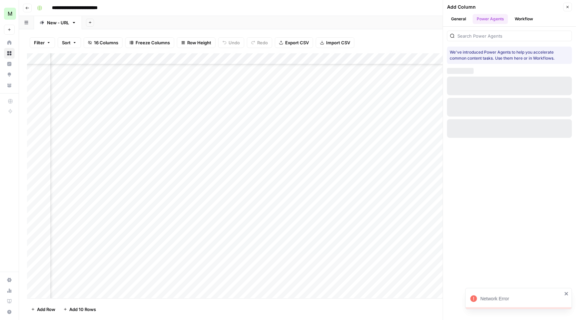
click at [530, 19] on button "Workflow" at bounding box center [524, 19] width 26 height 10
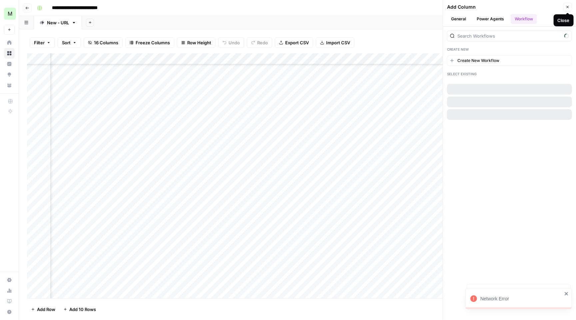
click at [566, 9] on icon "button" at bounding box center [568, 7] width 4 height 4
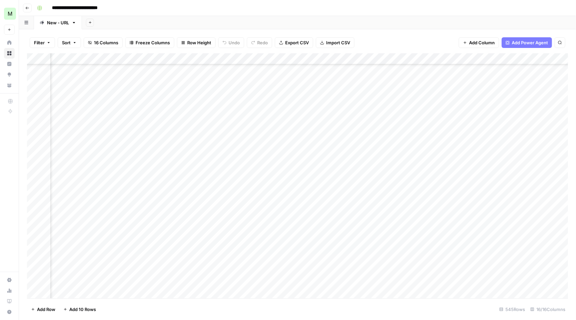
click at [541, 35] on div "Filter Sort 16 Columns Freeze Columns Row Height Undo Redo Export CSV Import CS…" at bounding box center [297, 42] width 541 height 21
click at [536, 39] on span "Add Power Agent" at bounding box center [530, 42] width 36 height 7
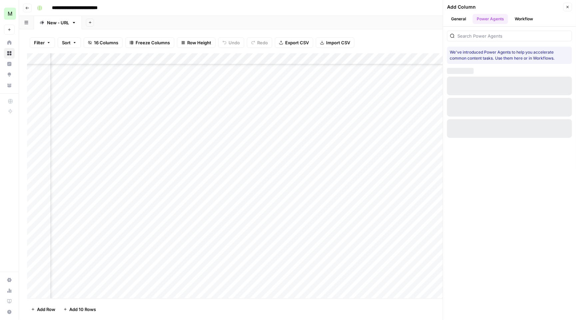
click at [528, 21] on button "Workflow" at bounding box center [524, 19] width 26 height 10
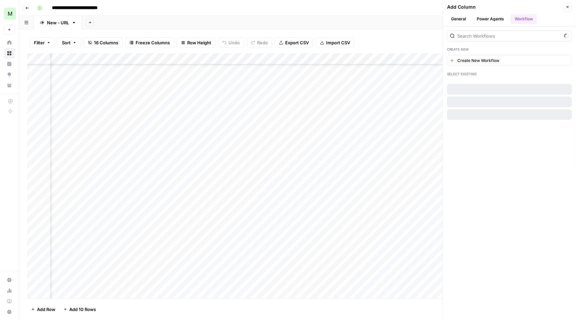
click at [568, 8] on icon "button" at bounding box center [568, 7] width 4 height 4
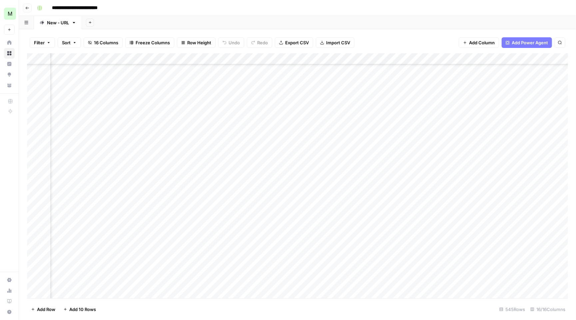
click at [379, 57] on div "Add Column" at bounding box center [297, 176] width 541 height 247
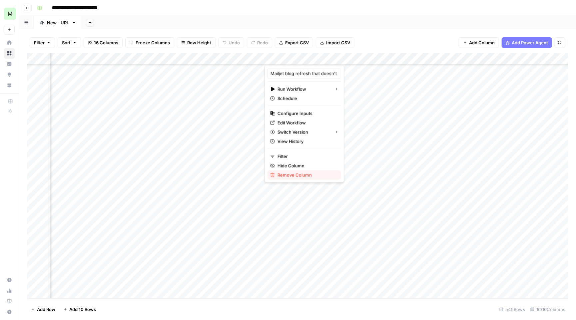
click at [305, 172] on span "Remove Column" at bounding box center [307, 175] width 58 height 7
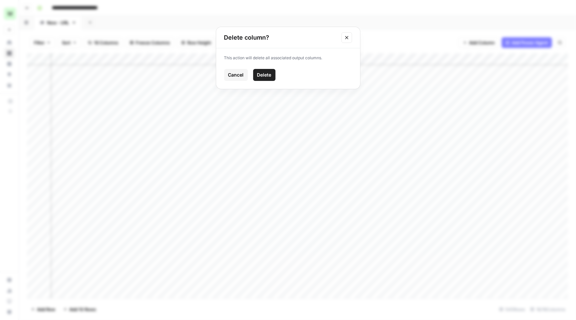
click at [266, 76] on span "Delete" at bounding box center [264, 75] width 14 height 7
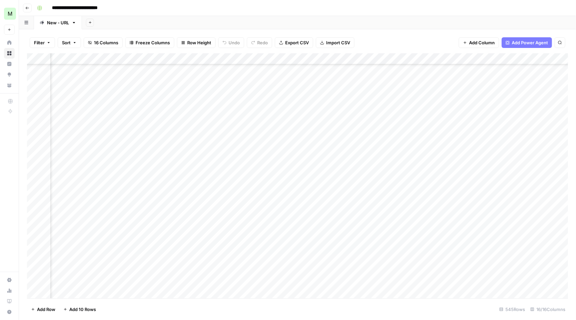
click at [377, 54] on div "Add Column" at bounding box center [297, 176] width 541 height 247
click at [519, 43] on span "Add Power Agent" at bounding box center [530, 42] width 36 height 7
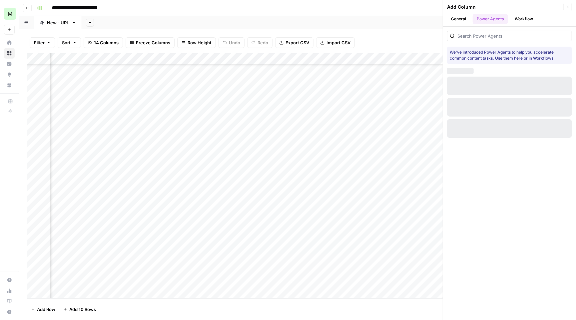
click at [528, 17] on button "Workflow" at bounding box center [524, 19] width 26 height 10
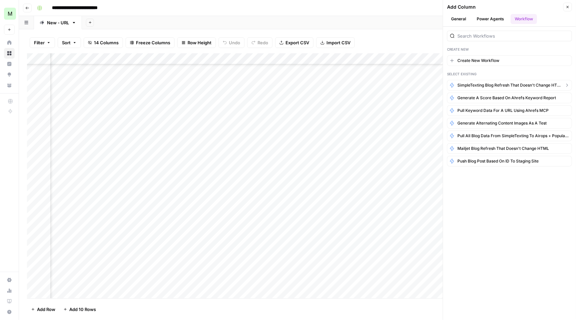
click at [521, 84] on span "SimpleTexting blog refresh that doesn't change HTML" at bounding box center [510, 85] width 104 height 6
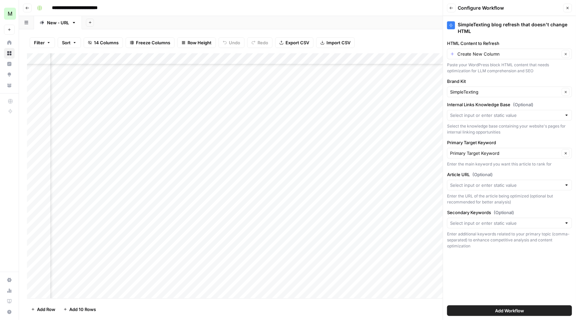
click at [509, 59] on div "HTML Content to Refresh Create New Column Clear Paste your WordPress block HTML…" at bounding box center [509, 57] width 125 height 34
click at [503, 55] on input "HTML Content to Refresh" at bounding box center [509, 54] width 102 height 7
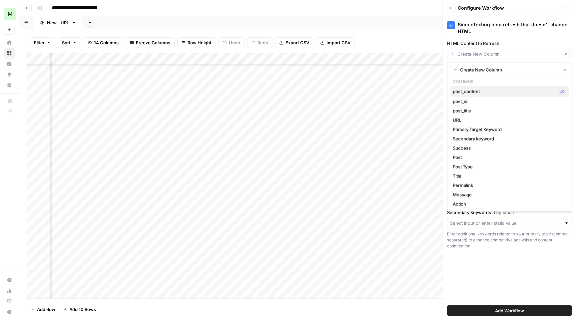
click at [474, 92] on span "post_content" at bounding box center [504, 91] width 103 height 7
type input "post_content"
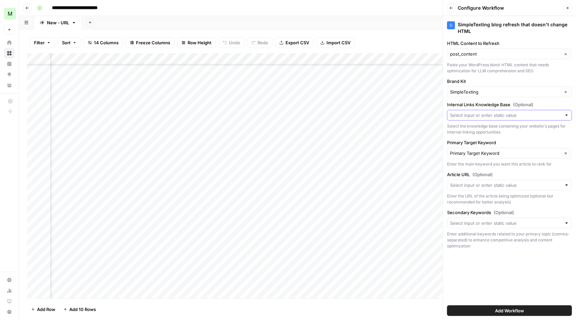
click at [476, 113] on input "Internal Links Knowledge Base (Optional)" at bounding box center [506, 115] width 112 height 7
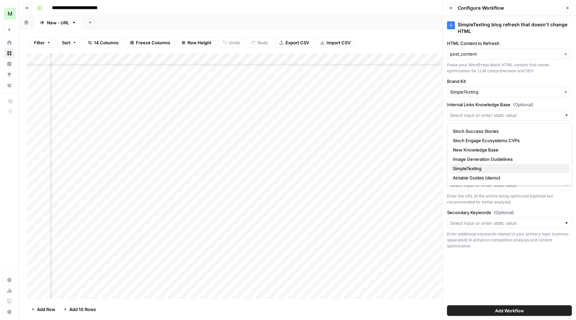
click at [490, 169] on span "SimpleTexting" at bounding box center [508, 168] width 111 height 7
type input "SimpleTexting"
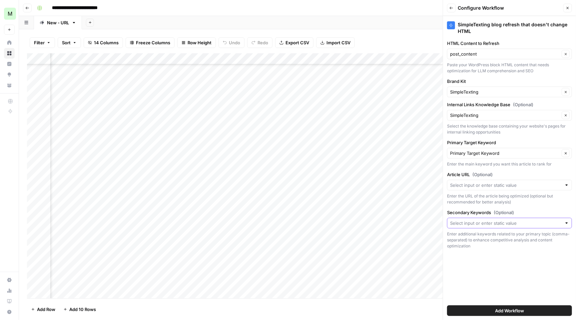
click at [489, 220] on input "Secondary Keywords (Optional)" at bounding box center [506, 223] width 112 height 7
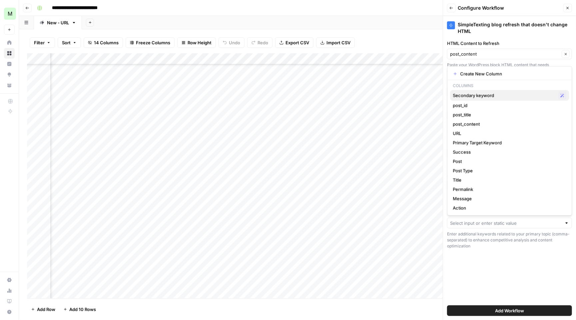
click at [480, 96] on span "Secondary keyword" at bounding box center [504, 95] width 103 height 7
type input "Secondary keyword"
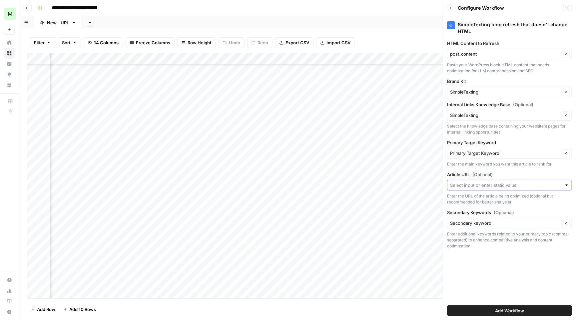
click at [485, 183] on input "Article URL (Optional)" at bounding box center [506, 185] width 112 height 7
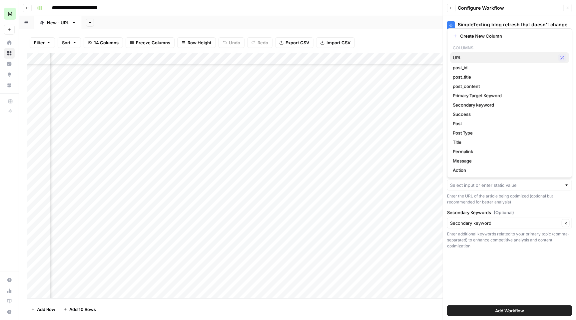
click at [472, 59] on span "URL" at bounding box center [504, 57] width 103 height 7
type input "URL"
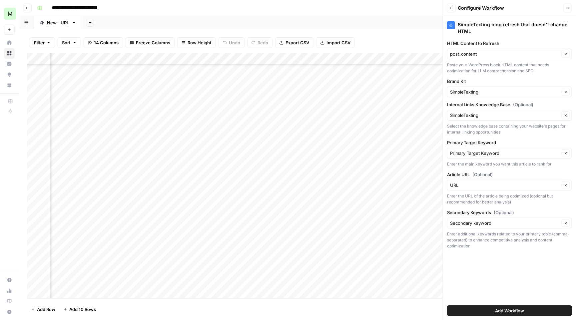
click at [519, 312] on span "Add Workflow" at bounding box center [509, 311] width 29 height 7
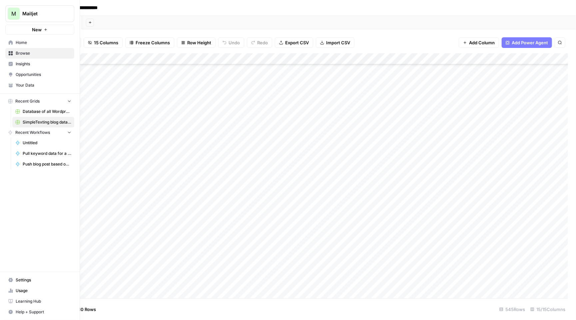
scroll to position [113, 433]
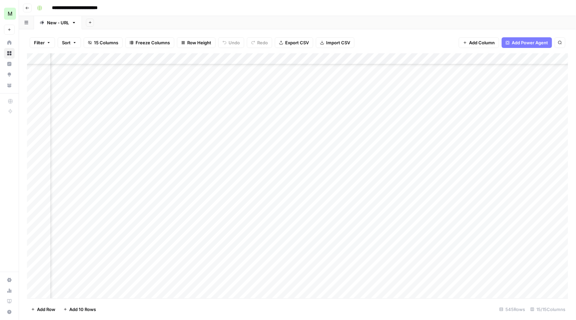
drag, startPoint x: 435, startPoint y: 58, endPoint x: 279, endPoint y: 75, distance: 156.5
click at [279, 75] on div "Add Column" at bounding box center [297, 176] width 541 height 247
click at [264, 237] on div "Add Column" at bounding box center [297, 176] width 541 height 247
click at [321, 237] on div "Add Column" at bounding box center [297, 176] width 541 height 247
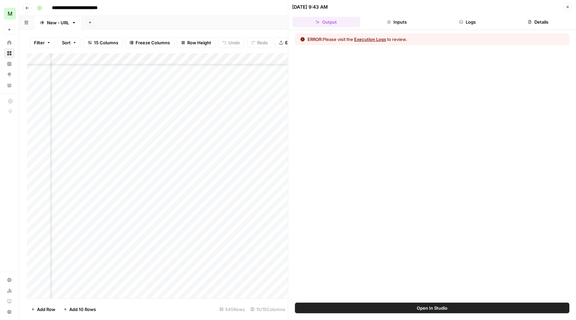
click at [469, 19] on button "Logs" at bounding box center [468, 22] width 68 height 11
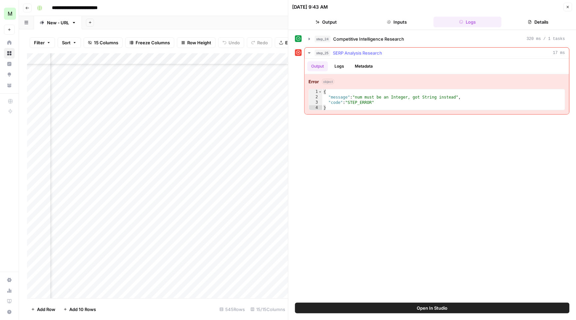
click at [341, 68] on button "Logs" at bounding box center [340, 66] width 18 height 10
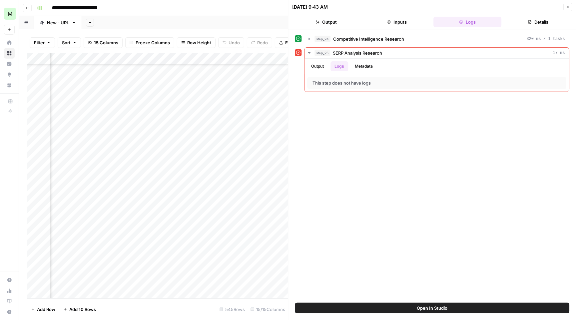
click at [568, 6] on icon "button" at bounding box center [568, 7] width 4 height 4
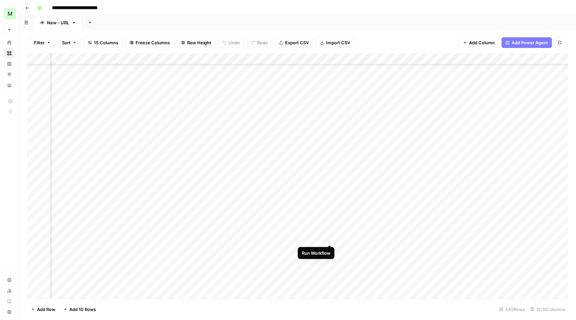
click at [330, 238] on div "Add Column" at bounding box center [297, 176] width 541 height 247
click at [319, 238] on div "Add Column" at bounding box center [297, 176] width 541 height 247
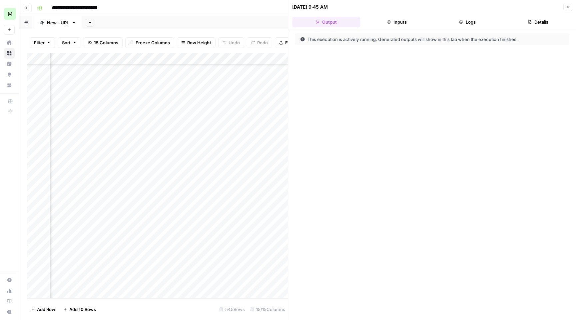
click at [473, 26] on button "Logs" at bounding box center [468, 22] width 68 height 11
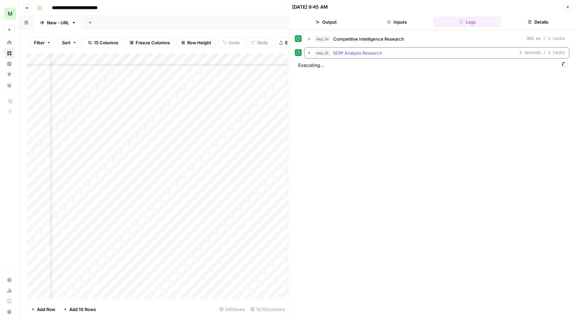
click at [307, 54] on icon "button" at bounding box center [309, 52] width 5 height 5
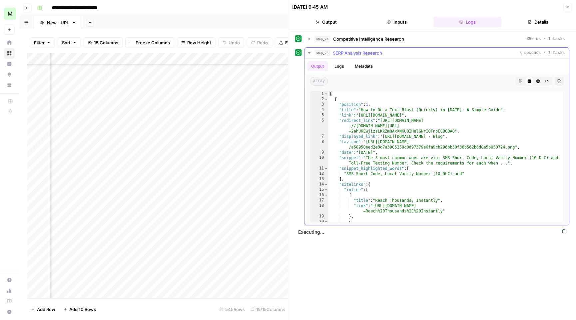
click at [308, 53] on icon "button" at bounding box center [309, 52] width 5 height 5
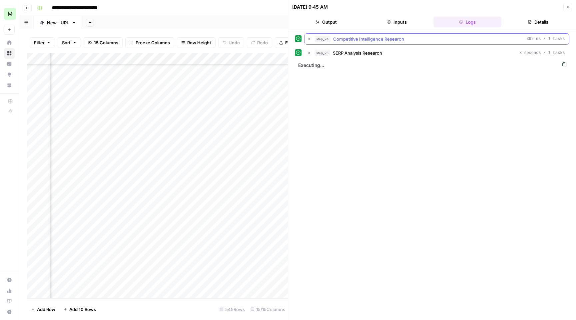
click at [309, 37] on icon "button" at bounding box center [309, 38] width 5 height 5
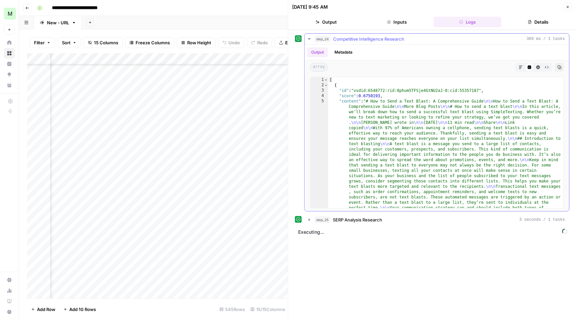
click at [309, 37] on icon "button" at bounding box center [309, 38] width 5 height 5
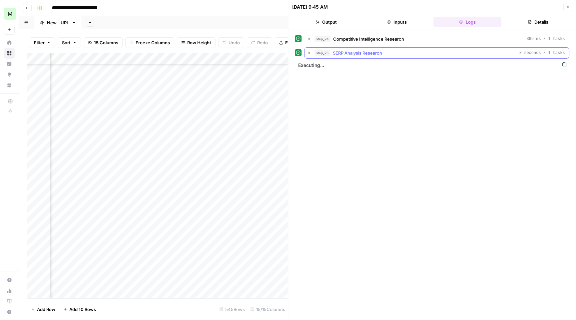
click at [308, 52] on icon "button" at bounding box center [309, 52] width 5 height 5
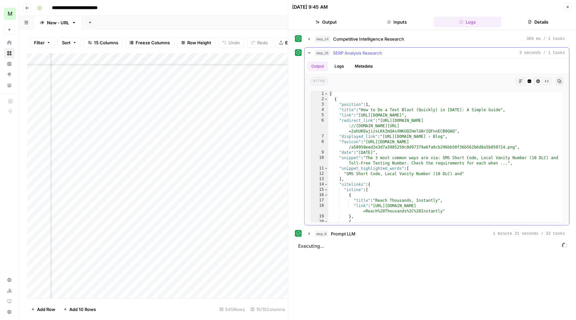
click at [310, 51] on icon "button" at bounding box center [309, 52] width 5 height 5
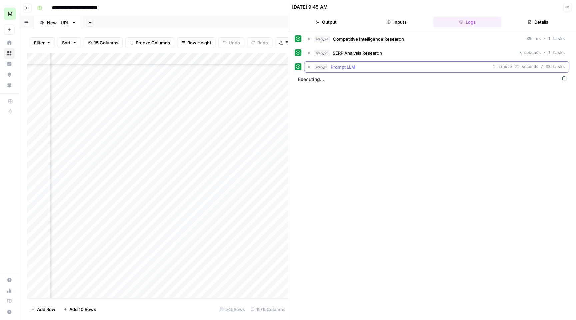
click at [310, 66] on icon "button" at bounding box center [309, 66] width 5 height 5
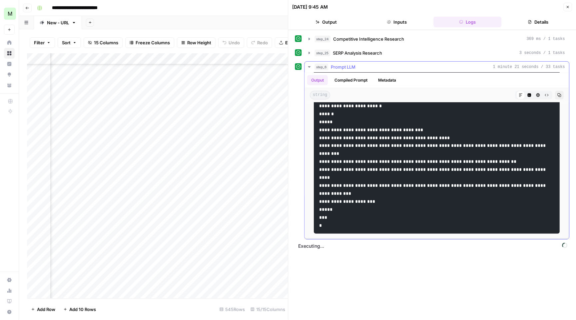
scroll to position [3543, 0]
click at [311, 249] on icon "button" at bounding box center [309, 247] width 5 height 5
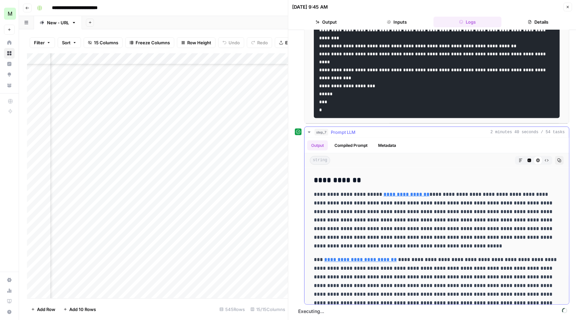
scroll to position [3338, 0]
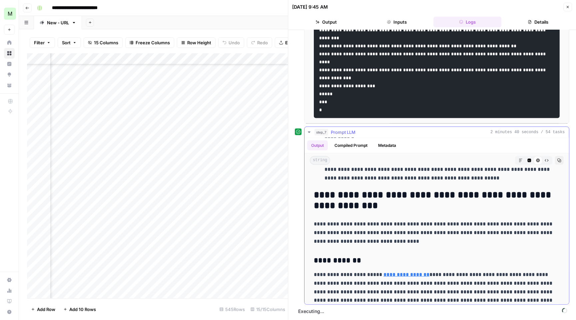
click at [311, 132] on icon "button" at bounding box center [309, 132] width 5 height 5
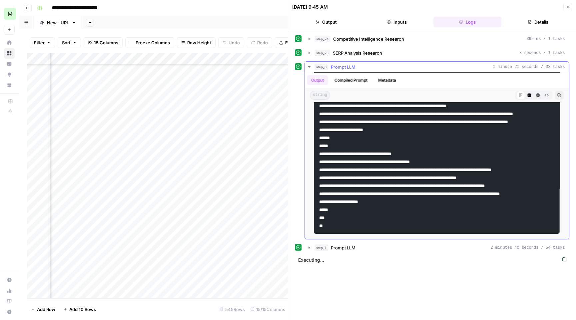
scroll to position [2665, 0]
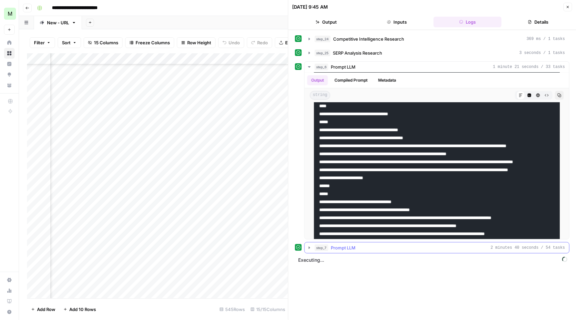
click at [309, 248] on icon "button" at bounding box center [309, 248] width 1 height 2
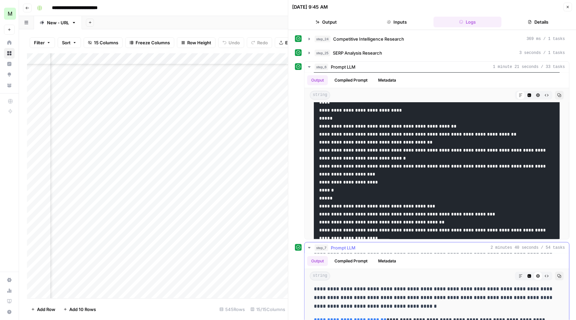
scroll to position [244, 0]
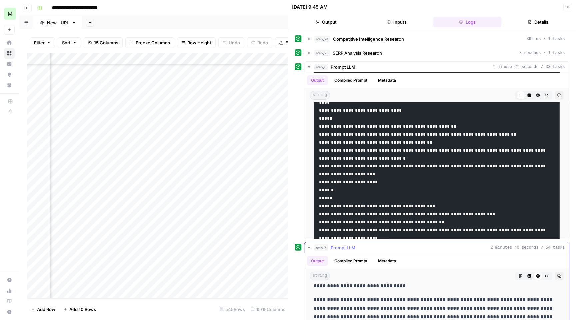
click at [309, 250] on icon "button" at bounding box center [309, 247] width 5 height 5
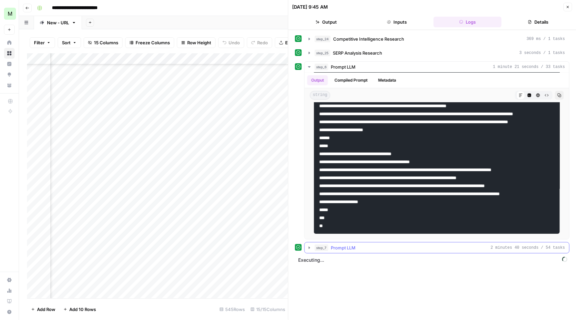
scroll to position [2665, 0]
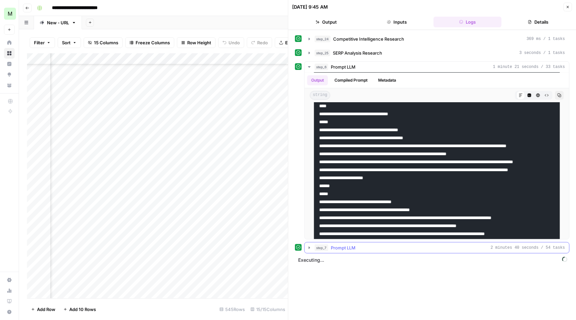
click at [308, 247] on icon "button" at bounding box center [309, 247] width 5 height 5
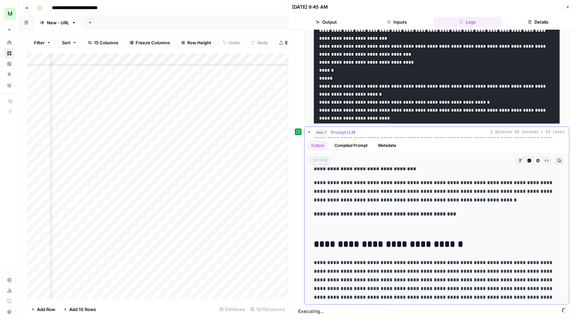
scroll to position [3745, 0]
click at [521, 160] on icon "button" at bounding box center [520, 160] width 3 height 3
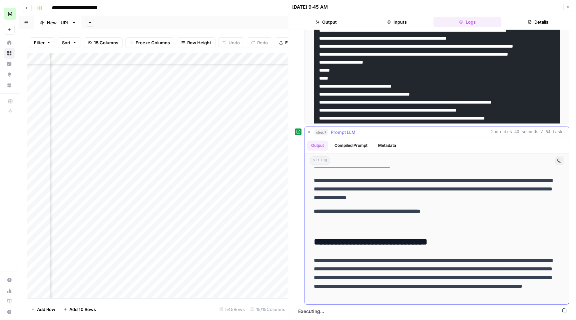
scroll to position [0, 0]
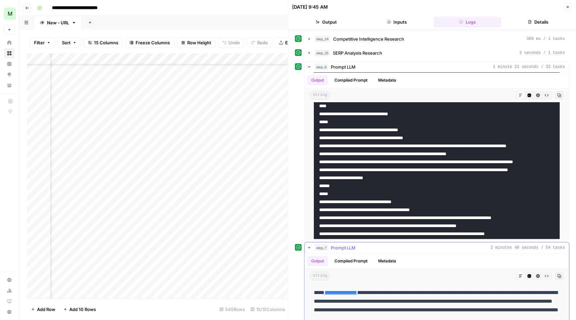
click at [531, 278] on icon "button" at bounding box center [530, 277] width 4 height 4
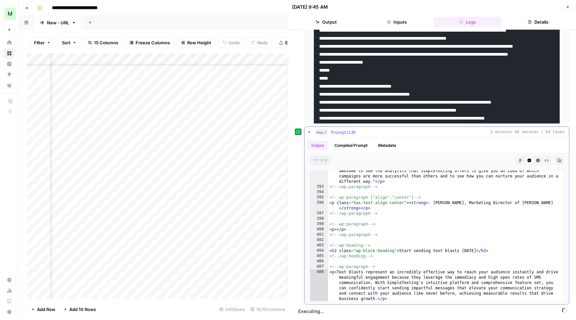
click at [311, 128] on button "step_7 Prompt LLM 2 minutes 40 seconds / 54 tasks" at bounding box center [437, 132] width 264 height 11
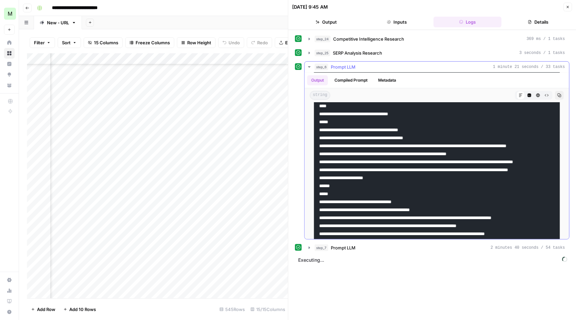
click at [311, 68] on icon "button" at bounding box center [309, 66] width 5 height 5
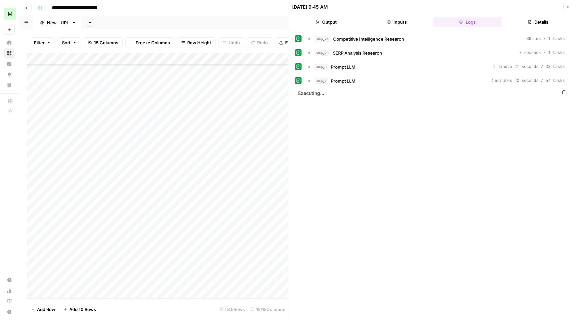
scroll to position [117, 0]
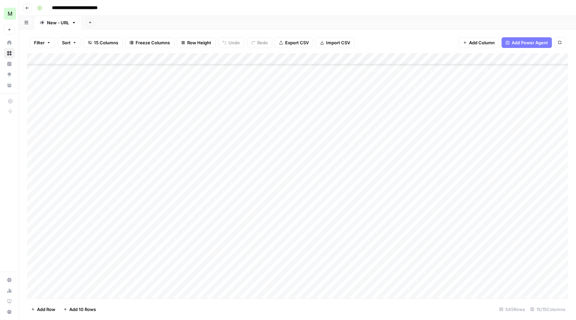
scroll to position [117, 0]
click at [33, 245] on div "Add Column" at bounding box center [297, 176] width 541 height 247
click at [34, 256] on div "Add Column" at bounding box center [297, 176] width 541 height 247
click at [37, 268] on div "Add Column" at bounding box center [297, 176] width 541 height 247
click at [36, 284] on div "Add Column" at bounding box center [297, 176] width 541 height 247
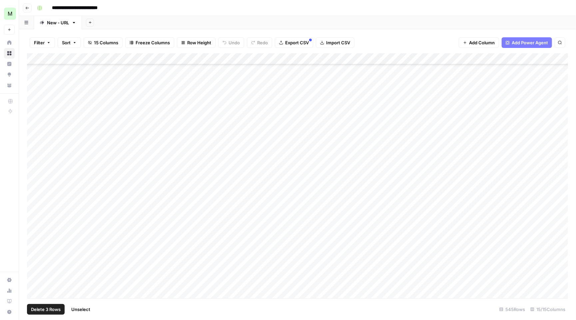
click at [36, 279] on div "Add Column" at bounding box center [297, 176] width 541 height 247
click at [36, 290] on div "Add Column" at bounding box center [297, 176] width 541 height 247
drag, startPoint x: 36, startPoint y: 193, endPoint x: 36, endPoint y: 207, distance: 14.3
click at [36, 193] on div "Add Column" at bounding box center [297, 176] width 541 height 247
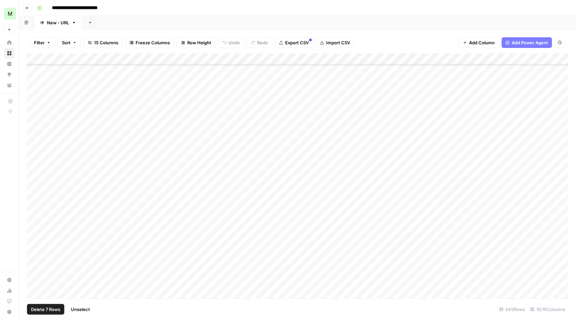
click at [35, 207] on div "Add Column" at bounding box center [297, 176] width 541 height 247
click at [34, 216] on div "Add Column" at bounding box center [297, 176] width 541 height 247
click at [35, 232] on div "Add Column" at bounding box center [297, 176] width 541 height 247
click at [34, 227] on div "Add Column" at bounding box center [297, 176] width 541 height 247
click at [34, 237] on div "Add Column" at bounding box center [297, 176] width 541 height 247
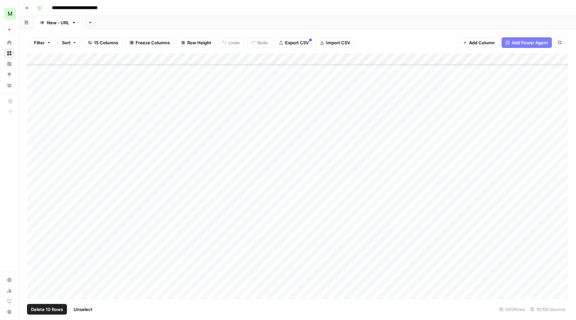
click at [35, 254] on div "Add Column" at bounding box center [297, 176] width 541 height 247
click at [35, 263] on div "Add Column" at bounding box center [297, 176] width 541 height 247
click at [35, 269] on div "Add Column" at bounding box center [297, 176] width 541 height 247
click at [35, 274] on div "Add Column" at bounding box center [297, 176] width 541 height 247
click at [35, 283] on div "Add Column" at bounding box center [297, 176] width 541 height 247
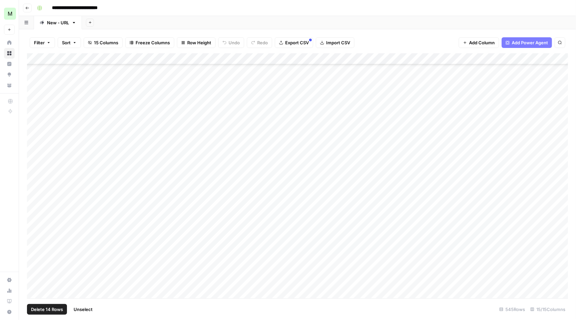
scroll to position [376, 0]
click at [34, 145] on div "Add Column" at bounding box center [297, 176] width 541 height 247
click at [34, 155] on div "Add Column" at bounding box center [297, 176] width 541 height 247
click at [36, 168] on div "Add Column" at bounding box center [297, 176] width 541 height 247
click at [36, 181] on div "Add Column" at bounding box center [297, 176] width 541 height 247
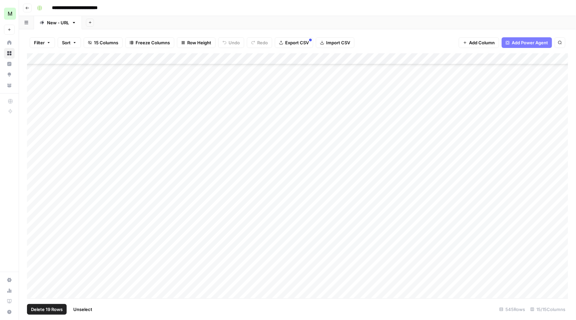
click at [35, 192] on div "Add Column" at bounding box center [297, 176] width 541 height 247
click at [35, 200] on div "Add Column" at bounding box center [297, 176] width 541 height 247
click at [34, 211] on div "Add Column" at bounding box center [297, 176] width 541 height 247
click at [35, 226] on div "Add Column" at bounding box center [297, 176] width 541 height 247
click at [36, 236] on div "Add Column" at bounding box center [297, 176] width 541 height 247
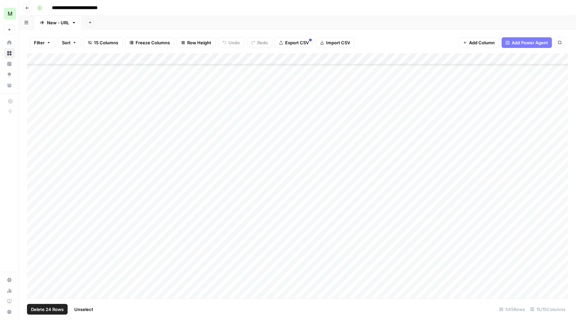
click at [35, 246] on div "Add Column" at bounding box center [297, 176] width 541 height 247
click at [35, 257] on div "Add Column" at bounding box center [297, 176] width 541 height 247
click at [36, 271] on div "Add Column" at bounding box center [297, 176] width 541 height 247
click at [36, 280] on div "Add Column" at bounding box center [297, 176] width 541 height 247
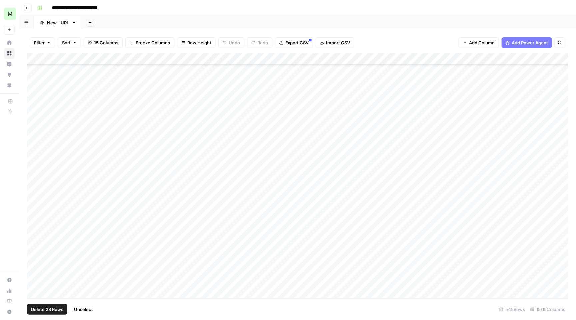
click at [35, 206] on div "Add Column" at bounding box center [297, 176] width 541 height 247
click at [35, 219] on div "Add Column" at bounding box center [297, 176] width 541 height 247
click at [35, 226] on div "Add Column" at bounding box center [297, 176] width 541 height 247
click at [34, 241] on div "Add Column" at bounding box center [297, 176] width 541 height 247
click at [34, 250] on div "Add Column" at bounding box center [297, 176] width 541 height 247
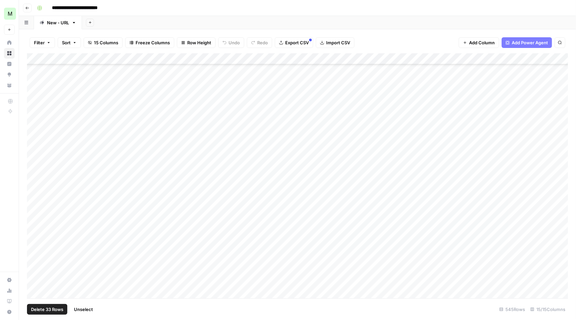
click at [34, 261] on div "Add Column" at bounding box center [297, 176] width 541 height 247
click at [34, 274] on div "Add Column" at bounding box center [297, 176] width 541 height 247
click at [34, 177] on div "Add Column" at bounding box center [297, 176] width 541 height 247
click at [36, 189] on div "Add Column" at bounding box center [297, 176] width 541 height 247
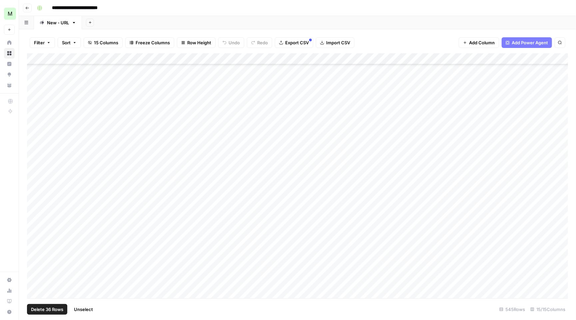
click at [36, 199] on div "Add Column" at bounding box center [297, 176] width 541 height 247
click at [36, 215] on div "Add Column" at bounding box center [297, 176] width 541 height 247
click at [34, 223] on div "Add Column" at bounding box center [297, 176] width 541 height 247
click at [36, 234] on div "Add Column" at bounding box center [297, 176] width 541 height 247
click at [35, 249] on div "Add Column" at bounding box center [297, 176] width 541 height 247
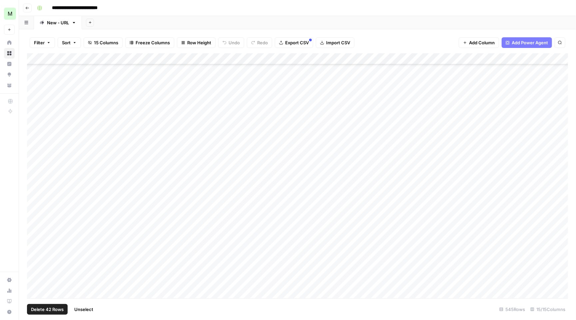
click at [35, 258] on div "Add Column" at bounding box center [297, 176] width 541 height 247
click at [35, 266] on div "Add Column" at bounding box center [297, 176] width 541 height 247
click at [36, 279] on div "Add Column" at bounding box center [297, 176] width 541 height 247
click at [36, 290] on div "Add Column" at bounding box center [297, 176] width 541 height 247
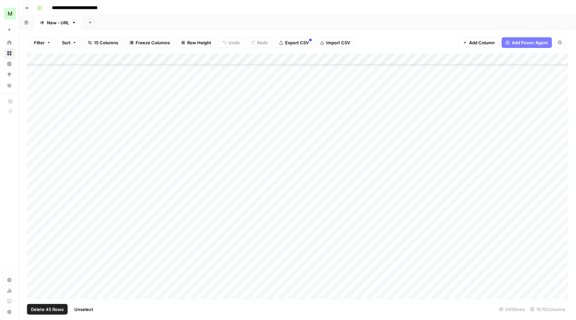
click at [34, 201] on div "Add Column" at bounding box center [297, 176] width 541 height 247
click at [34, 214] on div "Add Column" at bounding box center [297, 176] width 541 height 247
click at [36, 226] on div "Add Column" at bounding box center [297, 176] width 541 height 247
click at [35, 236] on div "Add Column" at bounding box center [297, 176] width 541 height 247
click at [35, 246] on div "Add Column" at bounding box center [297, 176] width 541 height 247
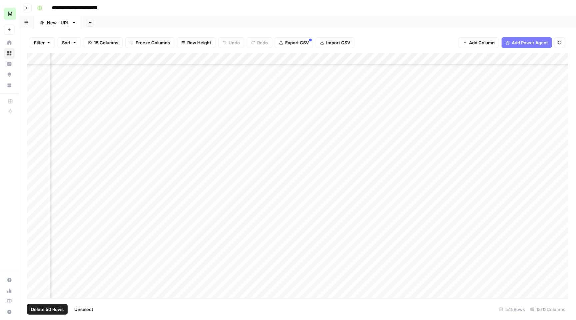
scroll to position [669, 267]
click at [494, 56] on div "Add Column" at bounding box center [297, 176] width 541 height 247
click at [516, 94] on span "Selected Rows (50)" at bounding box center [519, 96] width 42 height 7
click at [377, 187] on div "Add Column" at bounding box center [297, 176] width 541 height 247
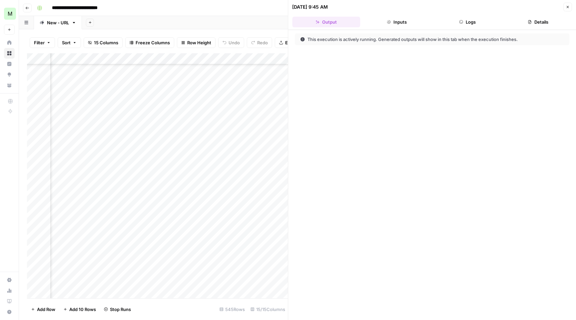
click at [479, 24] on button "Logs" at bounding box center [468, 22] width 68 height 11
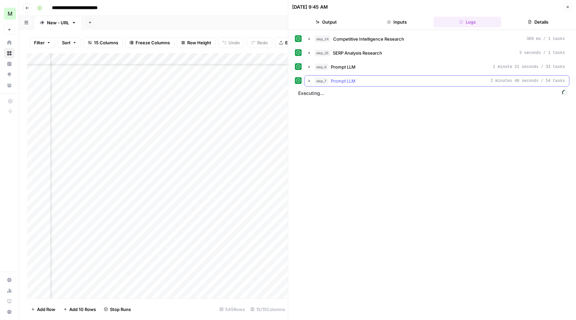
click at [308, 81] on icon "button" at bounding box center [309, 80] width 5 height 5
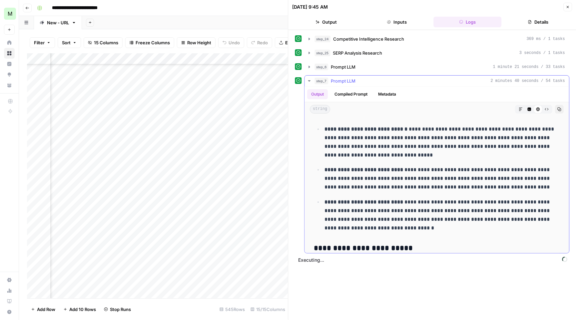
scroll to position [2752, 0]
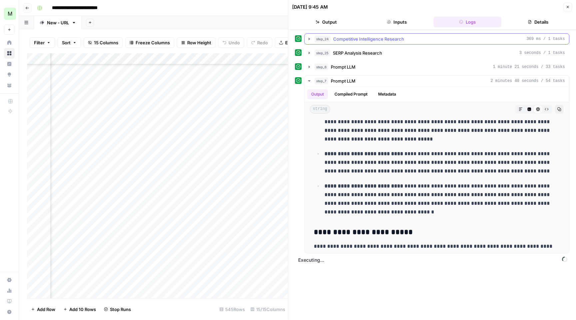
click at [308, 38] on icon "button" at bounding box center [309, 38] width 5 height 5
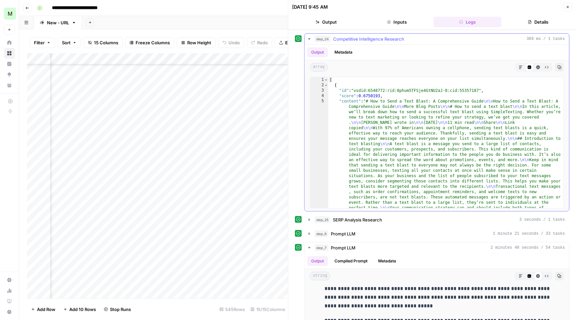
click at [309, 38] on icon "button" at bounding box center [309, 38] width 5 height 5
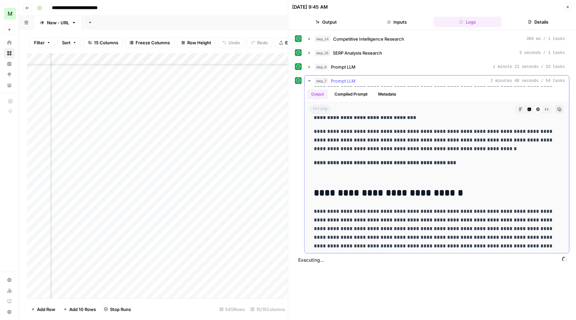
scroll to position [3745, 0]
click at [563, 109] on button "Copy" at bounding box center [559, 109] width 9 height 9
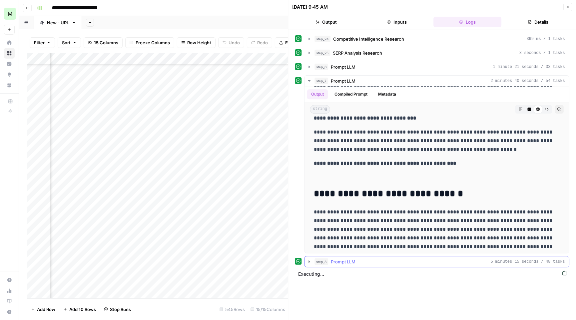
click at [311, 260] on icon "button" at bounding box center [309, 261] width 5 height 5
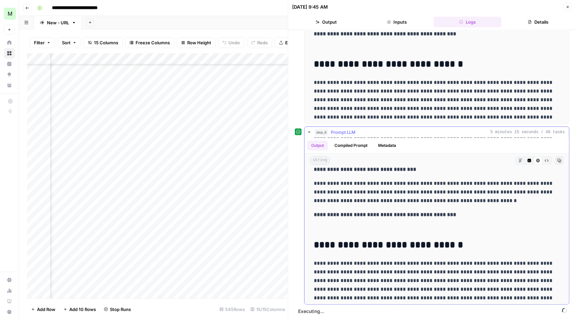
scroll to position [0, 0]
click at [308, 131] on icon "button" at bounding box center [309, 132] width 5 height 5
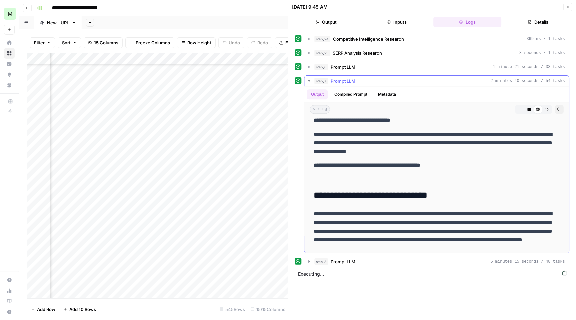
scroll to position [3730, 0]
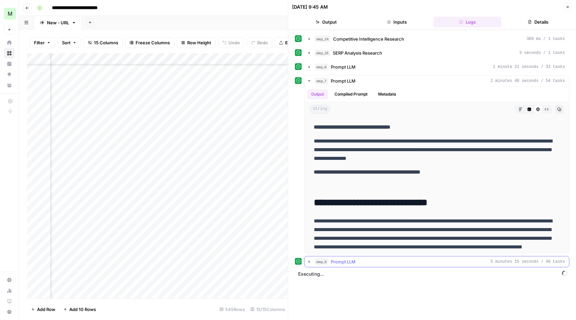
click at [309, 263] on icon "button" at bounding box center [309, 262] width 1 height 2
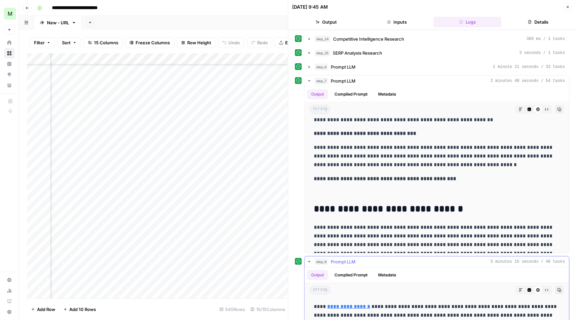
click at [560, 292] on icon "button" at bounding box center [560, 290] width 4 height 4
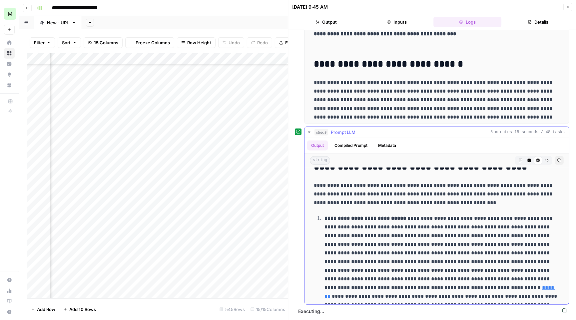
scroll to position [284, 0]
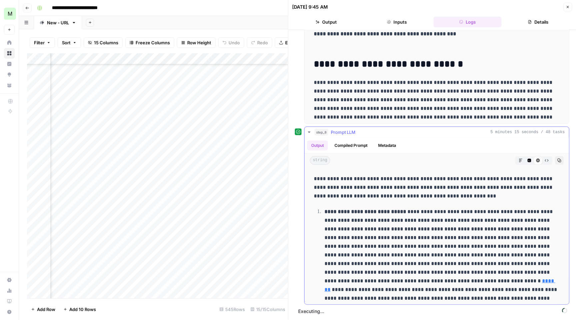
click at [310, 130] on icon "button" at bounding box center [309, 132] width 5 height 5
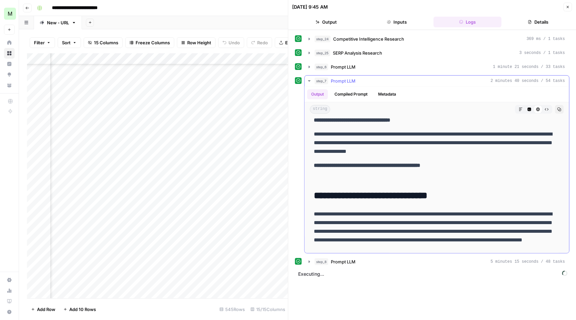
scroll to position [3730, 0]
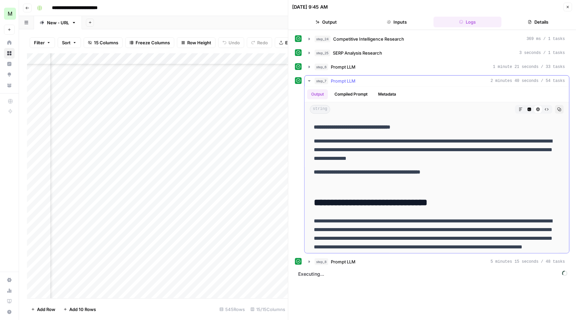
click at [309, 81] on icon "button" at bounding box center [309, 80] width 5 height 5
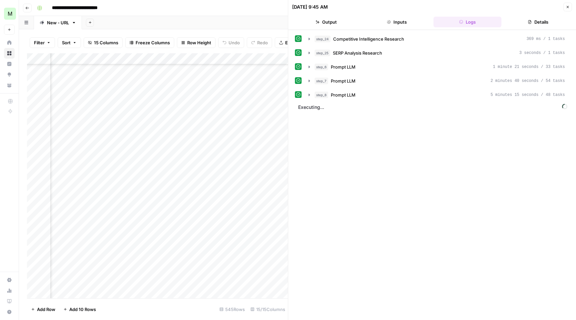
click at [565, 8] on button "Close" at bounding box center [568, 7] width 9 height 9
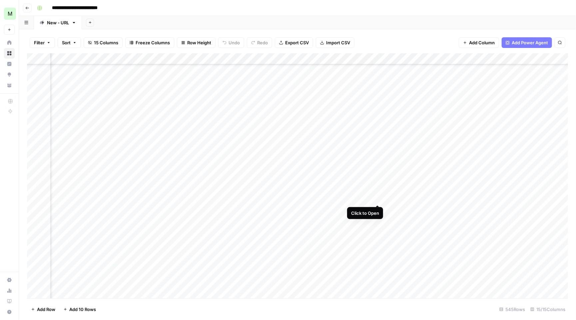
click at [376, 199] on div "Add Column" at bounding box center [297, 176] width 541 height 247
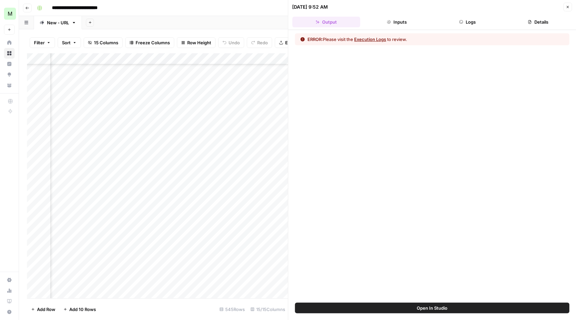
click at [533, 21] on button "Details" at bounding box center [538, 22] width 68 height 11
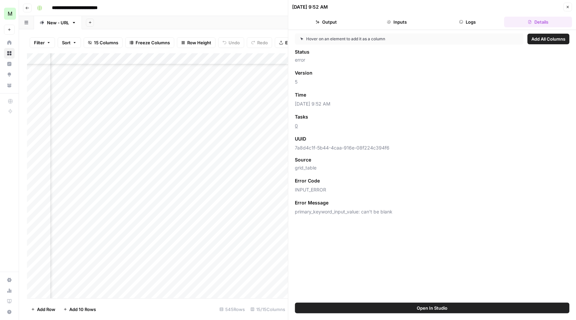
click at [486, 21] on button "Logs" at bounding box center [468, 22] width 68 height 11
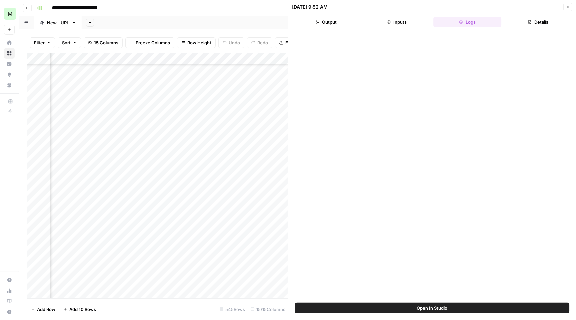
click at [534, 23] on button "Details" at bounding box center [538, 22] width 68 height 11
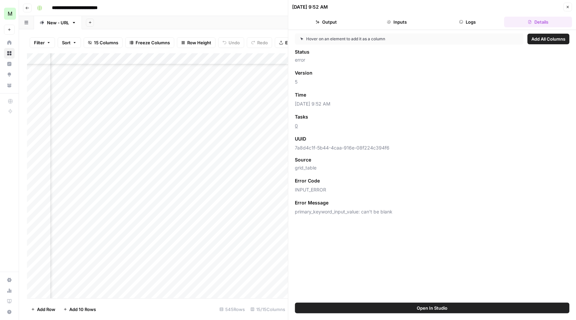
click at [486, 22] on button "Logs" at bounding box center [468, 22] width 68 height 11
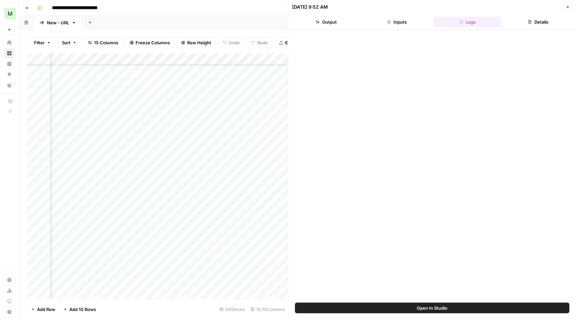
click at [198, 194] on div "Add Column" at bounding box center [157, 176] width 261 height 247
click at [137, 196] on div "Add Column" at bounding box center [157, 176] width 261 height 247
drag, startPoint x: 133, startPoint y: 198, endPoint x: 68, endPoint y: 197, distance: 64.7
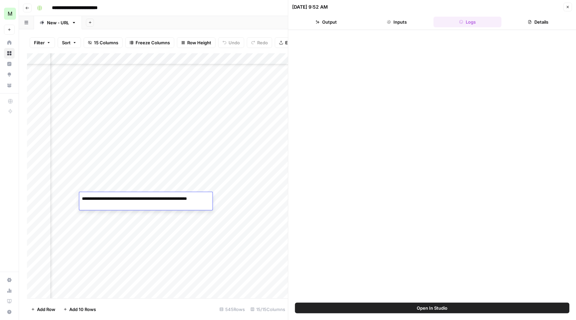
click at [68, 197] on body "**********" at bounding box center [288, 160] width 576 height 320
click at [568, 7] on icon "button" at bounding box center [568, 7] width 4 height 4
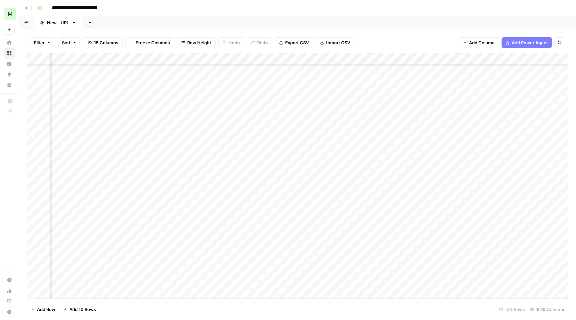
click at [395, 198] on div "Add Column" at bounding box center [297, 176] width 541 height 247
type textarea "**********"
click at [494, 199] on div "Add Column" at bounding box center [297, 176] width 541 height 247
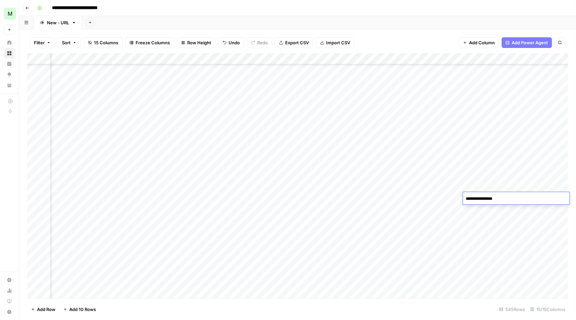
type textarea "**********"
click at [419, 201] on div "Add Column" at bounding box center [297, 176] width 541 height 247
click at [446, 210] on div "Add Column" at bounding box center [297, 176] width 541 height 247
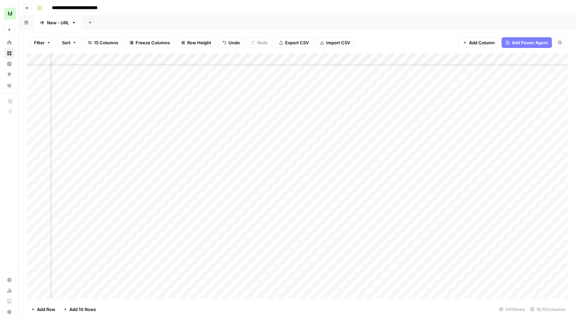
click at [537, 196] on div "Add Column" at bounding box center [297, 176] width 541 height 247
click at [477, 198] on div "Add Column" at bounding box center [297, 176] width 541 height 247
click at [390, 218] on div "Add Column" at bounding box center [297, 176] width 541 height 247
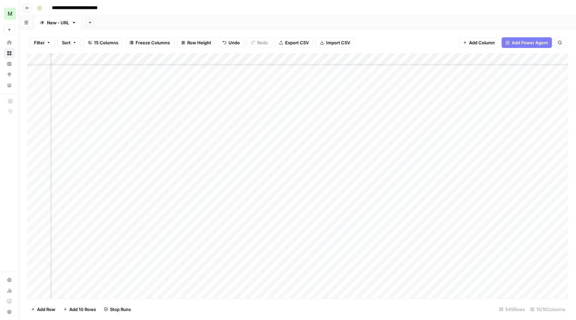
click at [137, 224] on div "Add Column" at bounding box center [297, 176] width 541 height 247
drag, startPoint x: 134, startPoint y: 219, endPoint x: 209, endPoint y: 219, distance: 75.3
click at [210, 219] on body "**********" at bounding box center [288, 160] width 576 height 320
click at [133, 221] on textarea "**********" at bounding box center [138, 219] width 118 height 9
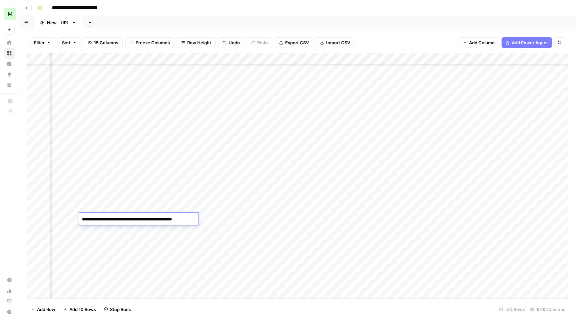
drag, startPoint x: 133, startPoint y: 221, endPoint x: 202, endPoint y: 221, distance: 68.7
click at [202, 221] on body "**********" at bounding box center [288, 160] width 576 height 320
click at [382, 207] on div "Add Column" at bounding box center [297, 176] width 541 height 247
click at [384, 220] on div "Add Column" at bounding box center [297, 176] width 541 height 247
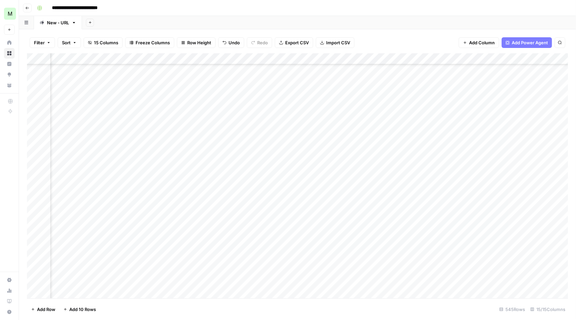
click at [384, 220] on div "Add Column" at bounding box center [297, 176] width 541 height 247
click at [423, 240] on div "Add Column" at bounding box center [297, 176] width 541 height 247
click at [400, 222] on div "Add Column" at bounding box center [297, 176] width 541 height 247
type textarea "**********"
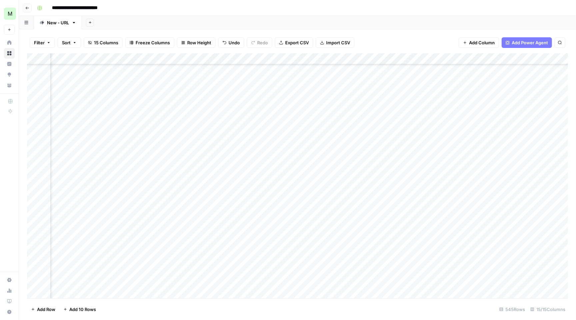
click at [494, 220] on div "Add Column" at bounding box center [297, 176] width 541 height 247
type textarea "**********"
click at [384, 227] on div "Add Column" at bounding box center [297, 176] width 541 height 247
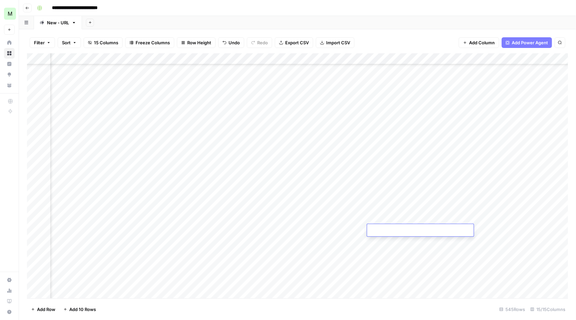
type textarea "*"
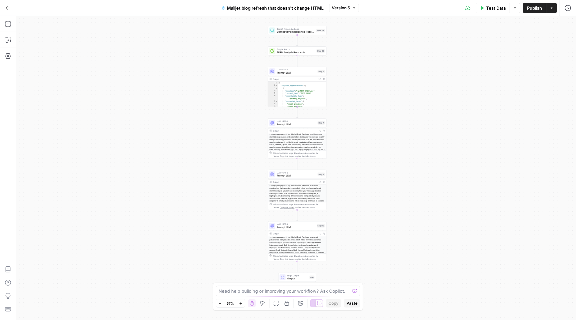
drag, startPoint x: 382, startPoint y: 180, endPoint x: 382, endPoint y: 139, distance: 41.7
click at [382, 139] on div "Workflow Input Settings Inputs Search Knowledge Base Competitive Intelligence R…" at bounding box center [296, 168] width 560 height 304
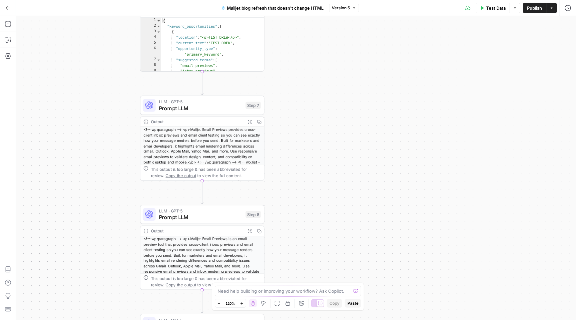
click at [452, 270] on div "Workflow Input Settings Inputs Search Knowledge Base Competitive Intelligence R…" at bounding box center [296, 168] width 560 height 304
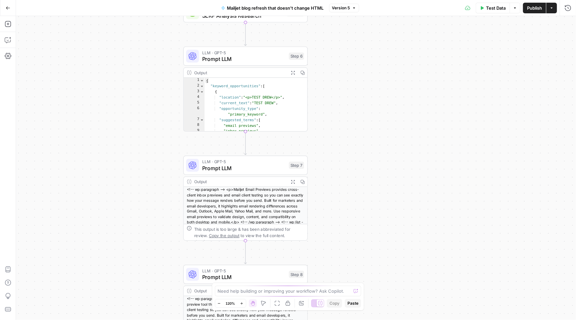
drag, startPoint x: 373, startPoint y: 162, endPoint x: 417, endPoint y: 225, distance: 76.3
click at [417, 225] on div "Workflow Input Settings Inputs Search Knowledge Base Competitive Intelligence R…" at bounding box center [296, 168] width 560 height 304
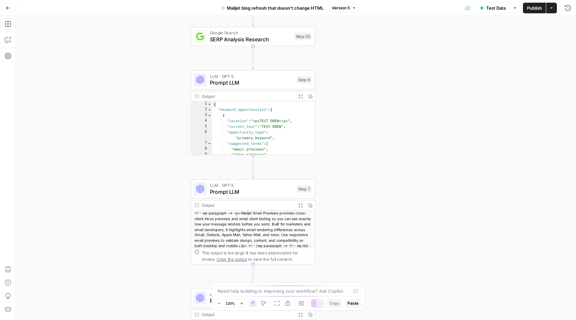
drag, startPoint x: 347, startPoint y: 124, endPoint x: 372, endPoint y: 211, distance: 90.2
click at [372, 211] on div "Workflow Input Settings Inputs Search Knowledge Base Competitive Intelligence R…" at bounding box center [296, 168] width 560 height 304
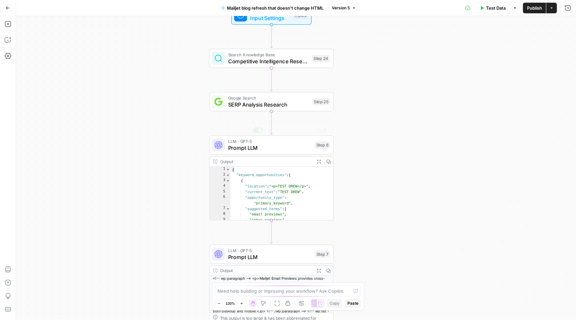
click at [269, 97] on span "Google Search" at bounding box center [268, 98] width 81 height 6
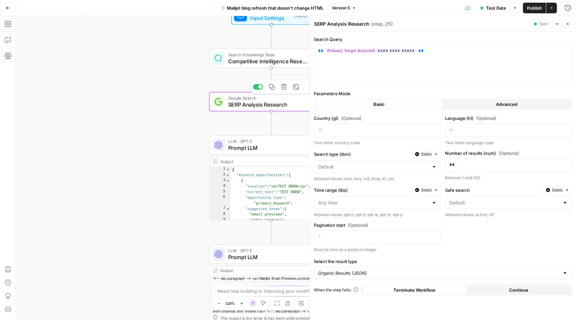
click at [261, 61] on span "Competitive Intelligence Research" at bounding box center [268, 61] width 81 height 8
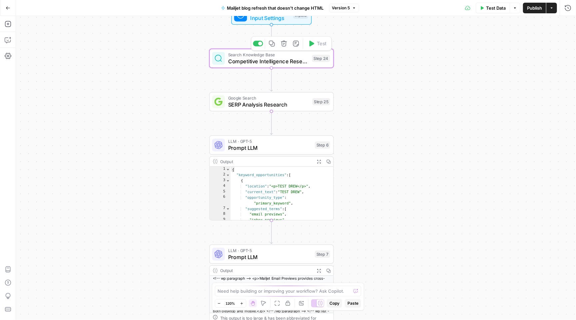
type textarea "Competitive Intelligence Research"
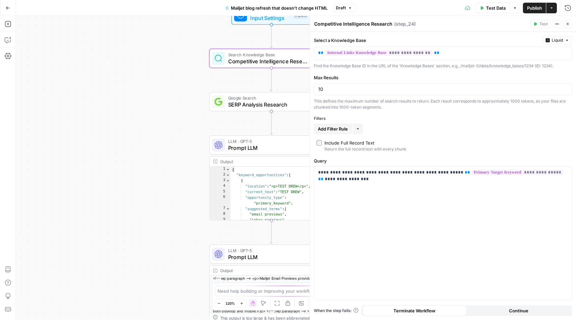
click at [252, 21] on span "Input Settings" at bounding box center [270, 18] width 40 height 8
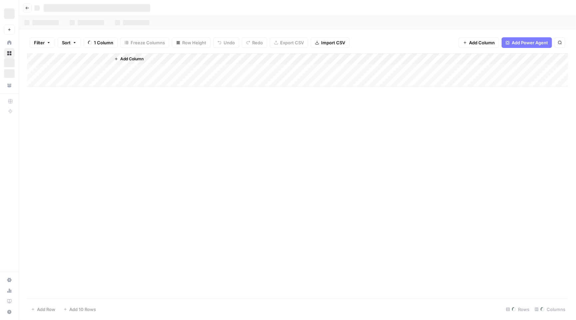
drag, startPoint x: 265, startPoint y: 3, endPoint x: 269, endPoint y: 10, distance: 8.5
click at [269, 10] on div at bounding box center [303, 8] width 538 height 11
type input "**********"
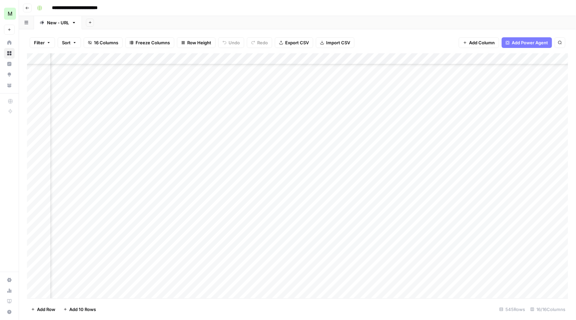
scroll to position [248, 491]
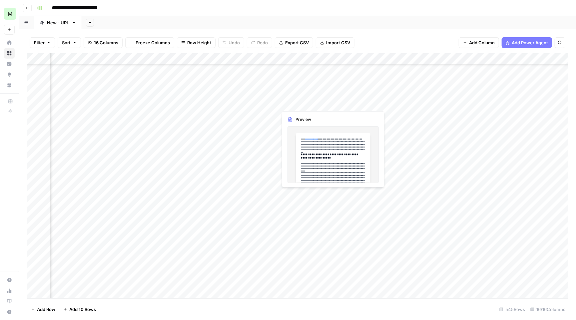
click at [310, 105] on div "Add Column" at bounding box center [297, 176] width 541 height 247
click at [310, 105] on div at bounding box center [308, 103] width 61 height 12
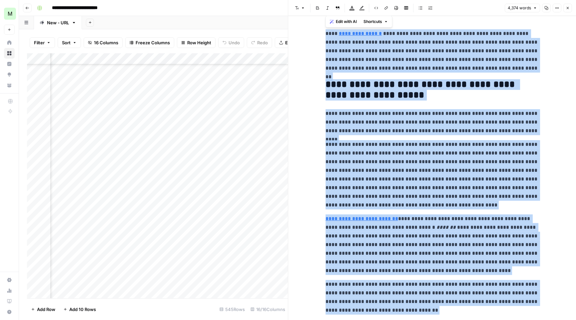
drag, startPoint x: 501, startPoint y: 296, endPoint x: 298, endPoint y: -31, distance: 384.4
click at [298, 0] on html "**********" at bounding box center [288, 160] width 576 height 320
copy div "**********"
click at [569, 7] on icon "button" at bounding box center [568, 8] width 4 height 4
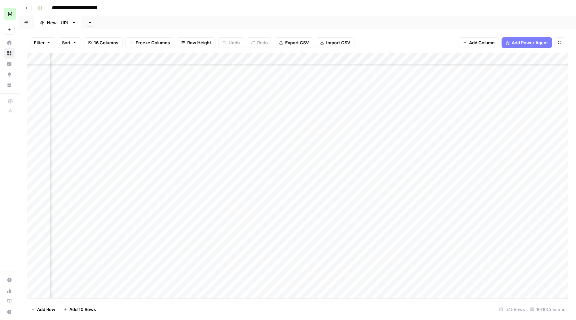
click at [397, 101] on div "Add Column" at bounding box center [297, 176] width 541 height 247
click at [402, 104] on div "Add Column" at bounding box center [297, 176] width 541 height 247
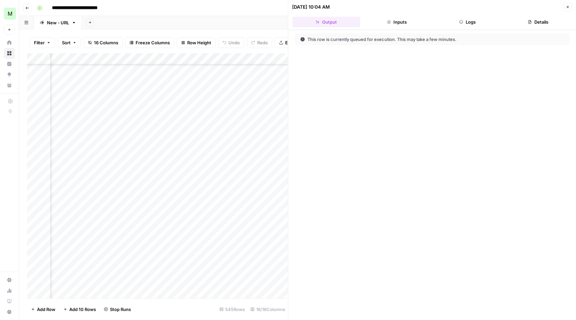
click at [469, 18] on button "Logs" at bounding box center [468, 22] width 68 height 11
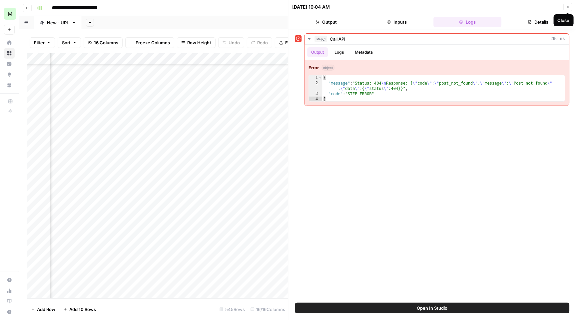
click at [568, 7] on icon "button" at bounding box center [568, 7] width 4 height 4
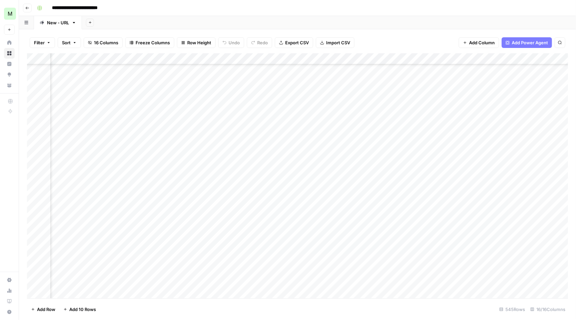
scroll to position [248, 514]
click at [420, 103] on div "Add Column" at bounding box center [297, 176] width 541 height 247
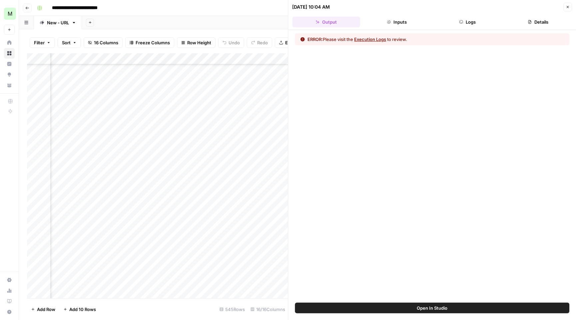
click at [570, 5] on button "Close" at bounding box center [568, 7] width 9 height 9
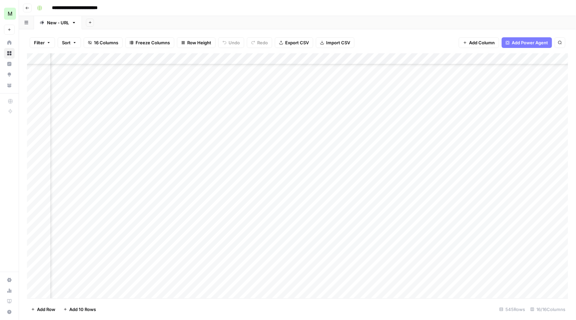
click at [418, 56] on div "Add Column" at bounding box center [297, 176] width 541 height 247
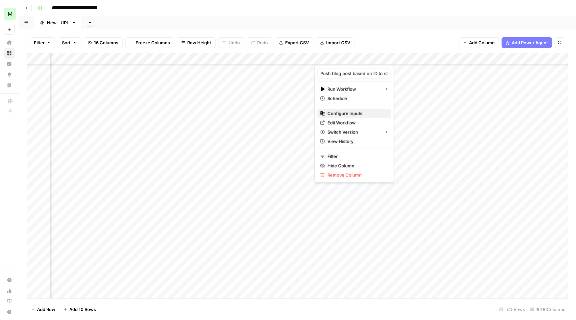
click at [376, 114] on span "Configure Inputs" at bounding box center [357, 113] width 58 height 7
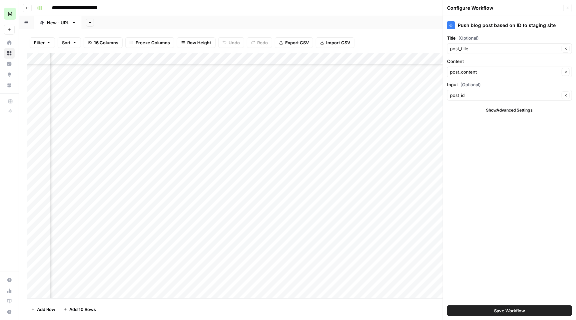
click at [418, 55] on div "Add Column" at bounding box center [297, 176] width 541 height 247
click at [369, 113] on html "**********" at bounding box center [288, 160] width 576 height 320
click at [419, 57] on div "Add Column" at bounding box center [297, 176] width 541 height 247
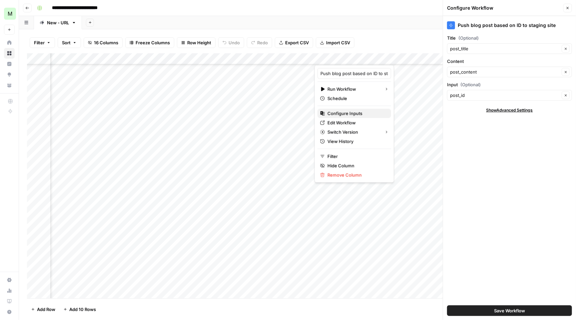
click at [362, 115] on span "Configure Inputs" at bounding box center [357, 113] width 58 height 7
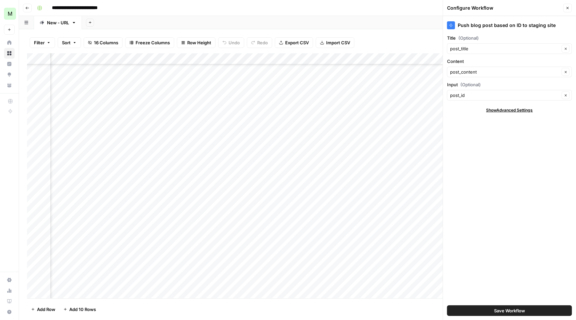
scroll to position [248, 554]
click at [388, 103] on div "Add Column" at bounding box center [297, 176] width 541 height 247
click at [288, 104] on div "Add Column" at bounding box center [297, 176] width 541 height 247
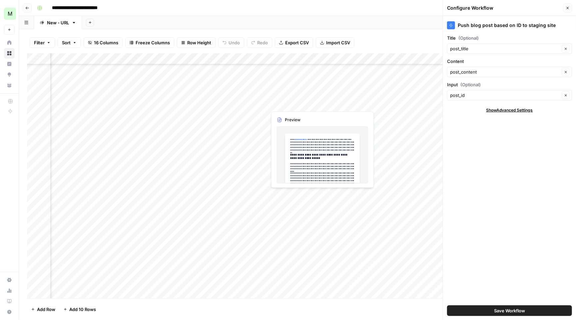
click at [288, 104] on div "Add Column" at bounding box center [297, 176] width 541 height 247
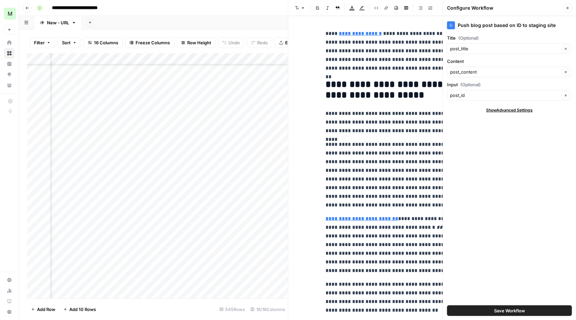
click at [404, 48] on p "**********" at bounding box center [432, 50] width 213 height 43
click at [567, 6] on icon "button" at bounding box center [568, 8] width 4 height 4
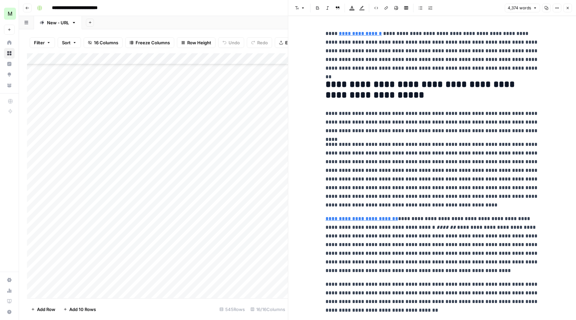
scroll to position [248, 0]
click at [170, 101] on div "Add Column" at bounding box center [157, 176] width 261 height 247
click at [432, 52] on p "**********" at bounding box center [432, 50] width 213 height 43
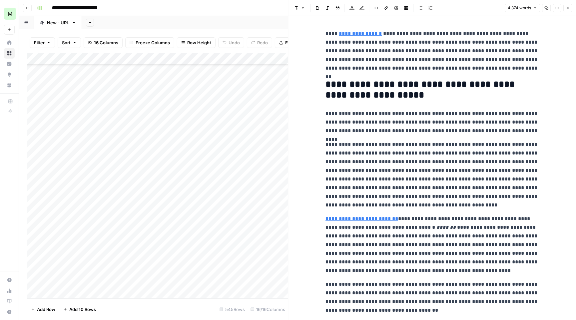
click at [432, 52] on p "**********" at bounding box center [432, 50] width 213 height 43
copy p "*"
click at [477, 146] on p "**********" at bounding box center [432, 174] width 213 height 69
click at [459, 43] on p "**********" at bounding box center [432, 50] width 213 height 43
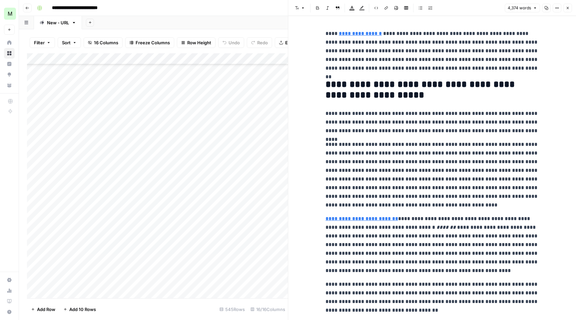
click at [459, 43] on p "**********" at bounding box center [432, 50] width 213 height 43
copy p "******"
click at [570, 5] on button "Close" at bounding box center [568, 8] width 9 height 9
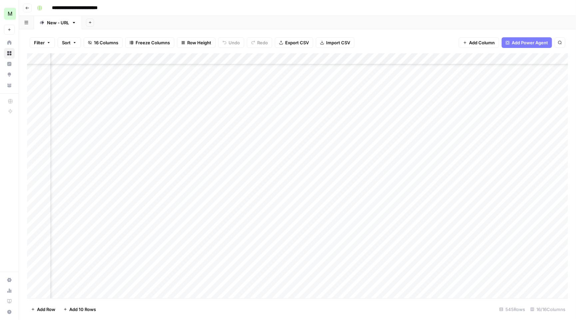
scroll to position [248, 578]
click at [363, 102] on div "Add Column" at bounding box center [297, 176] width 541 height 247
click at [364, 103] on div "Add Column" at bounding box center [297, 176] width 541 height 247
click at [436, 166] on div "Add Column" at bounding box center [297, 176] width 541 height 247
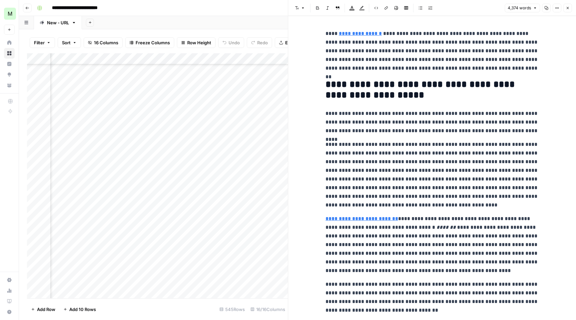
click at [565, 9] on button "Close" at bounding box center [568, 8] width 9 height 9
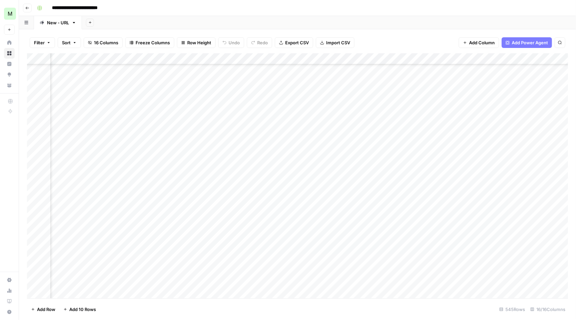
click at [437, 57] on div "Add Column" at bounding box center [297, 176] width 541 height 247
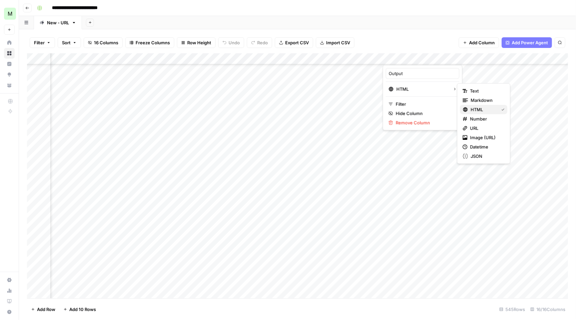
click at [483, 110] on span "HTML" at bounding box center [483, 109] width 25 height 7
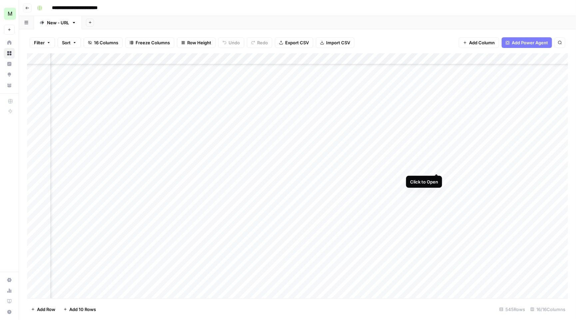
click at [436, 166] on div "Add Column" at bounding box center [297, 176] width 541 height 247
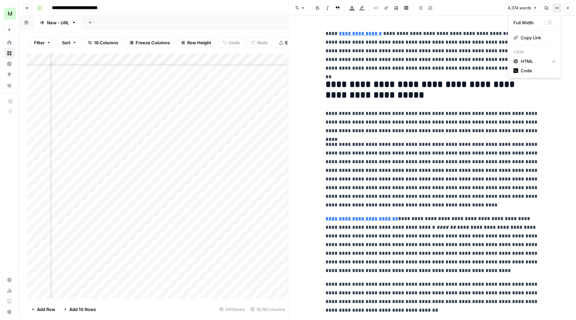
click at [555, 8] on span "Options" at bounding box center [555, 8] width 0 height 0
click at [530, 69] on span "Code" at bounding box center [537, 70] width 32 height 7
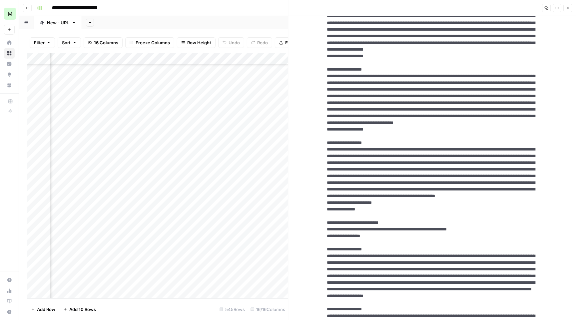
scroll to position [490, 0]
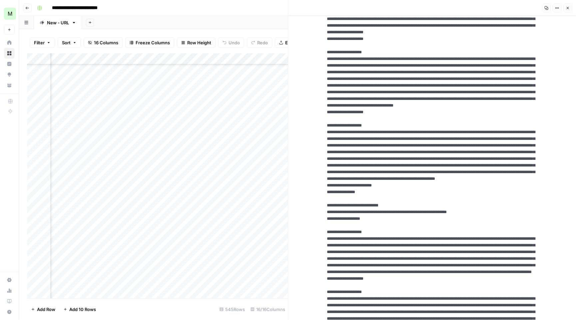
click at [569, 6] on icon "button" at bounding box center [568, 8] width 4 height 4
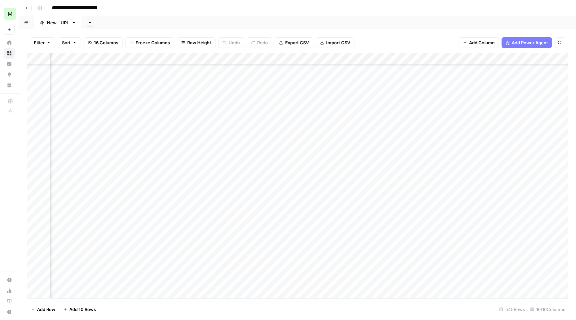
scroll to position [185, 485]
click at [446, 167] on div "Add Column" at bounding box center [297, 176] width 541 height 247
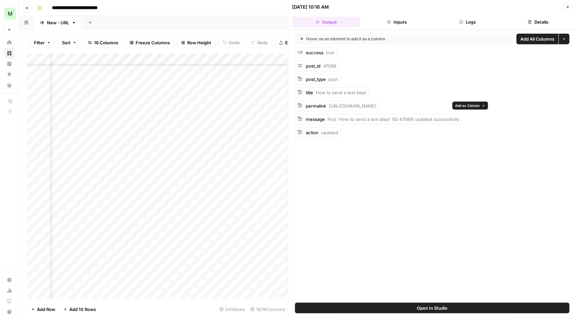
click at [332, 104] on span "https://simpletexting.com/blog/how-to-send-a-text-blast/" at bounding box center [353, 105] width 48 height 5
click at [340, 121] on span "Post 'How to send a text blast' (ID 47589) updated successfully" at bounding box center [394, 119] width 132 height 5
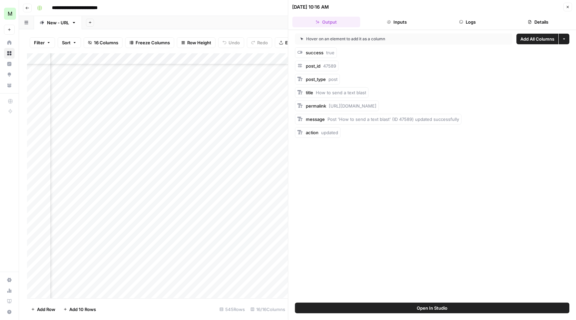
click at [340, 121] on span "Post 'How to send a text blast' (ID 47589) updated successfully" at bounding box center [394, 119] width 132 height 5
click at [329, 132] on span "updated" at bounding box center [330, 132] width 17 height 5
click at [341, 192] on div "Hover on an element to add it as a column Add All Columns More options success …" at bounding box center [433, 166] width 288 height 273
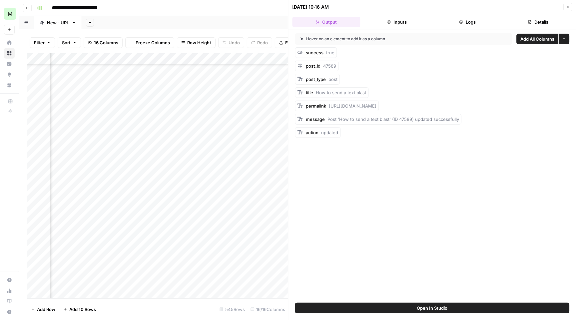
click at [569, 6] on icon "button" at bounding box center [568, 7] width 4 height 4
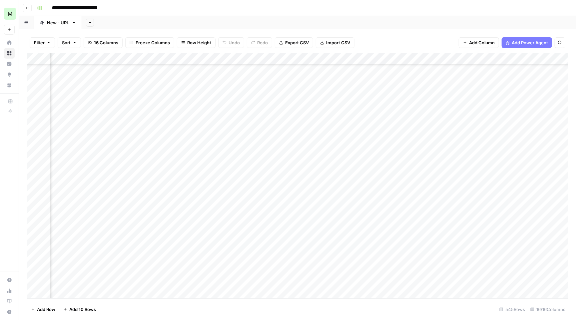
click at [455, 165] on div "Add Column" at bounding box center [297, 176] width 541 height 247
click at [254, 168] on div "Add Column" at bounding box center [297, 176] width 541 height 247
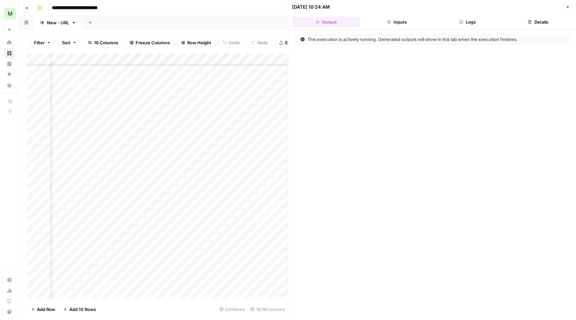
click at [474, 22] on button "Logs" at bounding box center [468, 22] width 68 height 11
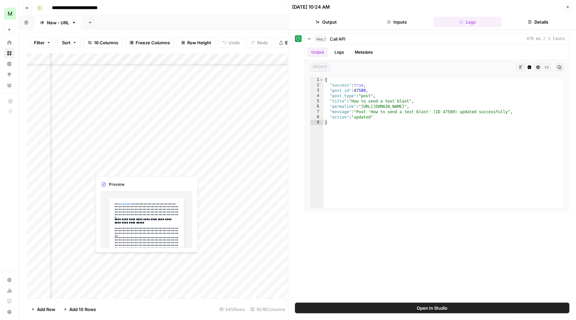
click at [119, 167] on div "Add Column" at bounding box center [157, 176] width 261 height 247
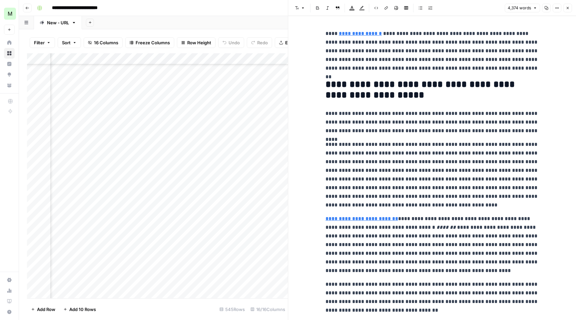
click at [453, 67] on p "**********" at bounding box center [432, 50] width 213 height 43
click at [349, 52] on p "**********" at bounding box center [432, 50] width 213 height 43
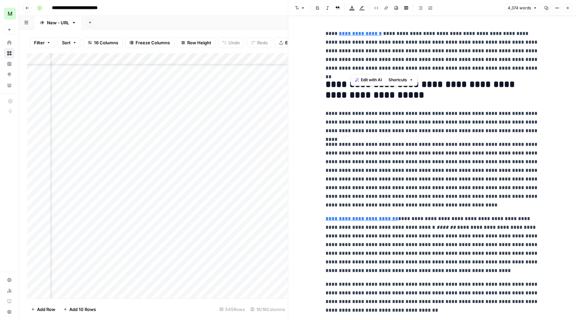
drag, startPoint x: 352, startPoint y: 52, endPoint x: 514, endPoint y: 67, distance: 163.0
click at [514, 68] on p "**********" at bounding box center [432, 50] width 213 height 43
click at [569, 9] on icon "button" at bounding box center [568, 8] width 4 height 4
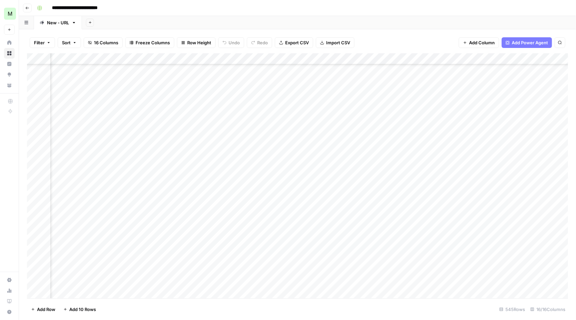
click at [147, 166] on div "Add Column" at bounding box center [297, 176] width 541 height 247
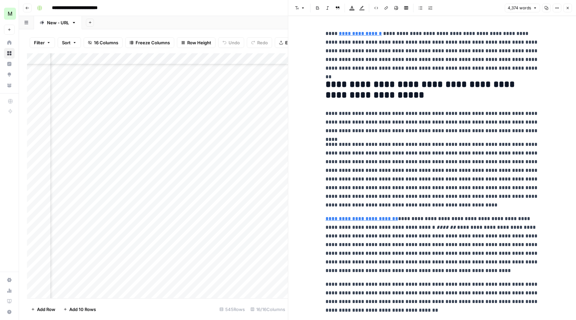
click at [559, 5] on button "Options" at bounding box center [557, 8] width 9 height 9
click at [540, 69] on span "Code" at bounding box center [537, 70] width 32 height 7
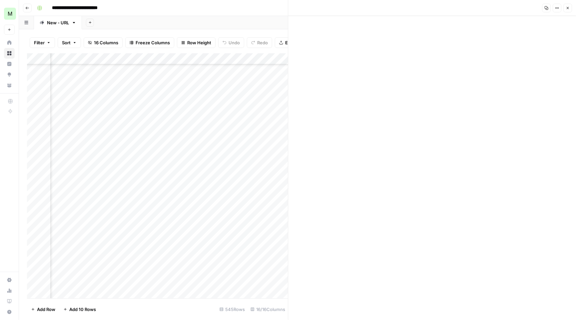
drag, startPoint x: 394, startPoint y: 293, endPoint x: 327, endPoint y: 289, distance: 67.1
type textarea "**********"
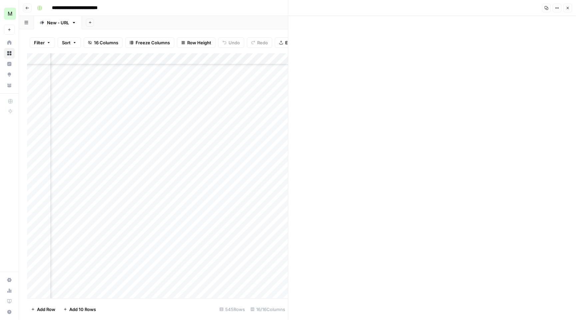
click at [569, 4] on button "Close" at bounding box center [568, 8] width 9 height 9
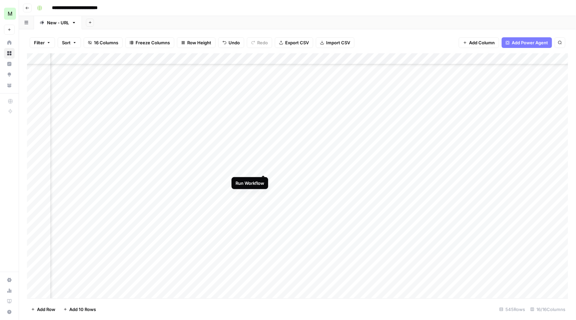
click at [265, 168] on div "Add Column" at bounding box center [297, 176] width 541 height 247
click at [448, 202] on div "Add Column" at bounding box center [297, 176] width 541 height 247
click at [270, 168] on div "Add Column" at bounding box center [297, 176] width 541 height 247
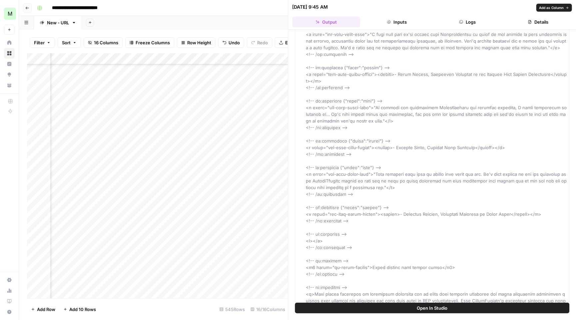
scroll to position [4030, 0]
click at [567, 4] on button "Close" at bounding box center [568, 7] width 9 height 9
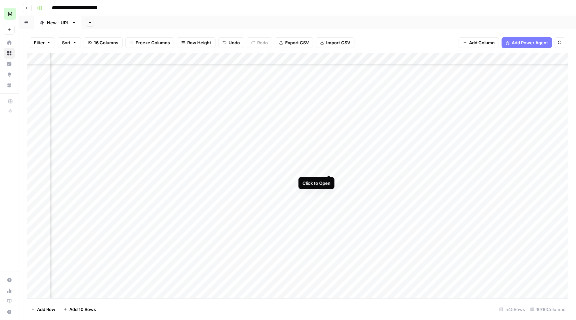
click at [331, 168] on div "Add Column" at bounding box center [297, 176] width 541 height 247
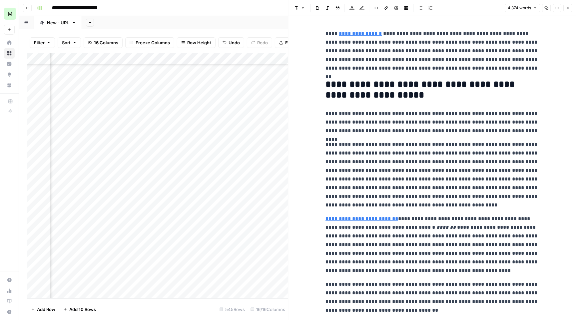
click at [558, 6] on icon "button" at bounding box center [557, 8] width 4 height 4
click at [546, 69] on span "Code" at bounding box center [537, 70] width 32 height 7
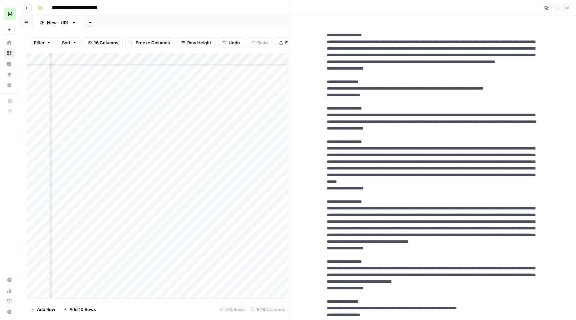
drag, startPoint x: 443, startPoint y: 291, endPoint x: 341, endPoint y: -54, distance: 360.2
click at [341, 0] on html "**********" at bounding box center [288, 160] width 576 height 320
click at [570, 7] on button "Close" at bounding box center [568, 8] width 9 height 9
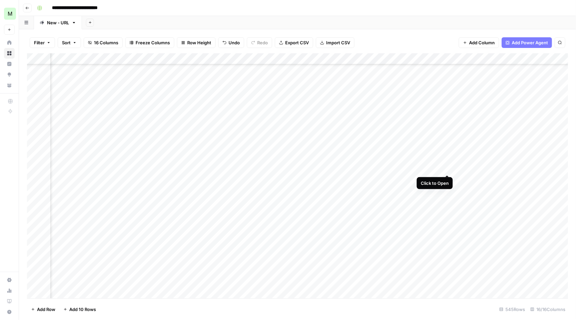
click at [448, 168] on div "Add Column" at bounding box center [297, 176] width 541 height 247
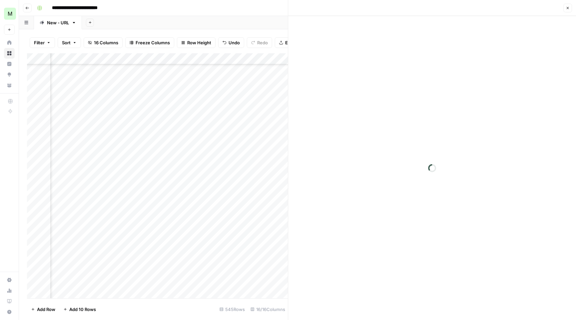
click at [568, 10] on button "Close" at bounding box center [568, 8] width 9 height 9
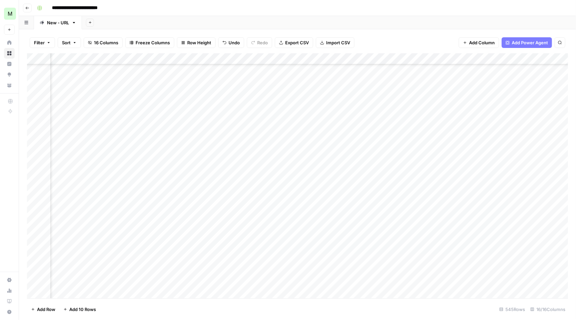
click at [456, 167] on div "Add Column" at bounding box center [297, 176] width 541 height 247
click at [447, 167] on div "Add Column" at bounding box center [297, 176] width 541 height 247
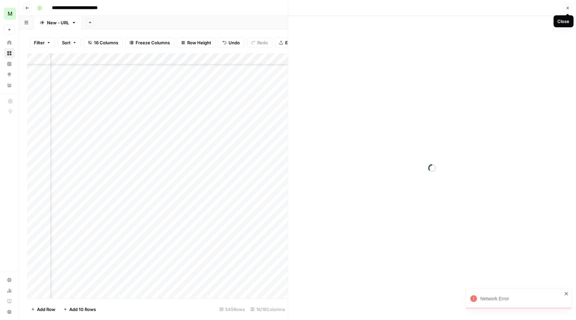
click at [564, 6] on button "Close" at bounding box center [568, 8] width 9 height 9
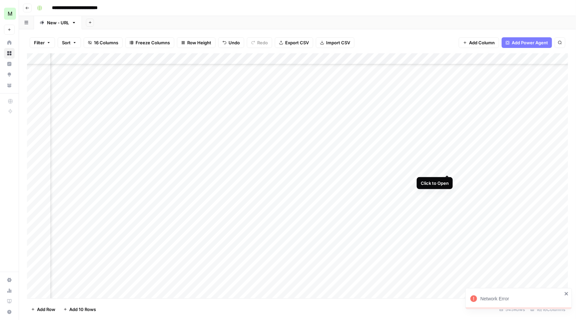
click at [447, 169] on div "Add Column" at bounding box center [297, 176] width 541 height 247
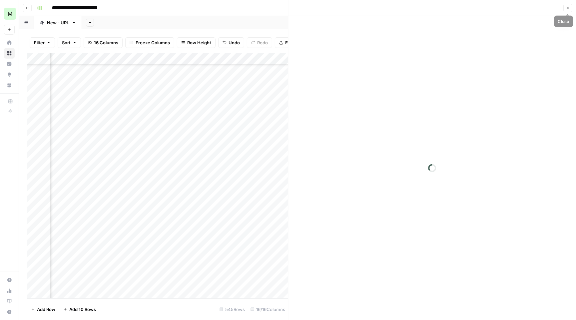
click at [565, 9] on button "Close" at bounding box center [568, 8] width 9 height 9
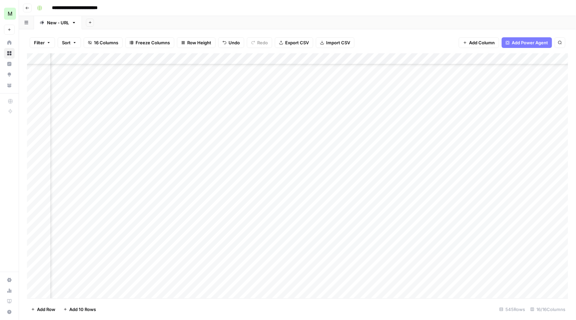
click at [328, 168] on div "Add Column" at bounding box center [297, 176] width 541 height 247
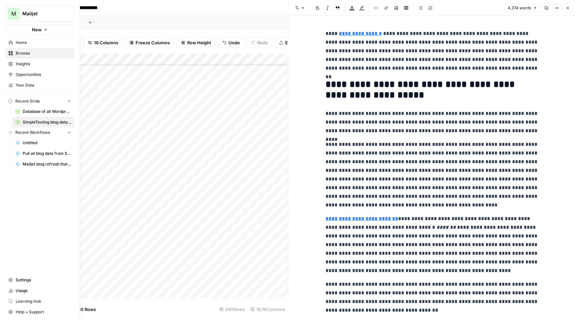
click at [37, 279] on span "Settings" at bounding box center [44, 280] width 56 height 6
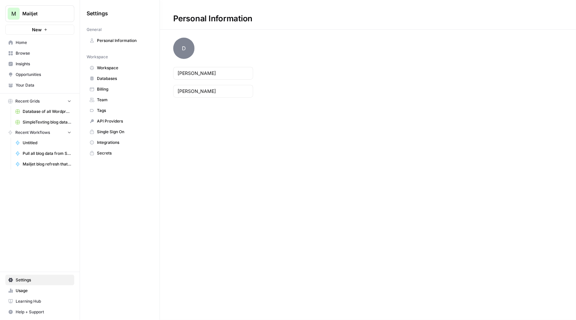
click at [113, 102] on span "Team" at bounding box center [123, 100] width 53 height 6
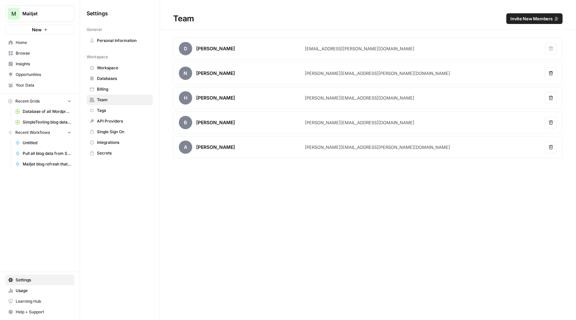
click at [42, 40] on span "Home" at bounding box center [44, 43] width 56 height 6
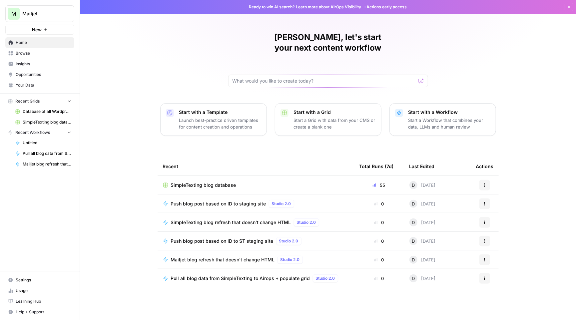
click at [220, 201] on span "Push blog post based on ID to staging site" at bounding box center [218, 204] width 95 height 7
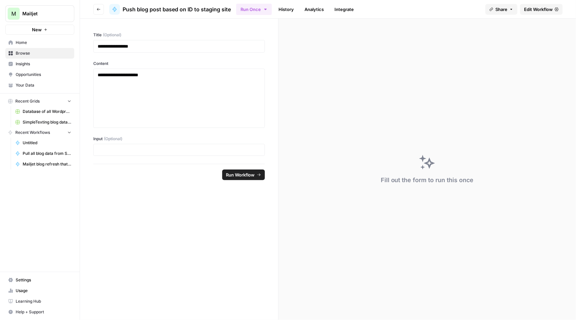
click at [98, 8] on icon "button" at bounding box center [98, 9] width 3 height 3
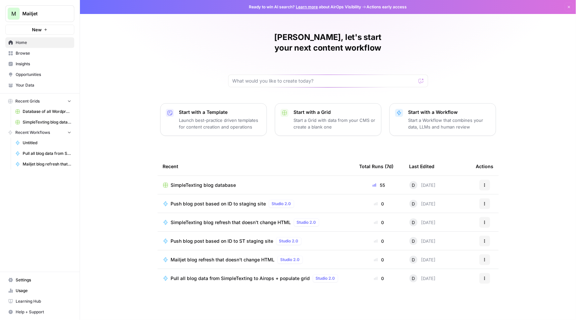
click at [35, 48] on link "Browse" at bounding box center [39, 53] width 69 height 11
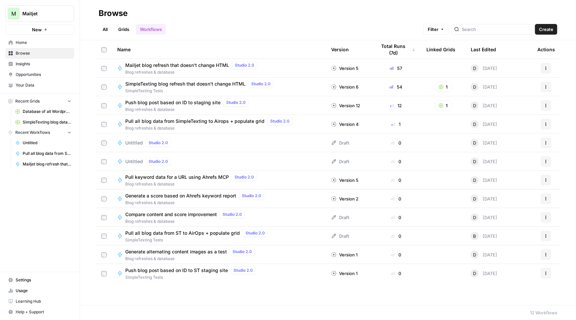
click at [158, 102] on span "Push blog post based on ID to staging site" at bounding box center [172, 102] width 95 height 7
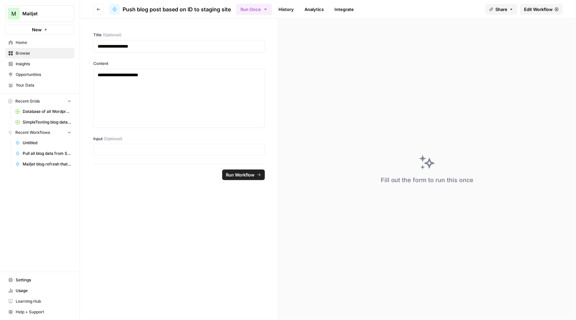
click at [101, 7] on button "Go back" at bounding box center [98, 9] width 11 height 11
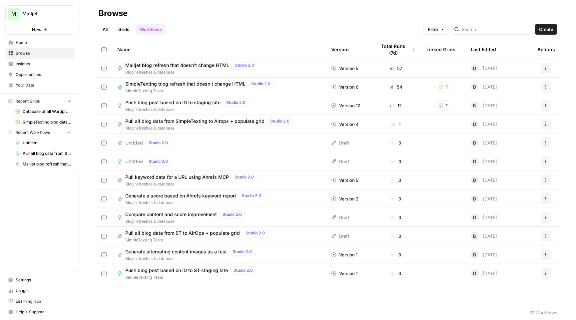
click at [124, 28] on link "Grids" at bounding box center [123, 29] width 19 height 11
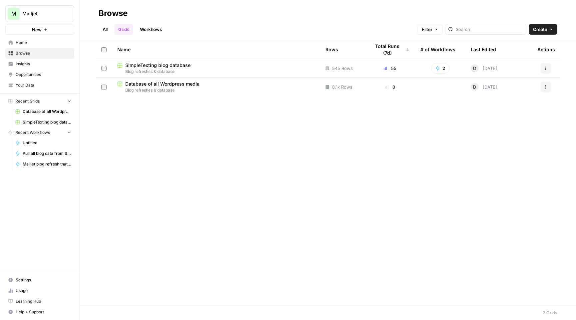
click at [176, 66] on span "SimpleTexting blog database" at bounding box center [157, 65] width 65 height 7
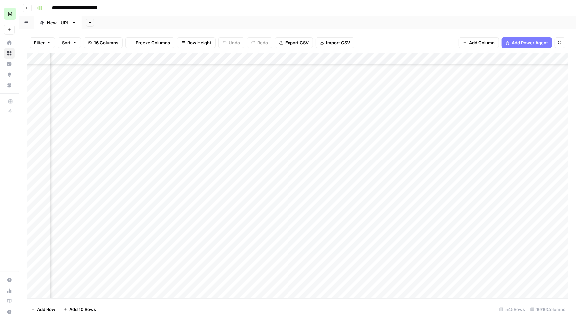
scroll to position [208, 394]
click at [538, 55] on div "Add Column" at bounding box center [297, 176] width 541 height 247
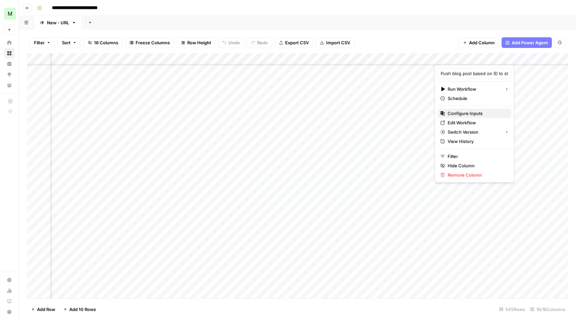
click at [501, 111] on span "Configure Inputs" at bounding box center [477, 113] width 58 height 7
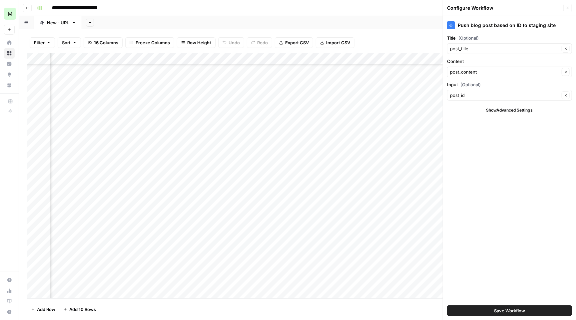
click at [505, 43] on div "post_title Clear" at bounding box center [509, 48] width 125 height 11
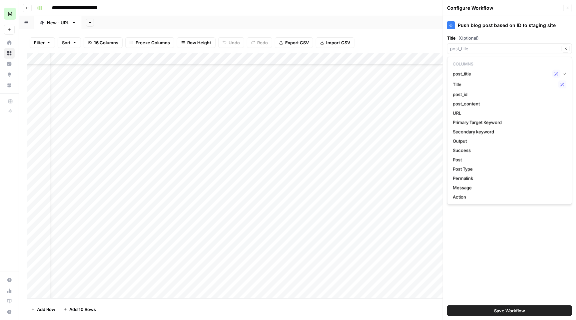
scroll to position [208, 3]
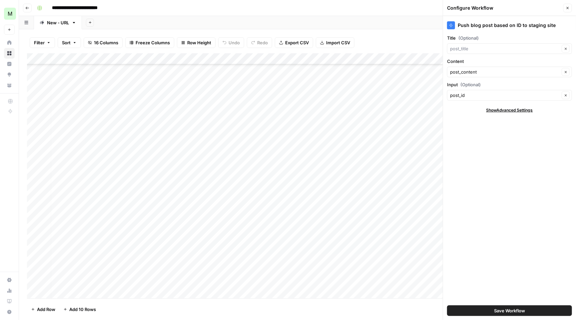
click at [533, 32] on div "Push blog post based on ID to staging site Title (Optional) Clear Content post_…" at bounding box center [509, 168] width 133 height 304
click at [493, 96] on input "Input (Optional)" at bounding box center [505, 95] width 110 height 7
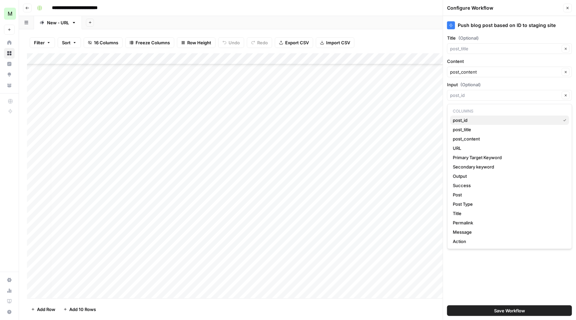
click at [503, 117] on span "post_id" at bounding box center [505, 120] width 105 height 7
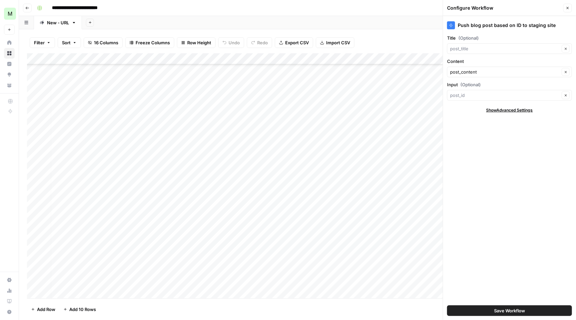
type input "post_id"
click at [85, 145] on div "Add Column" at bounding box center [297, 176] width 541 height 247
click at [82, 143] on textarea "*****" at bounding box center [100, 143] width 107 height 9
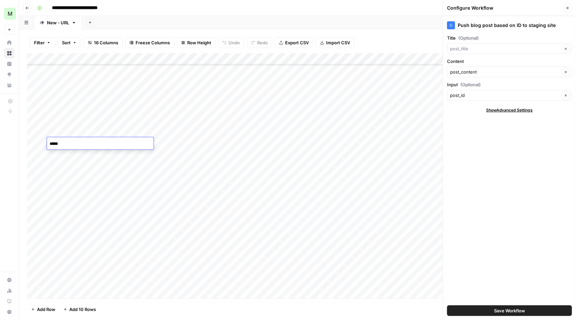
click at [82, 143] on textarea "*****" at bounding box center [100, 143] width 107 height 9
click at [103, 166] on div "Add Column" at bounding box center [297, 176] width 541 height 247
click at [70, 146] on div "Add Column" at bounding box center [297, 176] width 541 height 247
click at [57, 144] on textarea "*****" at bounding box center [100, 143] width 107 height 9
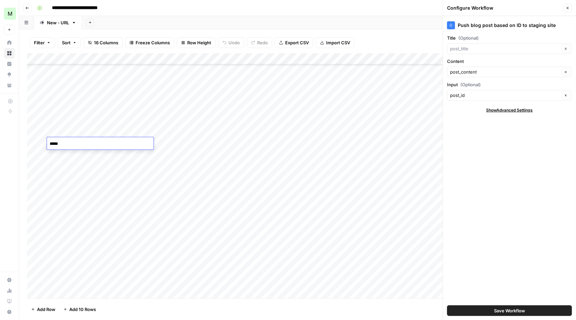
click at [57, 144] on textarea "*****" at bounding box center [100, 143] width 107 height 9
click at [276, 146] on div "Add Column" at bounding box center [297, 176] width 541 height 247
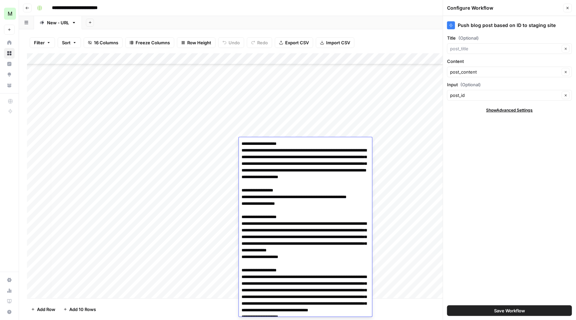
click at [281, 128] on div "Add Column" at bounding box center [297, 176] width 541 height 247
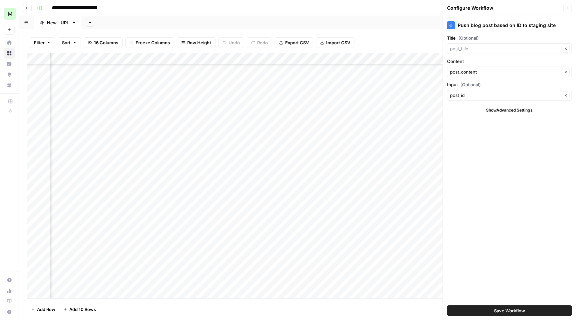
scroll to position [208, 490]
click at [301, 142] on div "Add Column" at bounding box center [297, 176] width 541 height 247
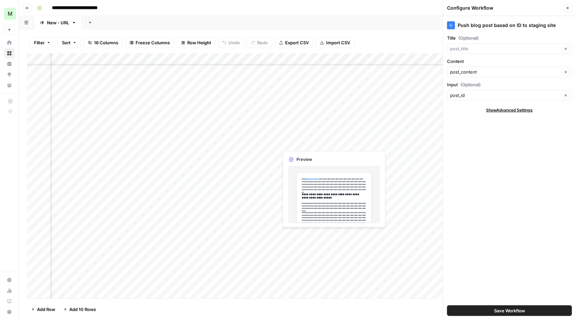
click at [301, 142] on div "Add Column" at bounding box center [297, 176] width 541 height 247
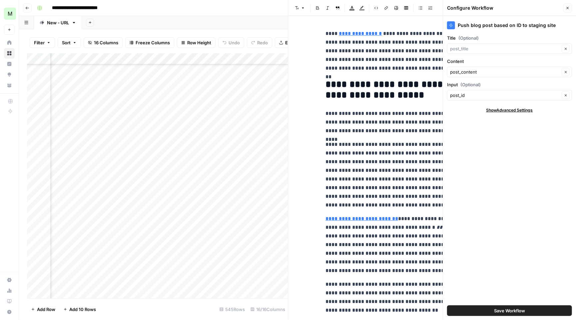
click at [570, 8] on button "Close" at bounding box center [568, 8] width 9 height 9
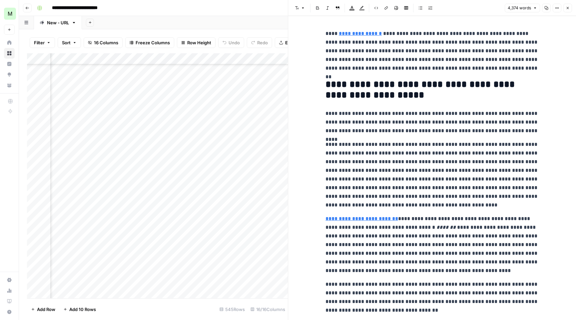
click at [556, 9] on icon "button" at bounding box center [557, 8] width 4 height 4
click at [539, 70] on span "Code" at bounding box center [537, 70] width 32 height 7
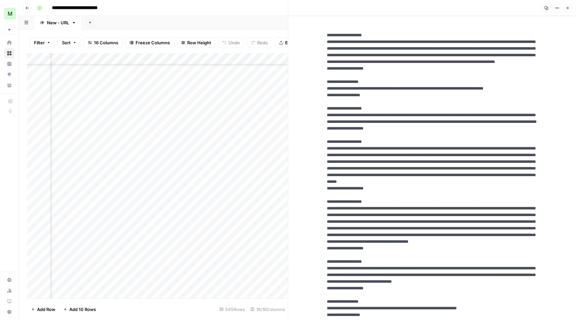
click at [545, 7] on icon "button" at bounding box center [547, 8] width 4 height 4
click at [568, 6] on icon "button" at bounding box center [568, 8] width 4 height 4
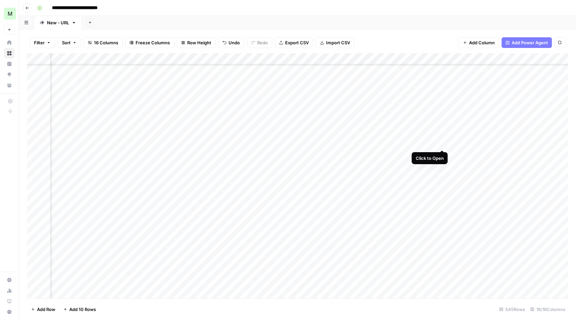
click at [443, 143] on div "Add Column" at bounding box center [297, 176] width 541 height 247
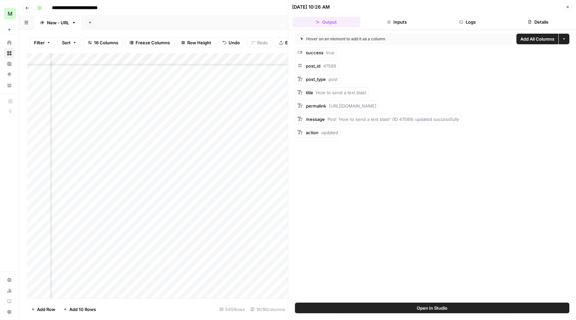
click at [572, 5] on header "10/10/25 at 10:26 AM Close Output Inputs Logs Details" at bounding box center [433, 15] width 288 height 30
click at [568, 6] on icon "button" at bounding box center [568, 7] width 4 height 4
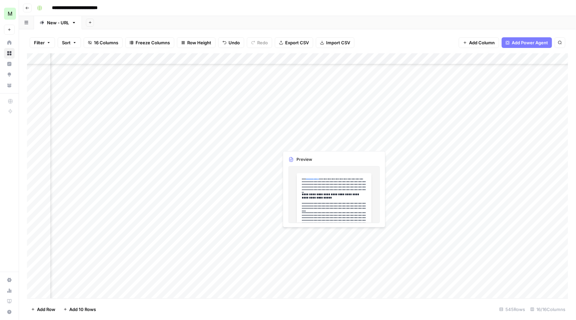
click at [299, 144] on div "Add Column" at bounding box center [297, 176] width 541 height 247
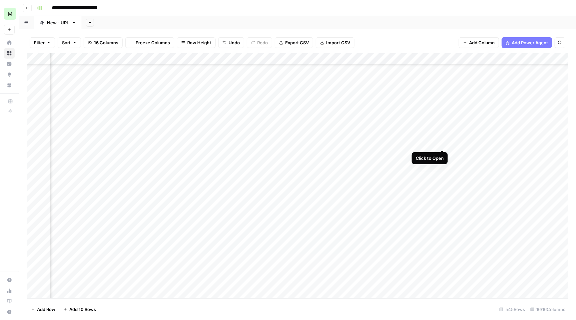
click at [443, 141] on div "Add Column" at bounding box center [297, 176] width 541 height 247
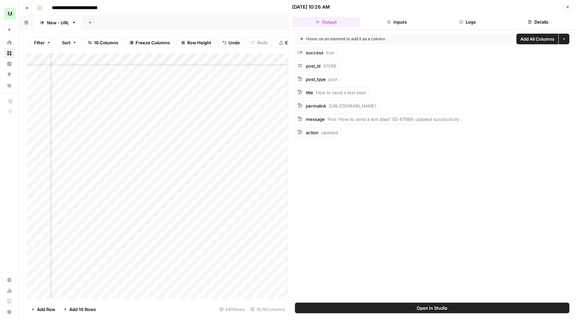
click at [568, 6] on icon "button" at bounding box center [568, 7] width 4 height 4
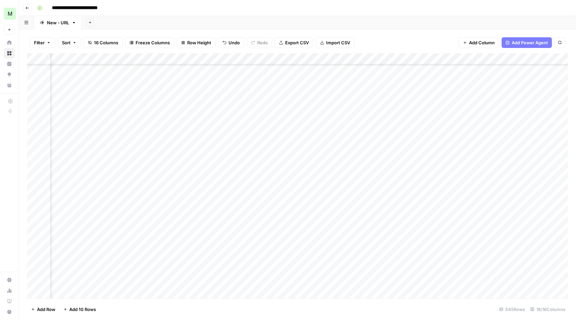
click at [442, 57] on div "Add Column" at bounding box center [297, 176] width 541 height 247
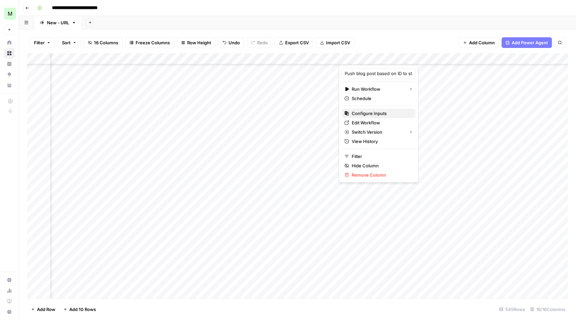
click at [393, 114] on span "Configure Inputs" at bounding box center [381, 113] width 58 height 7
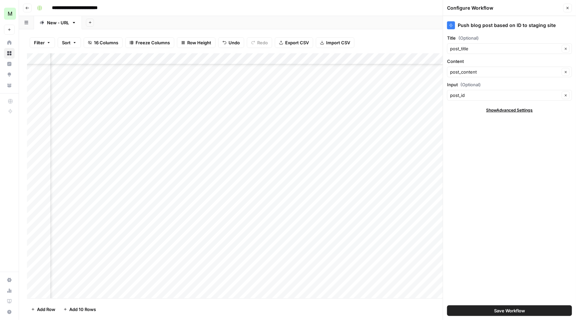
click at [484, 92] on div "post_id Clear" at bounding box center [509, 95] width 125 height 11
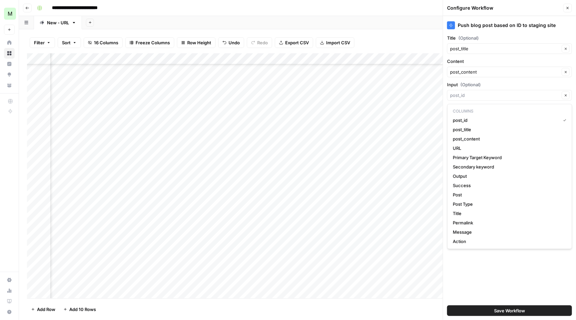
type input "post_id"
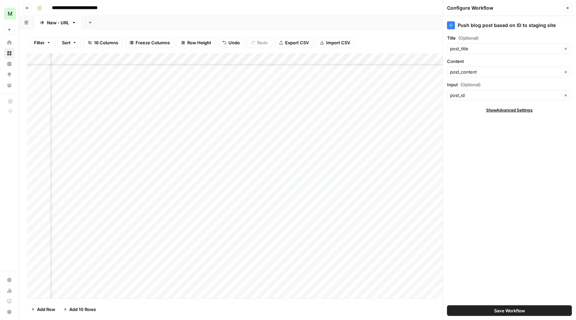
click at [479, 65] on div "Content post_content Clear" at bounding box center [509, 67] width 125 height 19
click at [479, 76] on div "post_content Clear" at bounding box center [509, 72] width 125 height 11
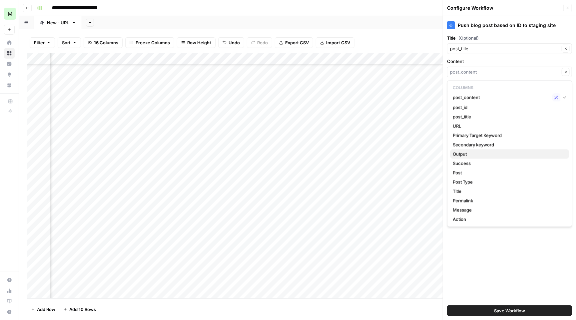
click at [487, 156] on span "Output" at bounding box center [508, 154] width 111 height 7
type input "Output"
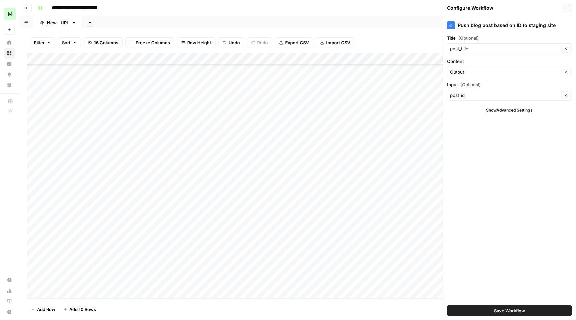
scroll to position [208, 0]
click at [526, 229] on div "Push blog post based on ID to staging site Title (Optional) post_title Clear Co…" at bounding box center [509, 168] width 133 height 304
click at [570, 5] on button "Close" at bounding box center [568, 8] width 9 height 9
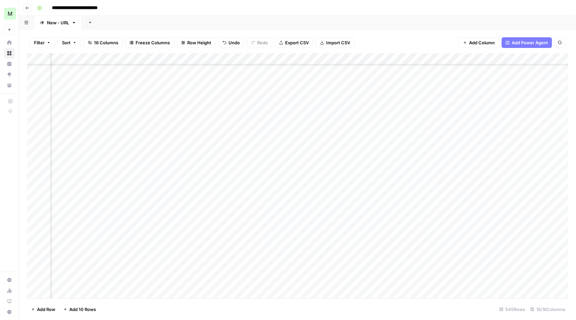
scroll to position [208, 284]
click at [467, 178] on div "Add Column" at bounding box center [297, 176] width 541 height 247
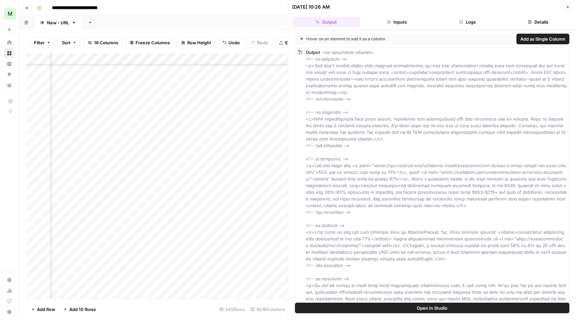
click at [568, 10] on button "Close" at bounding box center [568, 7] width 9 height 9
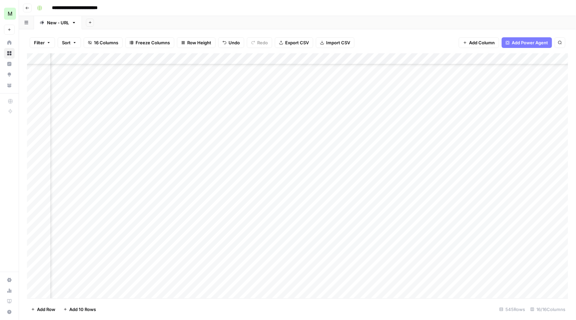
scroll to position [208, 363]
click at [523, 176] on div "Add Column" at bounding box center [297, 176] width 541 height 247
click at [207, 179] on div "Add Column" at bounding box center [297, 176] width 541 height 247
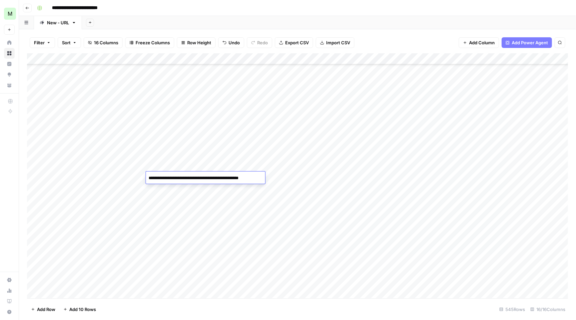
click at [499, 181] on div "Add Column" at bounding box center [297, 176] width 541 height 247
click at [440, 178] on div "Add Column" at bounding box center [297, 176] width 541 height 247
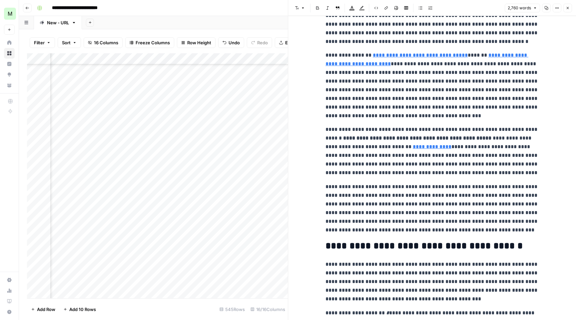
scroll to position [85, 0]
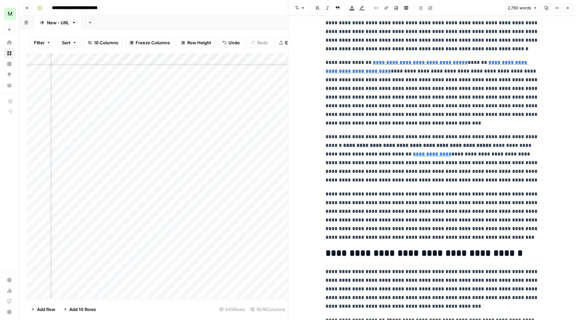
click at [474, 198] on p "**********" at bounding box center [432, 216] width 213 height 52
click at [568, 7] on icon "button" at bounding box center [568, 8] width 2 height 2
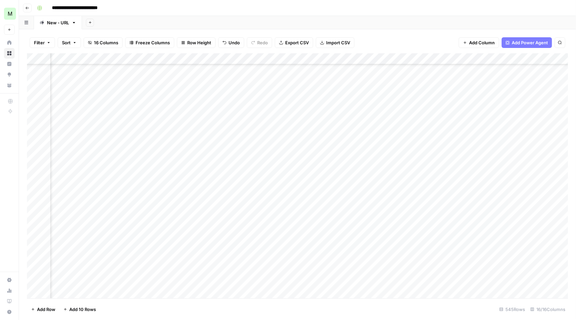
scroll to position [208, 405]
click at [529, 54] on div "Add Column" at bounding box center [297, 176] width 541 height 247
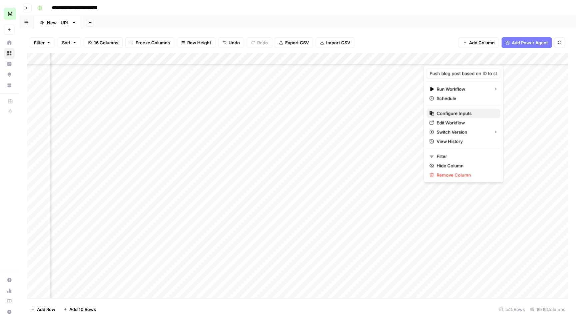
click at [478, 110] on span "Configure Inputs" at bounding box center [466, 113] width 58 height 7
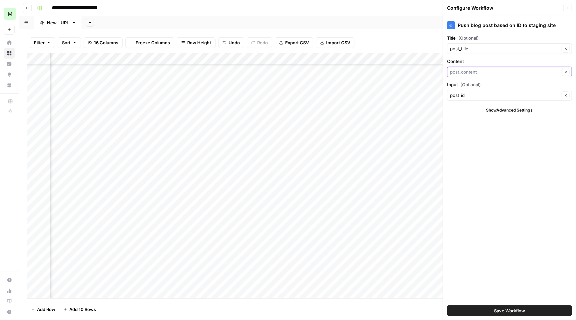
click at [492, 70] on input "Content" at bounding box center [505, 72] width 110 height 7
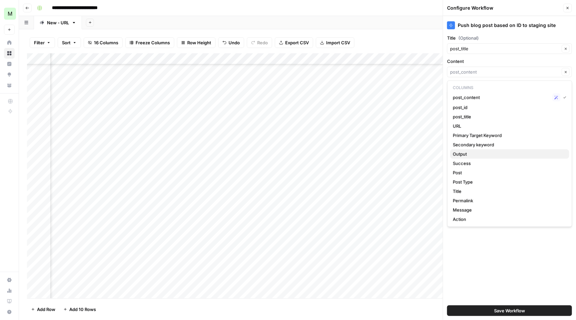
click at [480, 156] on span "Output" at bounding box center [508, 154] width 111 height 7
type input "Output"
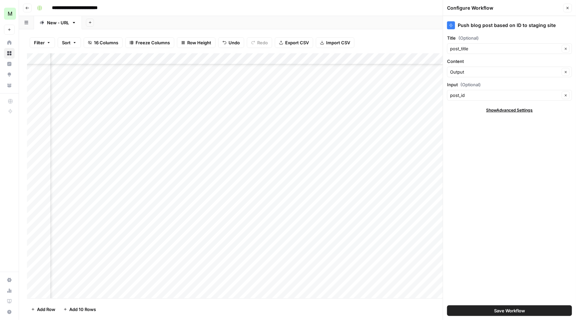
click at [515, 308] on span "Save Workflow" at bounding box center [509, 311] width 31 height 7
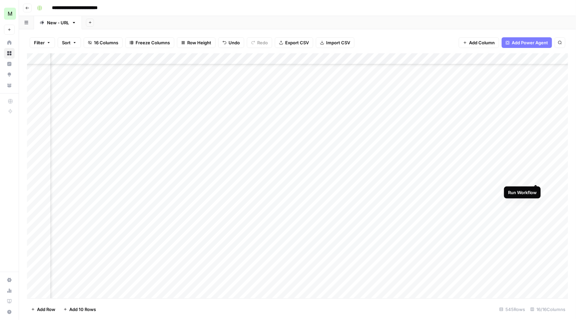
click at [536, 176] on div "Add Column" at bounding box center [297, 176] width 541 height 247
click at [263, 180] on div "Add Column" at bounding box center [297, 176] width 541 height 247
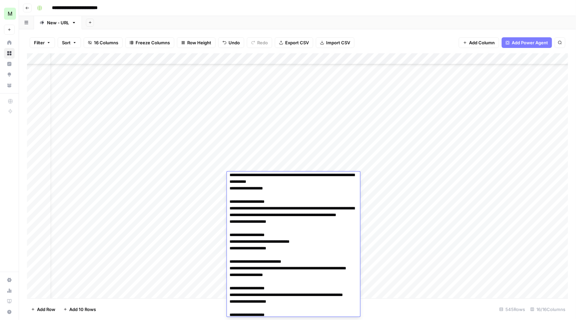
scroll to position [420, 0]
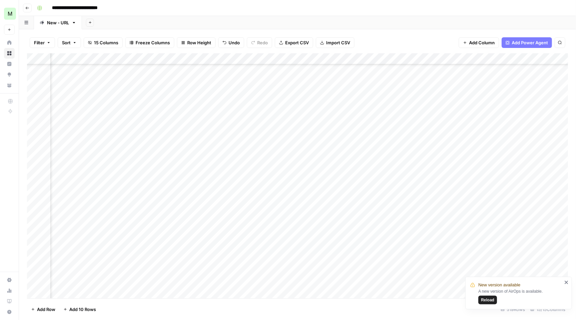
scroll to position [388, 241]
